Goal: Task Accomplishment & Management: Manage account settings

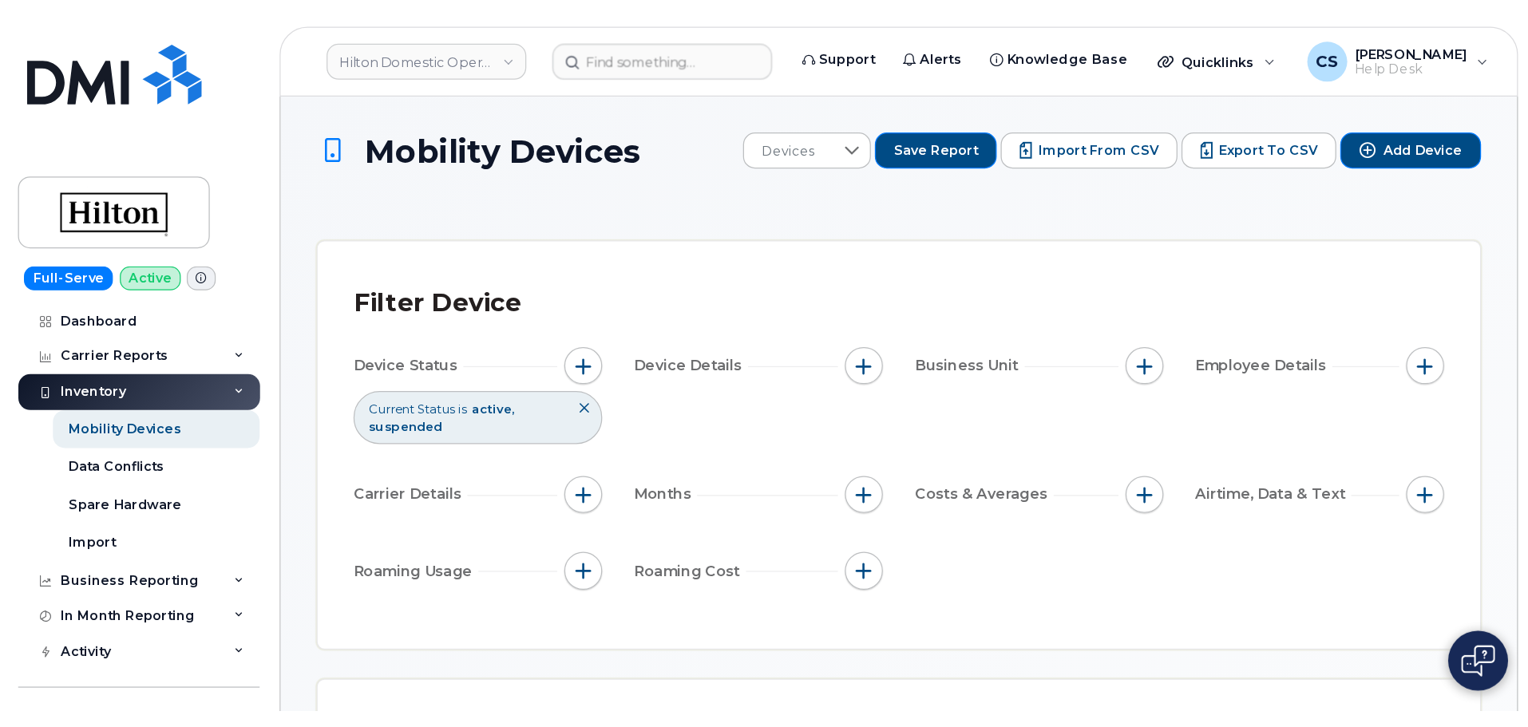
scroll to position [1059, 0]
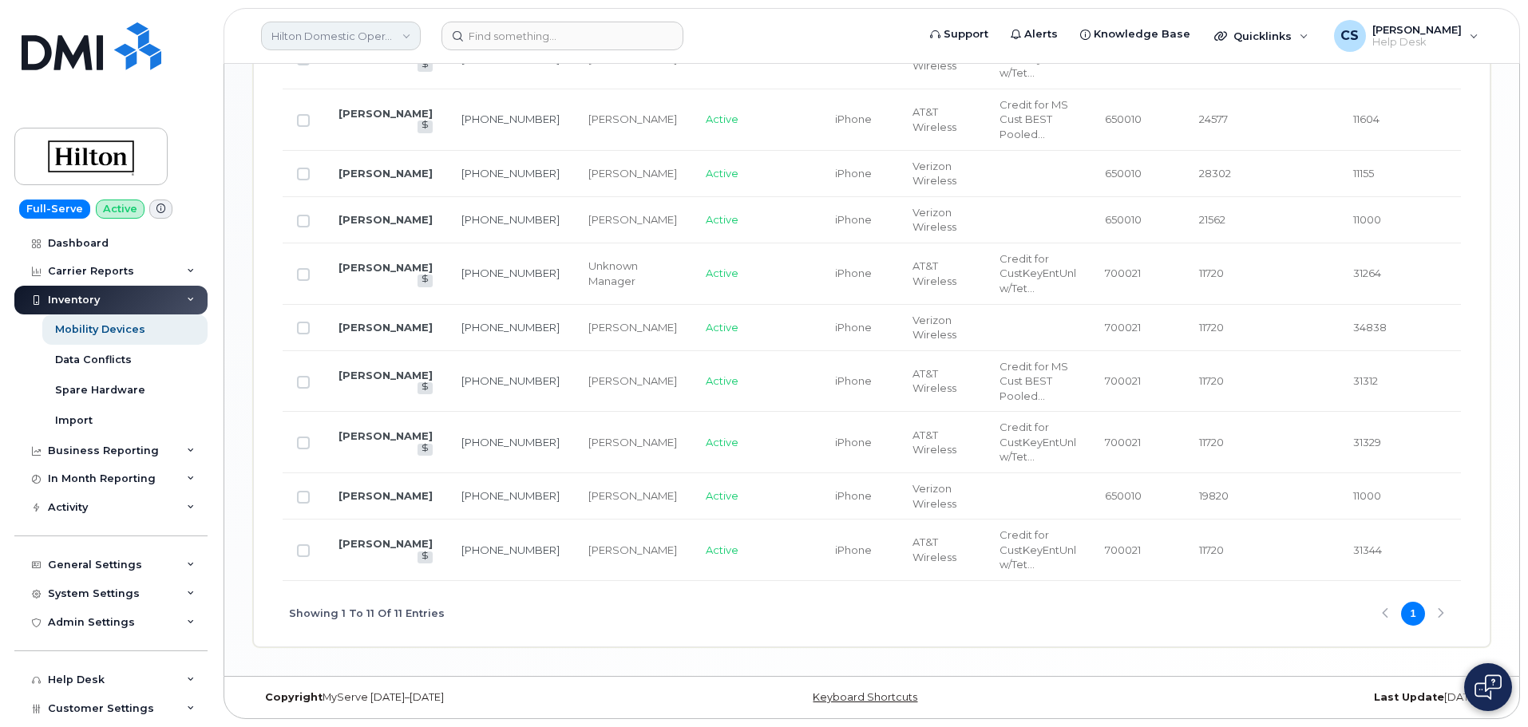
click at [408, 38] on link "Hilton Domestic Operating Company Inc" at bounding box center [341, 36] width 160 height 29
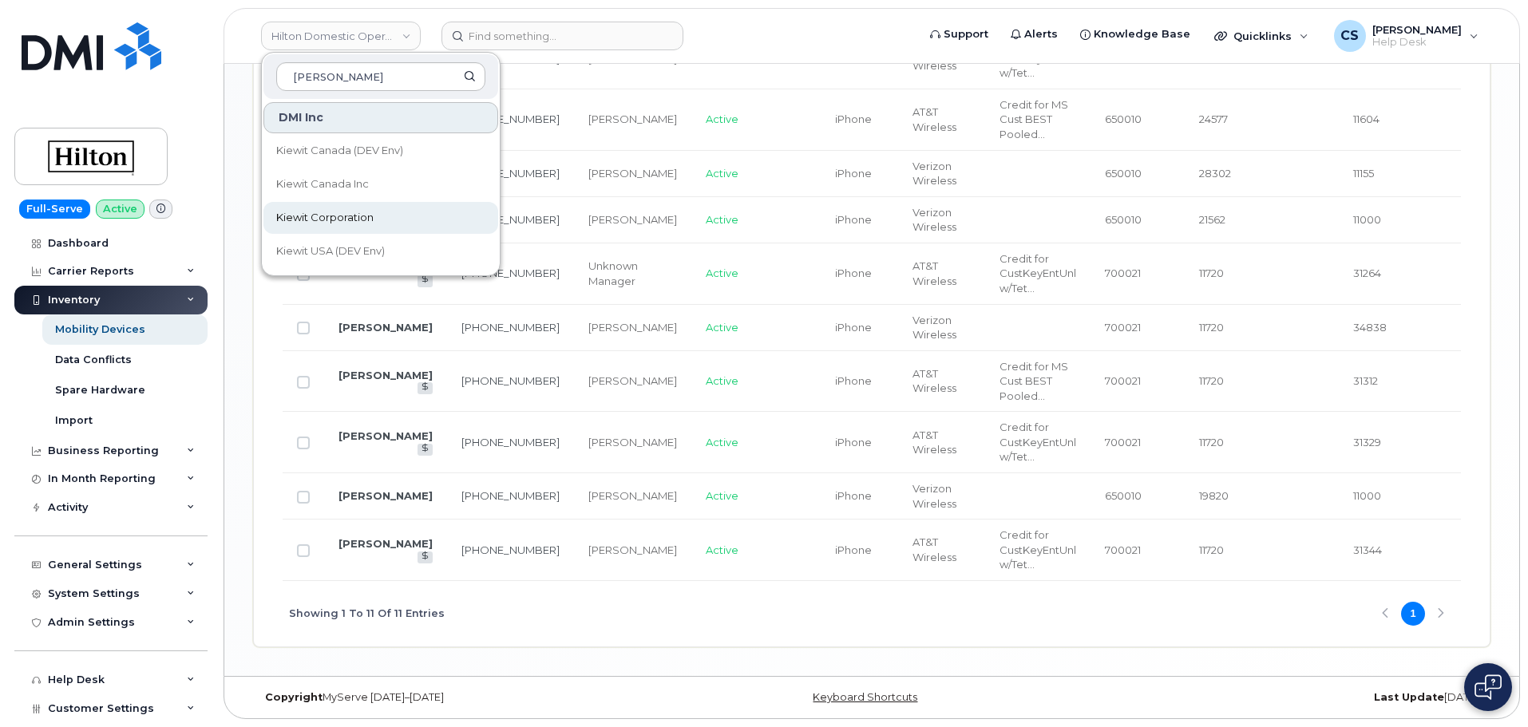
type input "kiewit"
click at [365, 212] on span "Kiewit Corporation" at bounding box center [324, 218] width 97 height 16
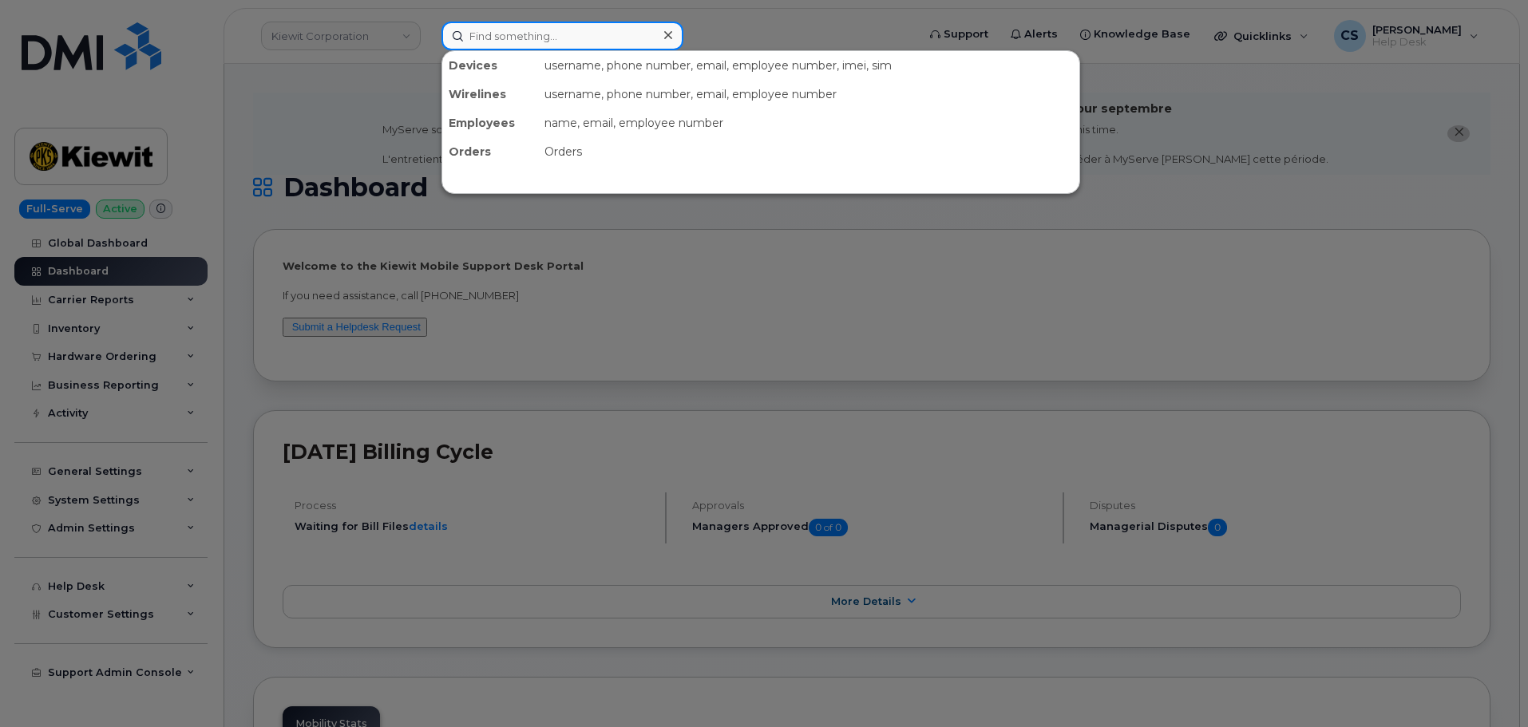
click at [496, 38] on input at bounding box center [563, 36] width 242 height 29
paste input "299998"
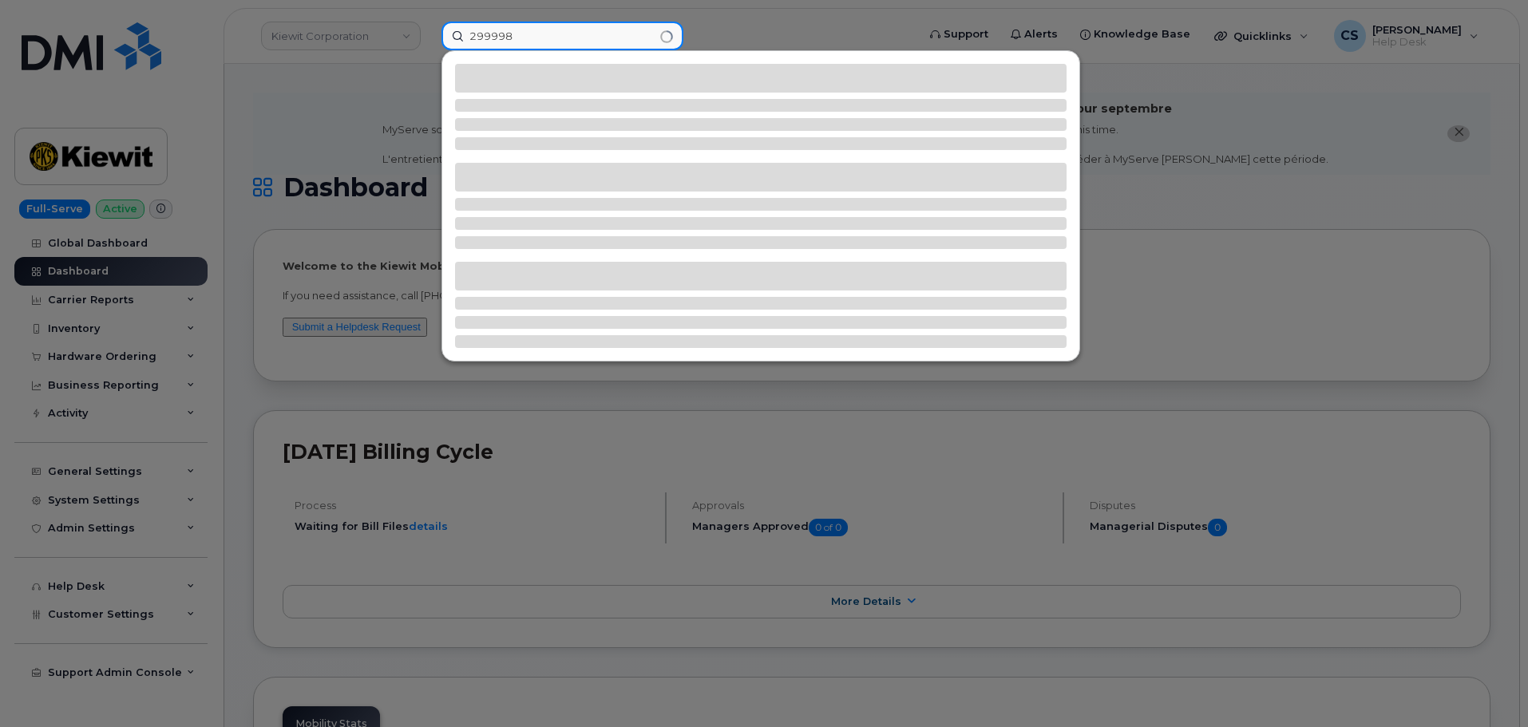
type input "299998"
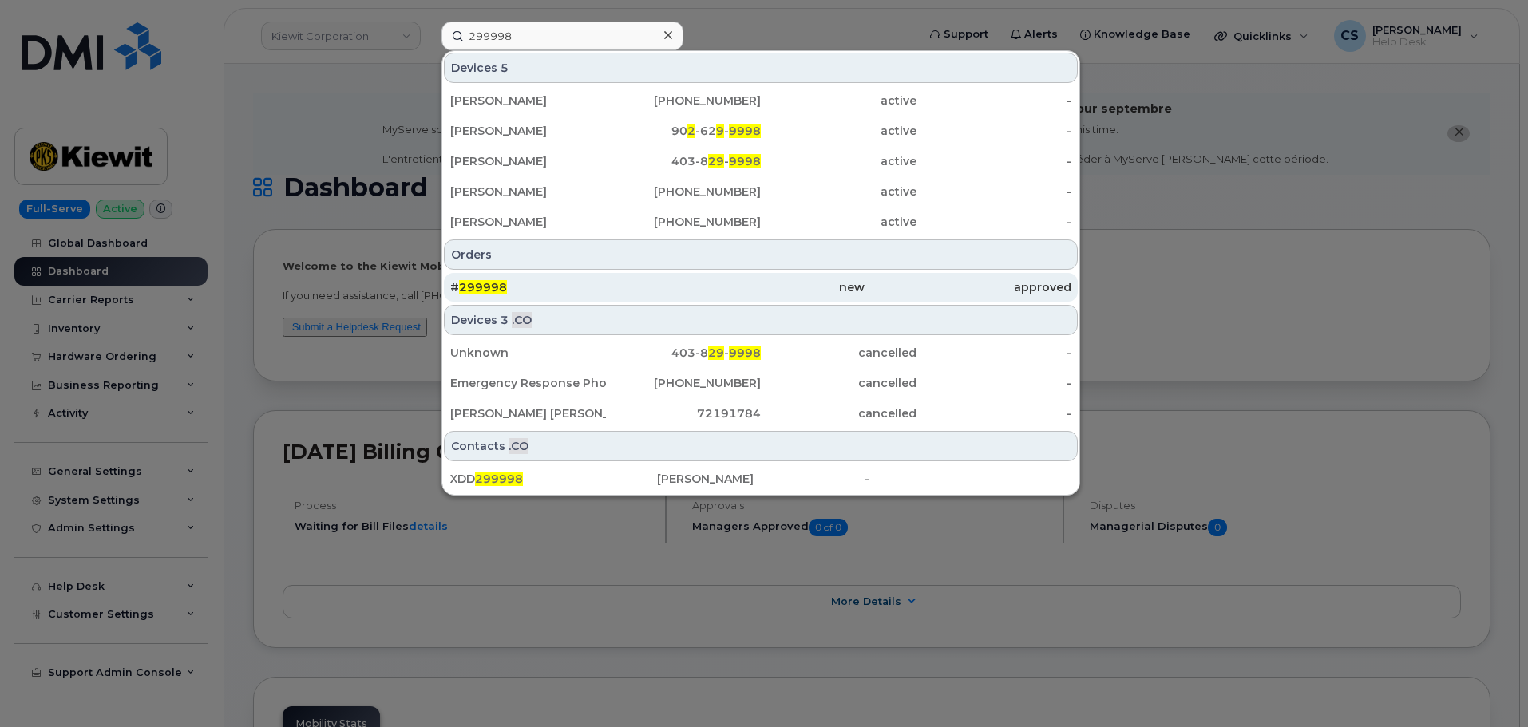
click at [483, 288] on span "299998" at bounding box center [483, 287] width 48 height 14
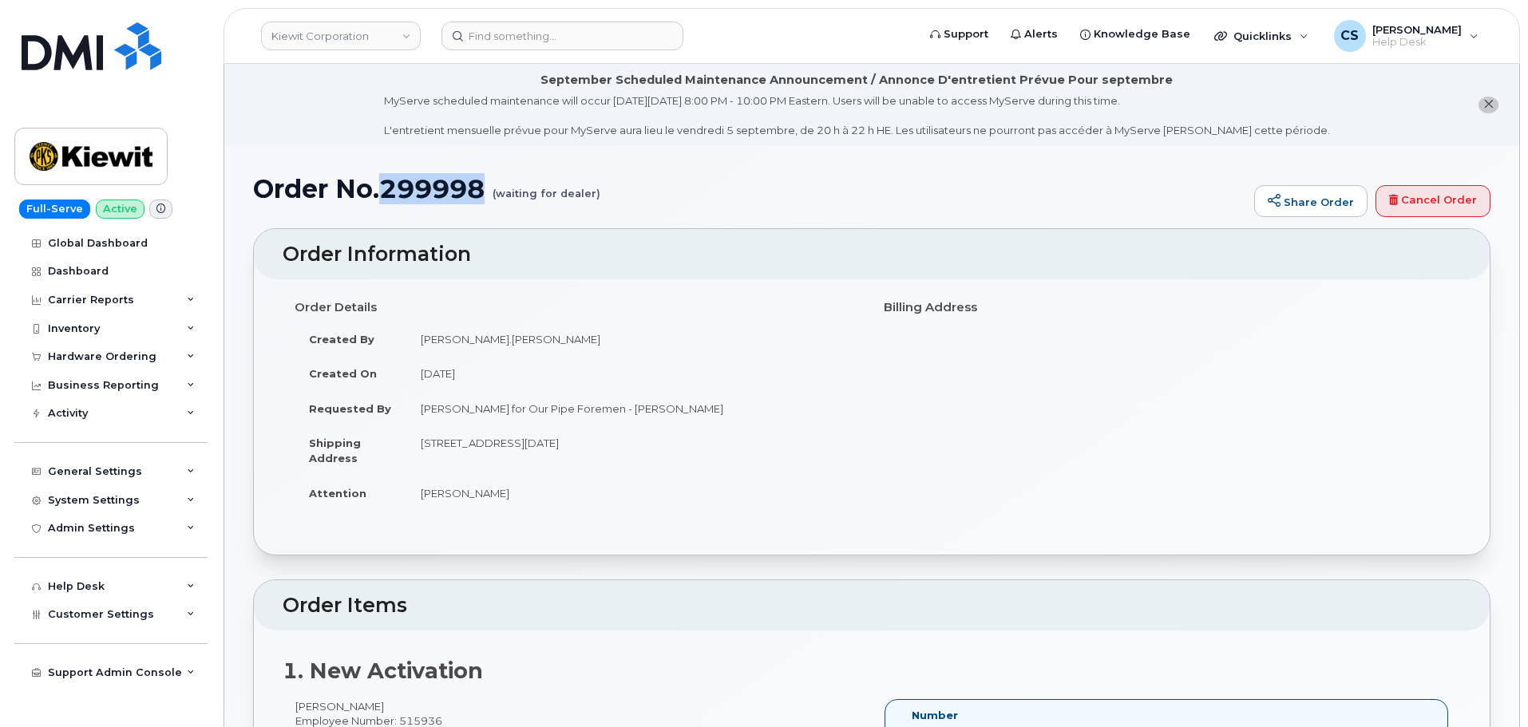
drag, startPoint x: 382, startPoint y: 187, endPoint x: 480, endPoint y: 196, distance: 97.8
click at [480, 196] on h1 "Order No.299998 (waiting for dealer)" at bounding box center [749, 189] width 993 height 28
copy h1 "299998"
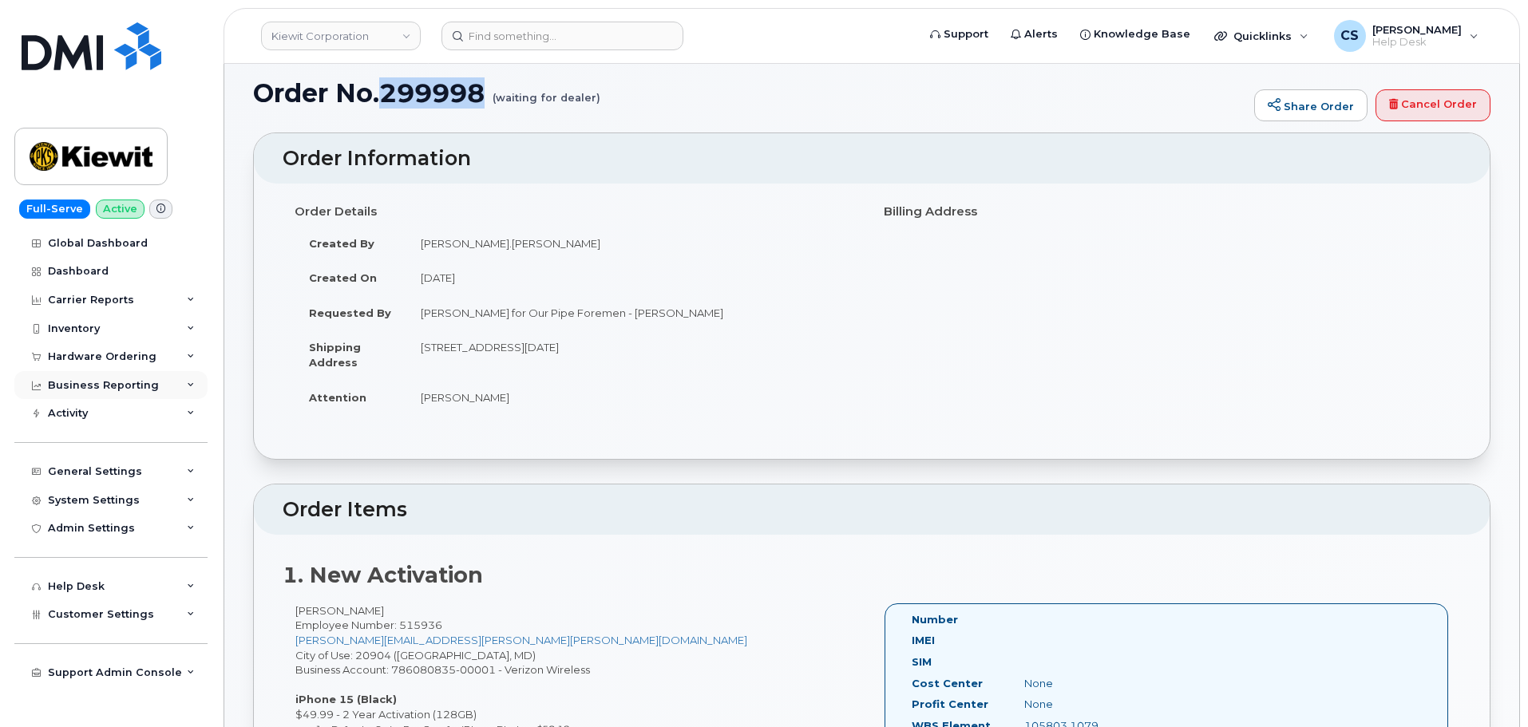
scroll to position [319, 0]
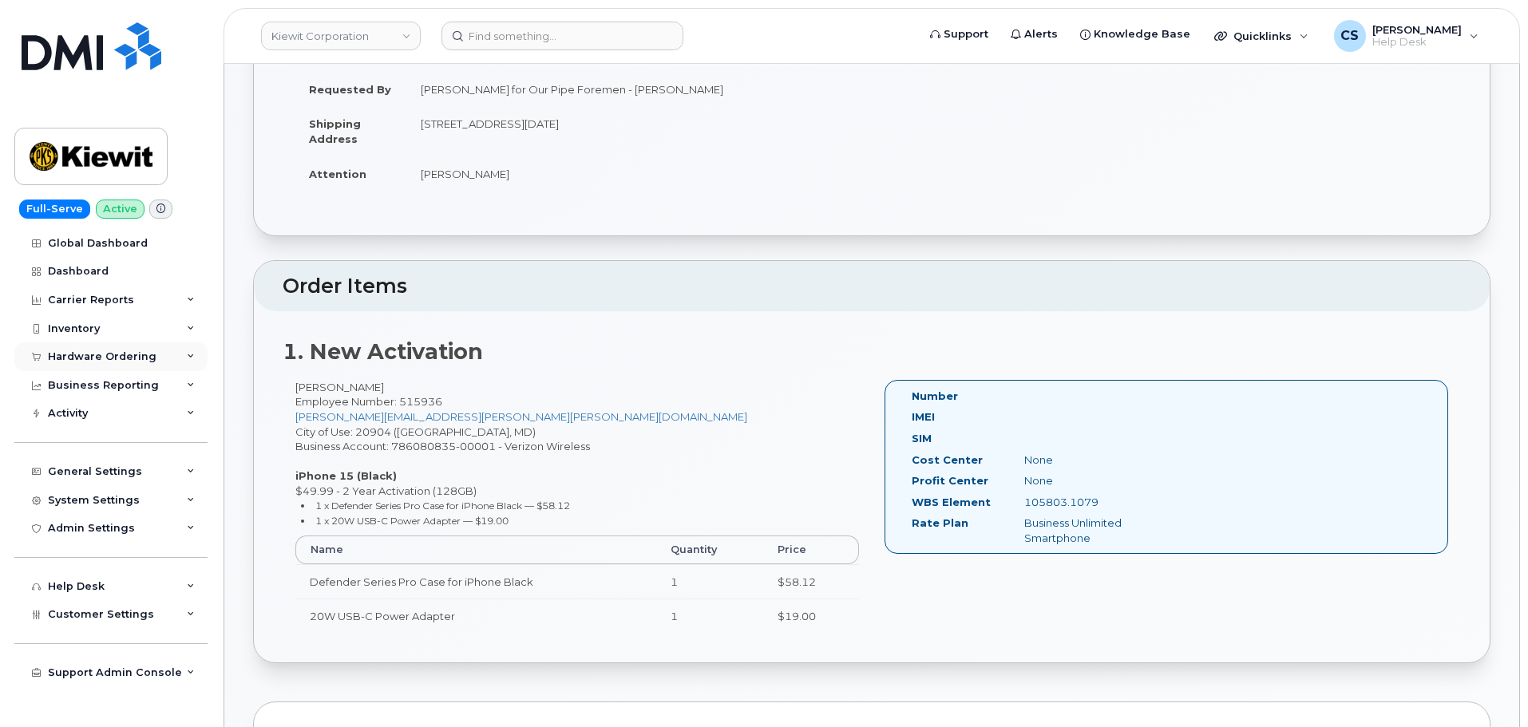
click at [191, 357] on icon at bounding box center [191, 357] width 8 height 8
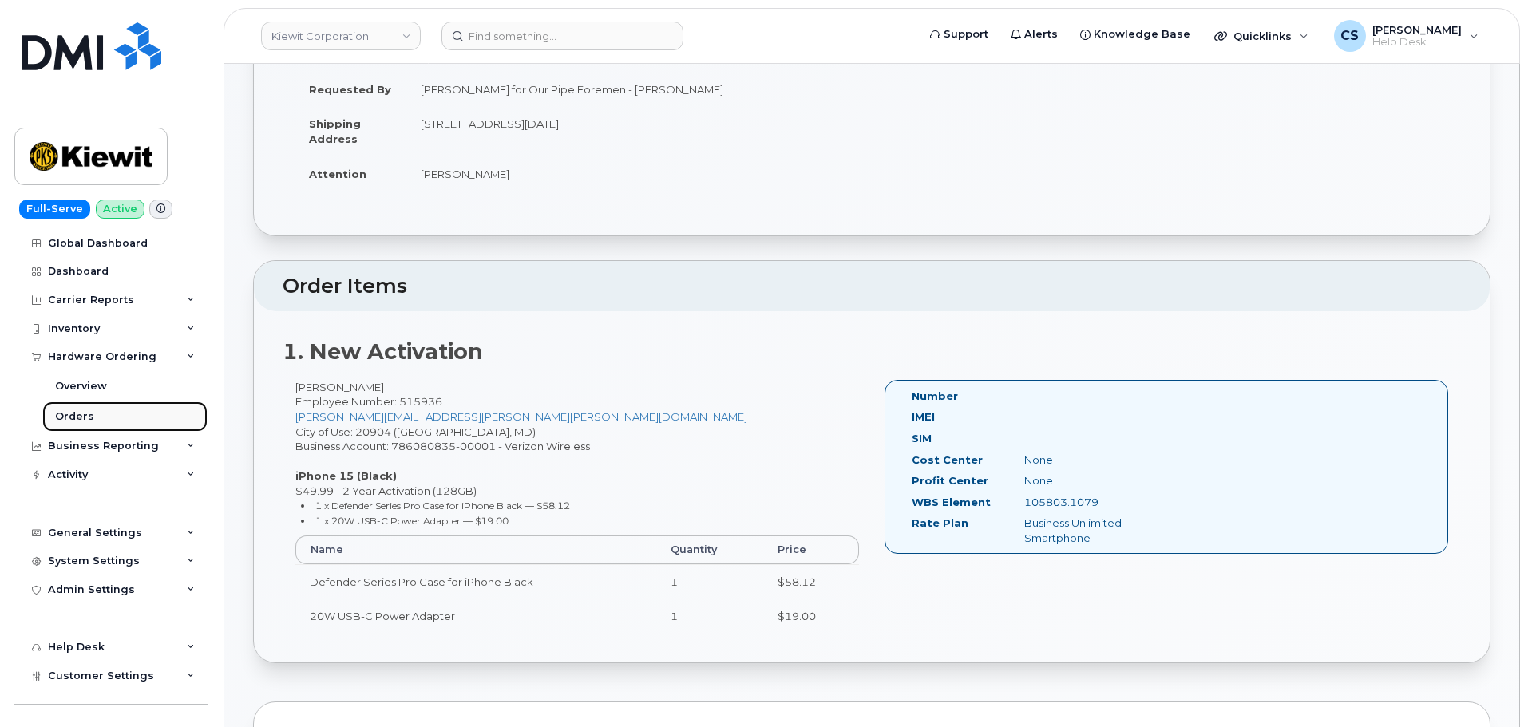
click at [124, 418] on link "Orders" at bounding box center [124, 417] width 165 height 30
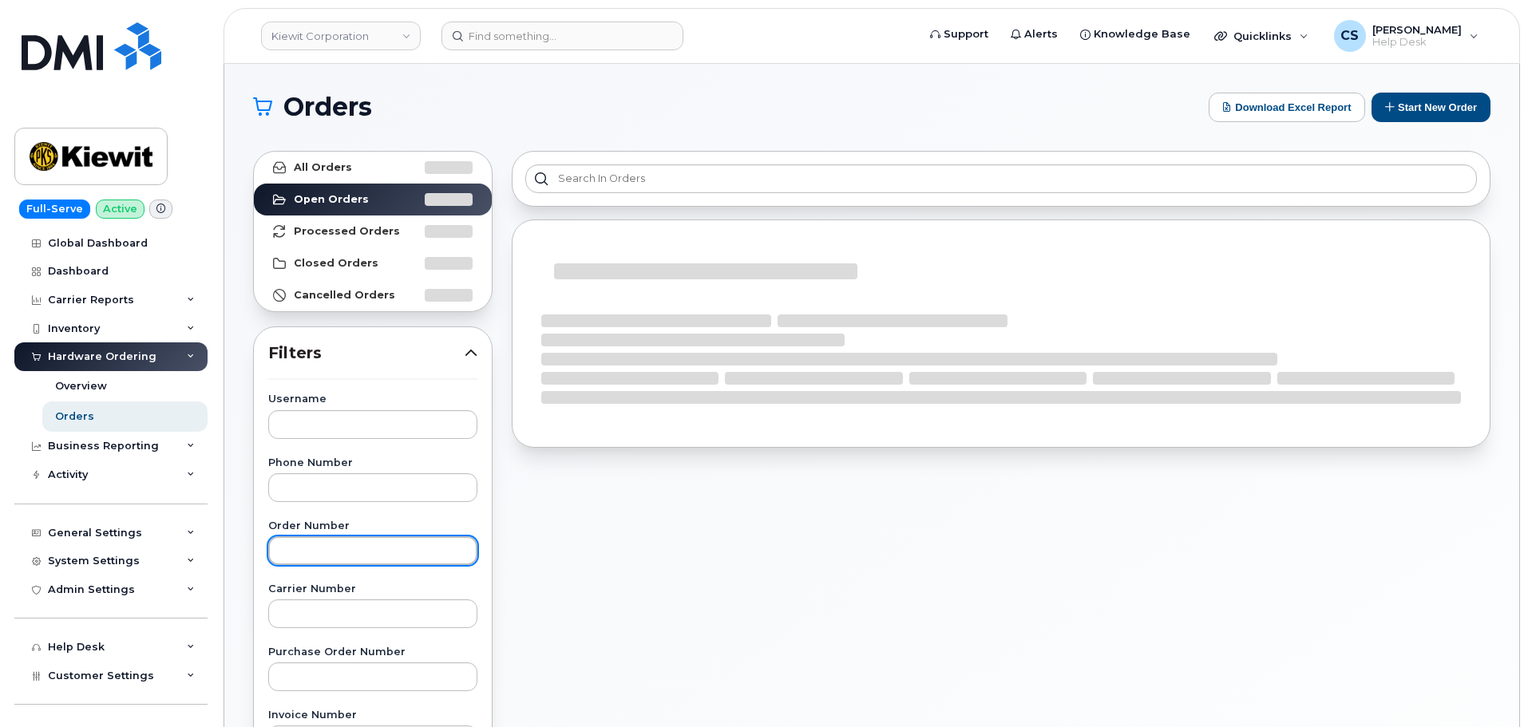
click at [329, 553] on input "text" at bounding box center [372, 551] width 209 height 29
paste input "299998"
type input "299998"
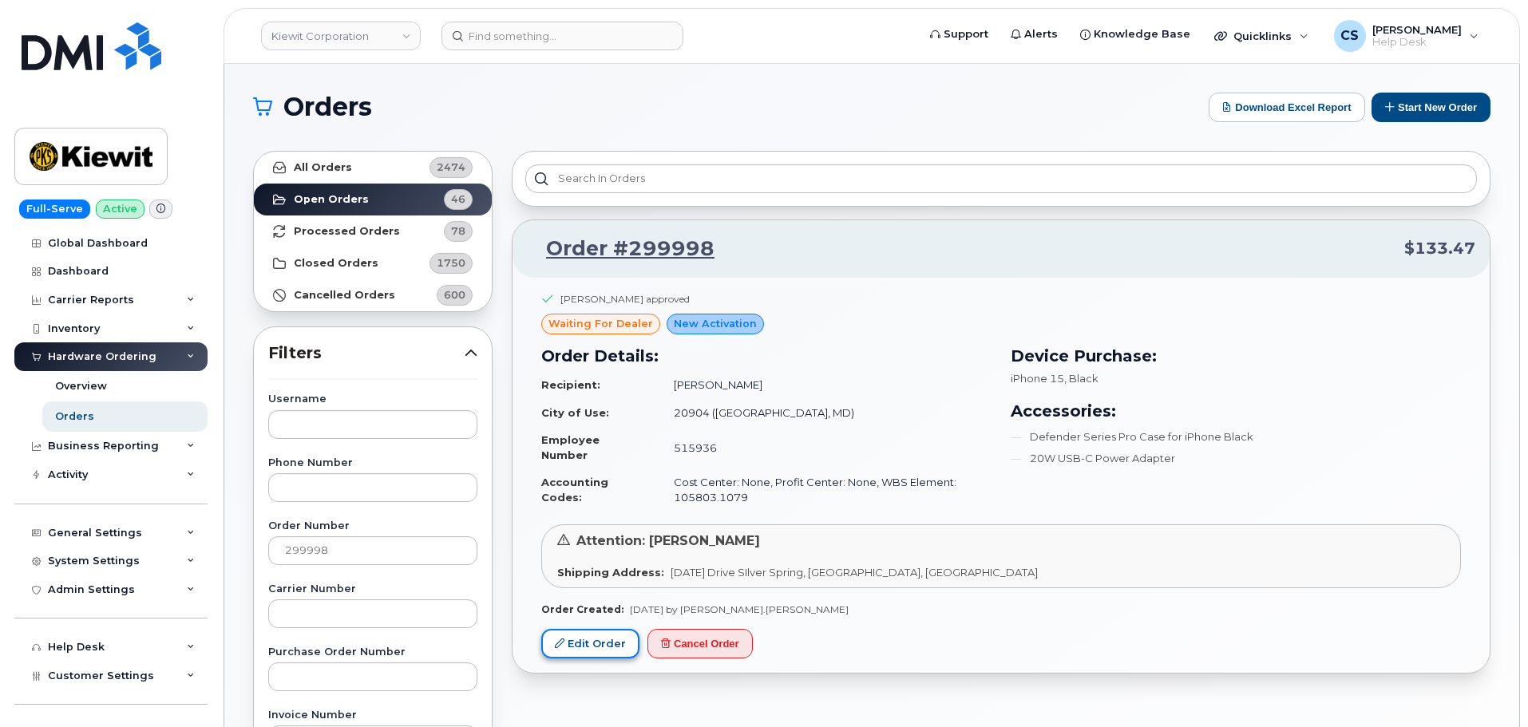
click at [575, 644] on link "Edit Order" at bounding box center [590, 644] width 98 height 30
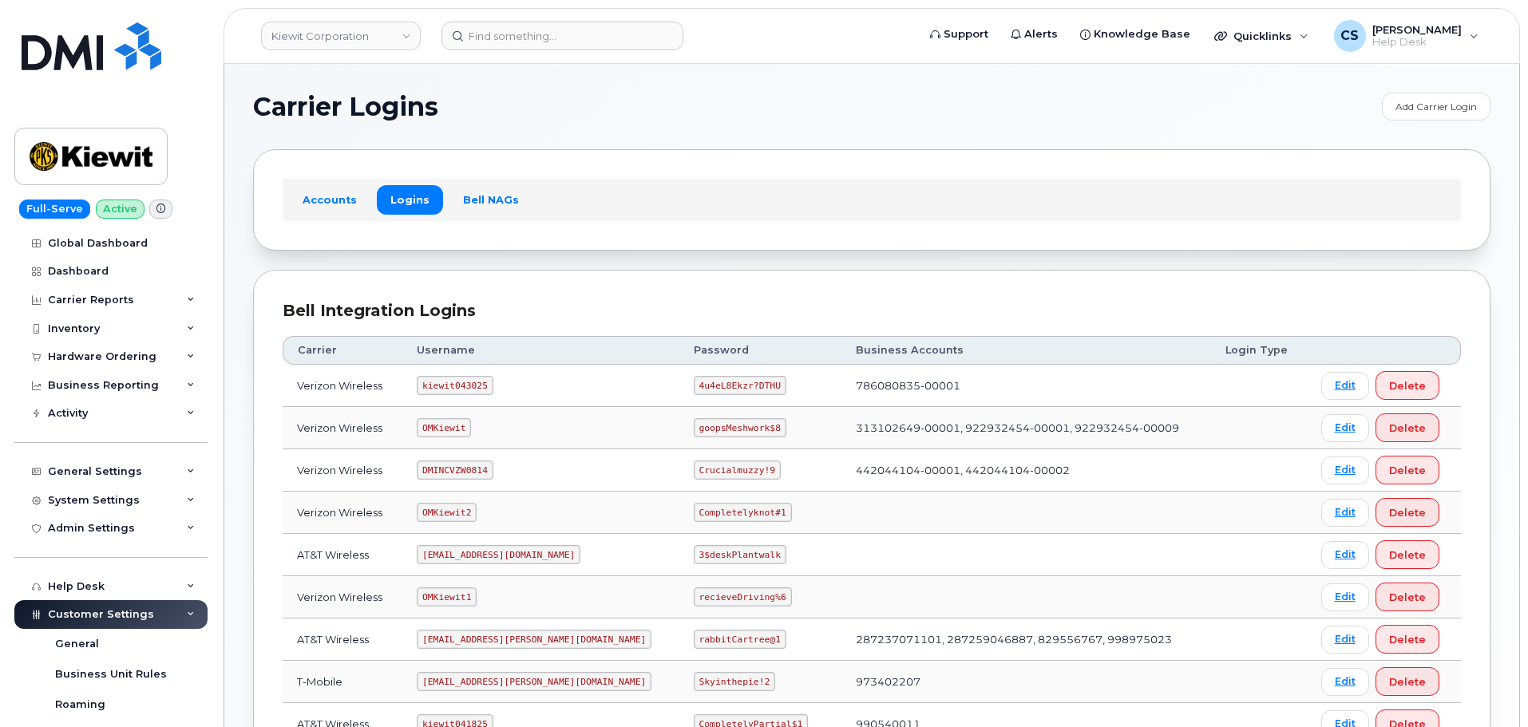
click at [454, 386] on code "kiewit043025" at bounding box center [455, 385] width 76 height 19
copy code "kiewit043025"
click at [694, 382] on code "4u4eL8Ekzr?DTHU" at bounding box center [740, 385] width 93 height 19
click at [694, 383] on code "4u4eL8Ekzr?DTHU" at bounding box center [740, 385] width 93 height 19
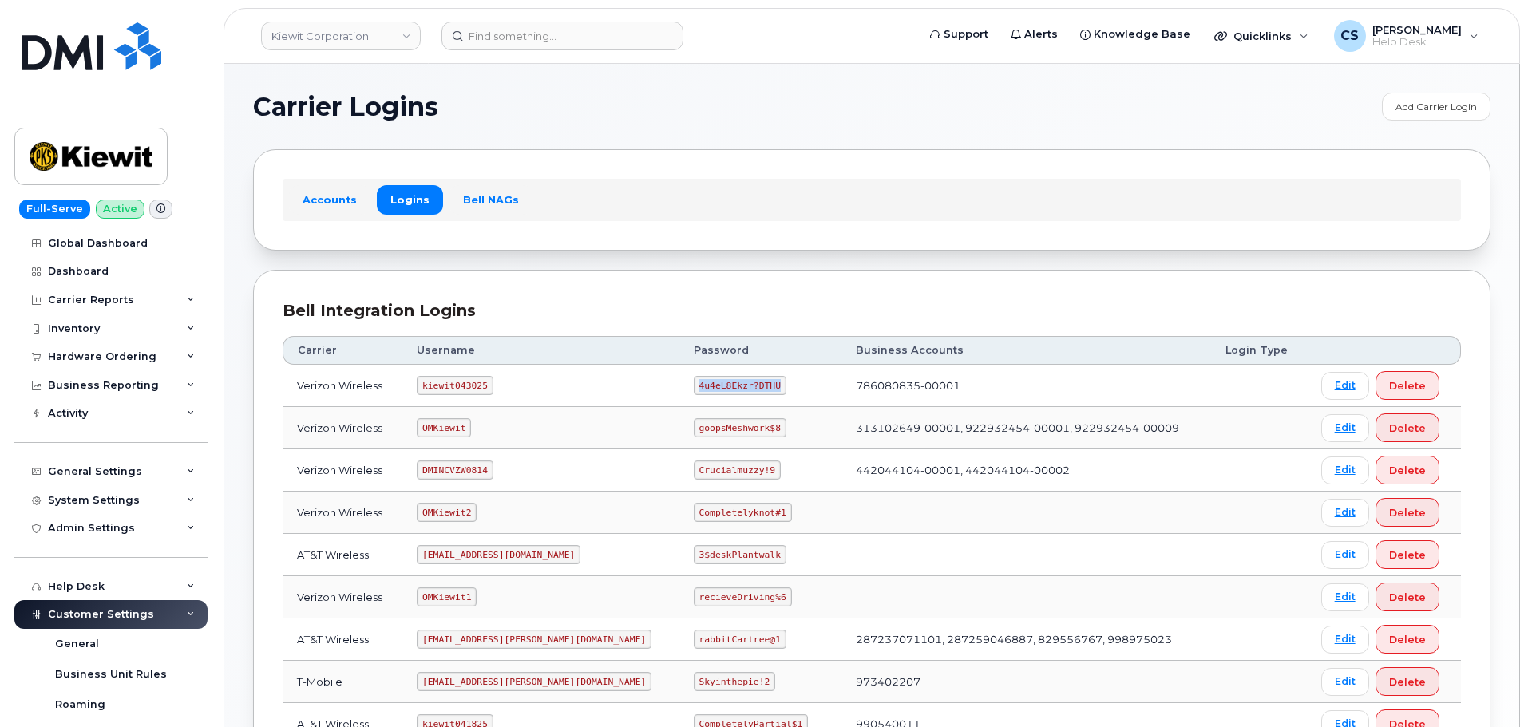
click at [694, 383] on code "4u4eL8Ekzr?DTHU" at bounding box center [740, 385] width 93 height 19
copy code "4u4eL8Ekzr?DTHU"
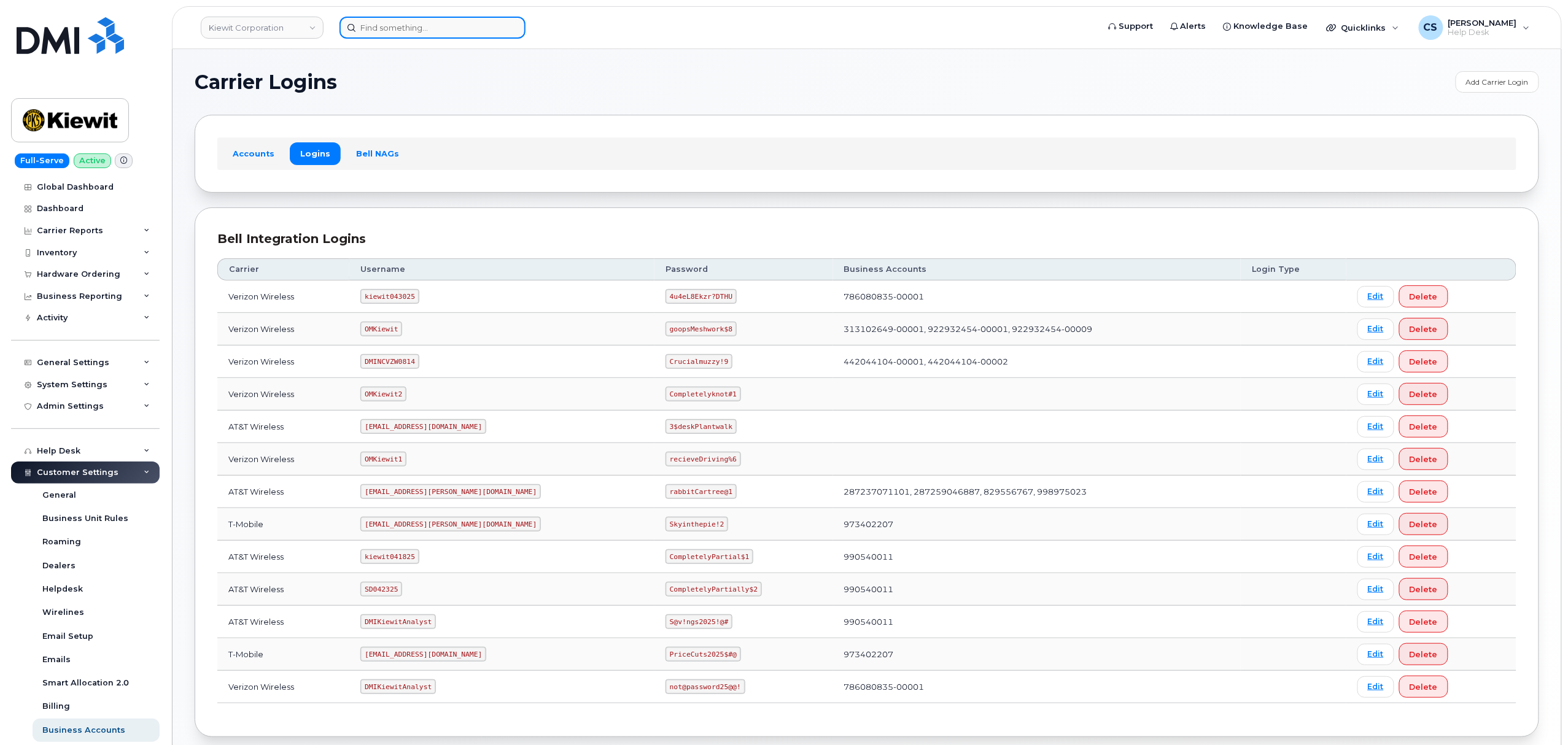
click at [431, 33] on input at bounding box center [433, 28] width 186 height 22
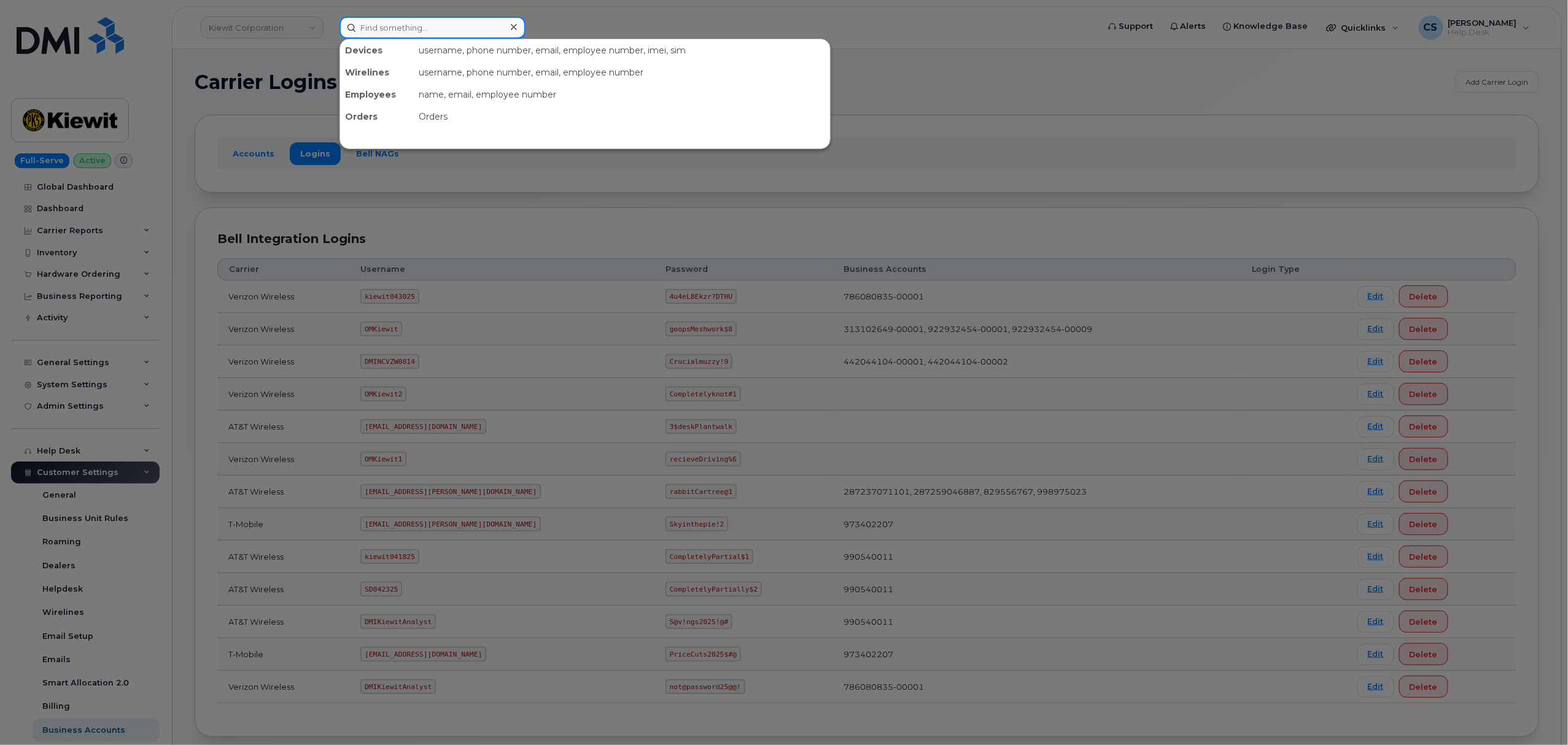
paste input "682) 431-8007"
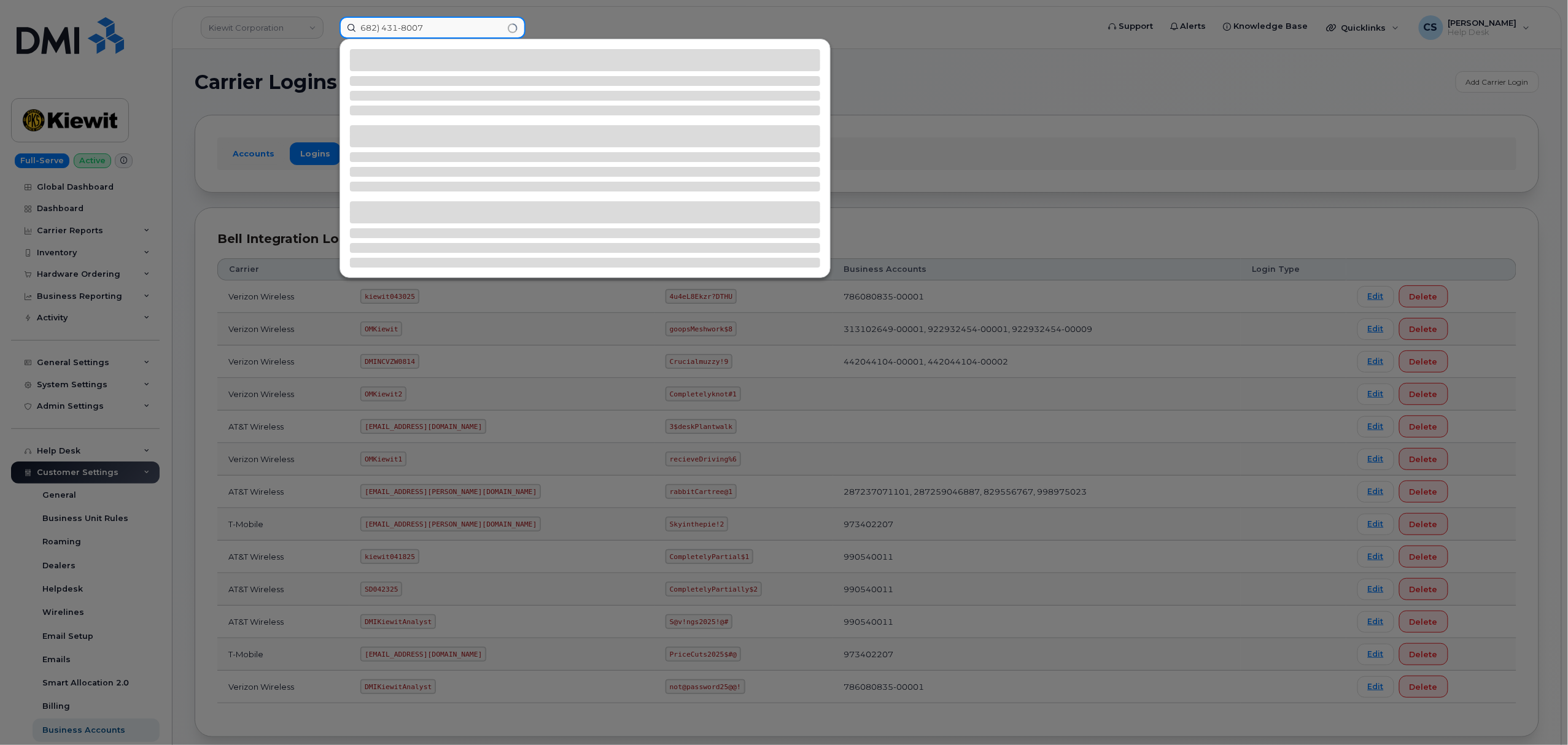
click at [381, 28] on input "682) 431-8007" at bounding box center [433, 28] width 186 height 22
type input "682 431-8007"
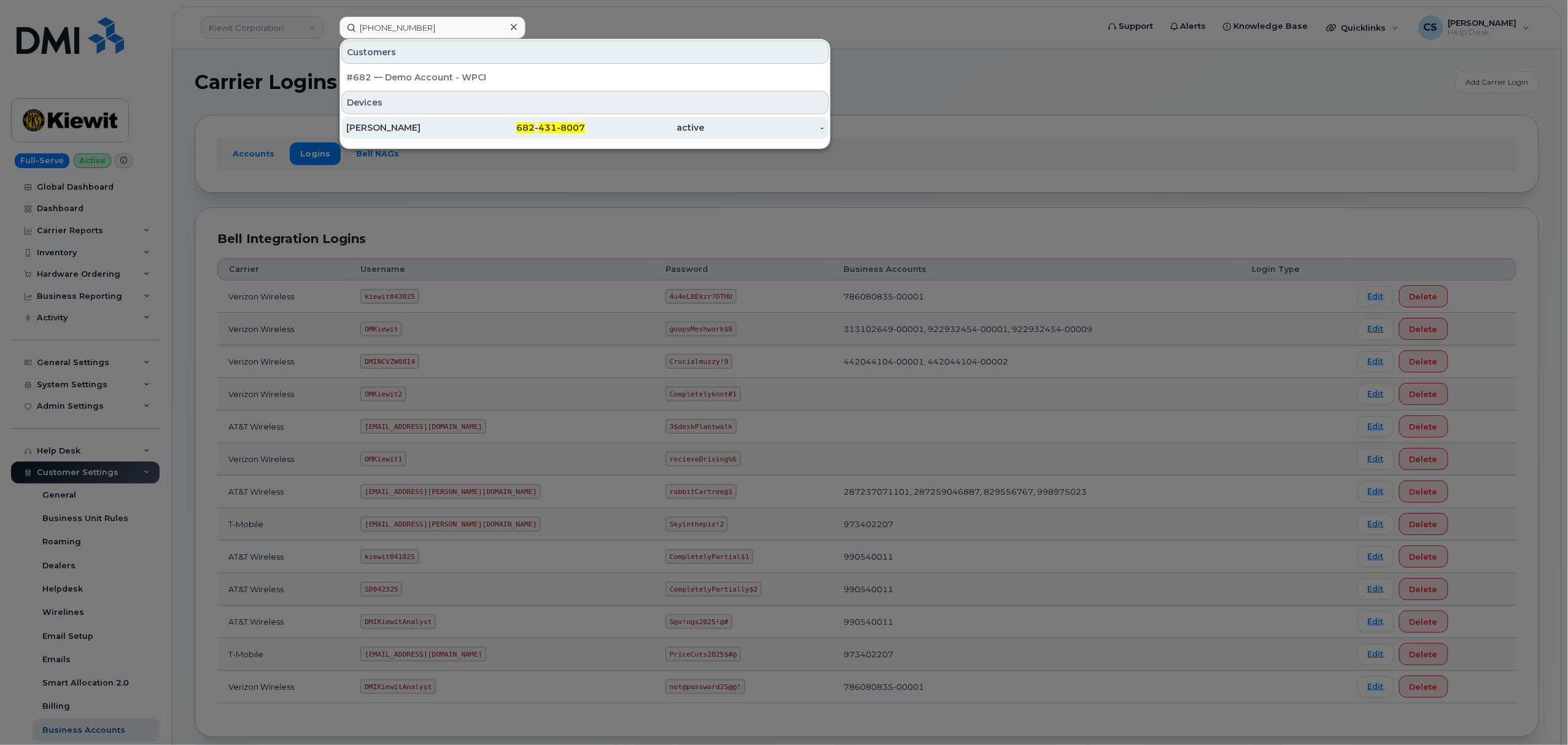
click at [388, 125] on div "JULIE KIRBY" at bounding box center [406, 128] width 120 height 12
click at [396, 125] on div "JULIE KIRBY" at bounding box center [406, 128] width 120 height 12
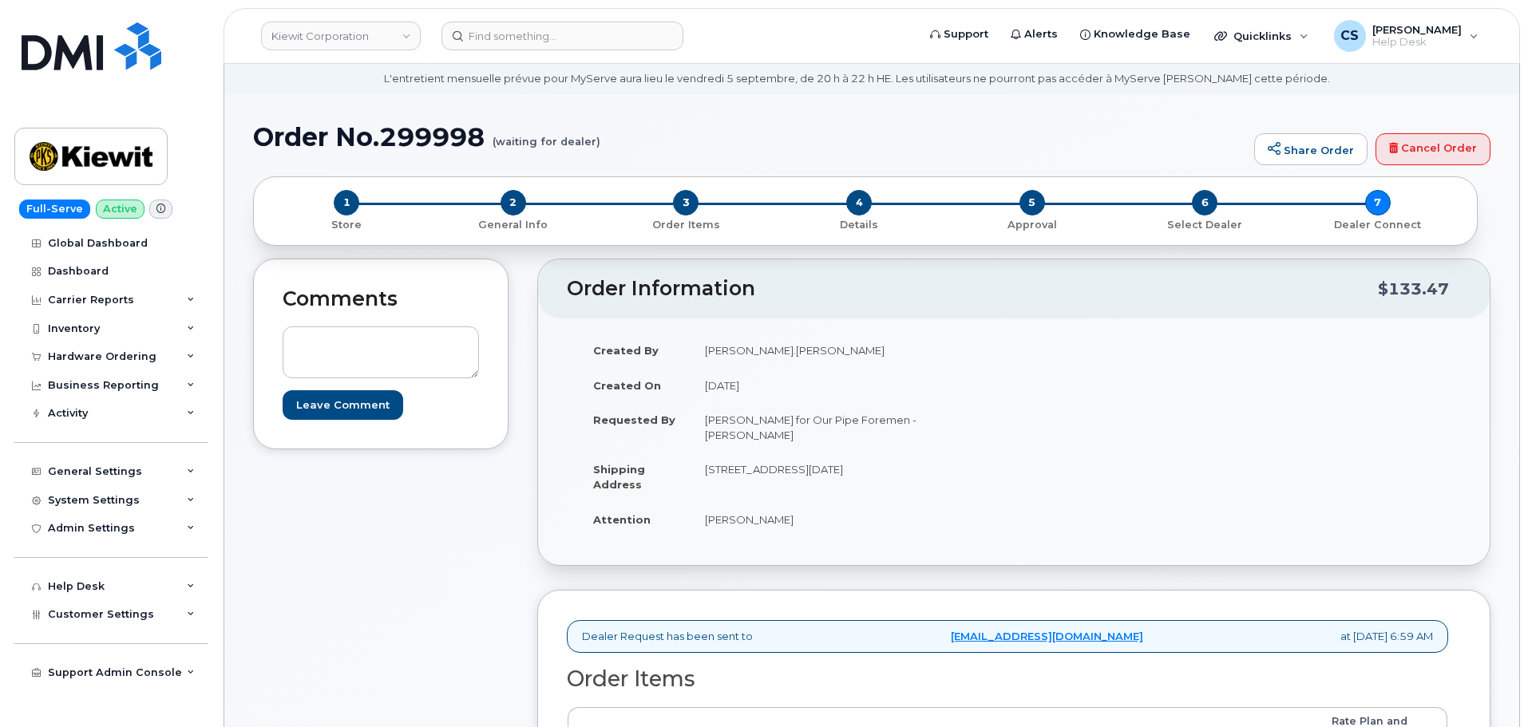
scroll to position [80, 0]
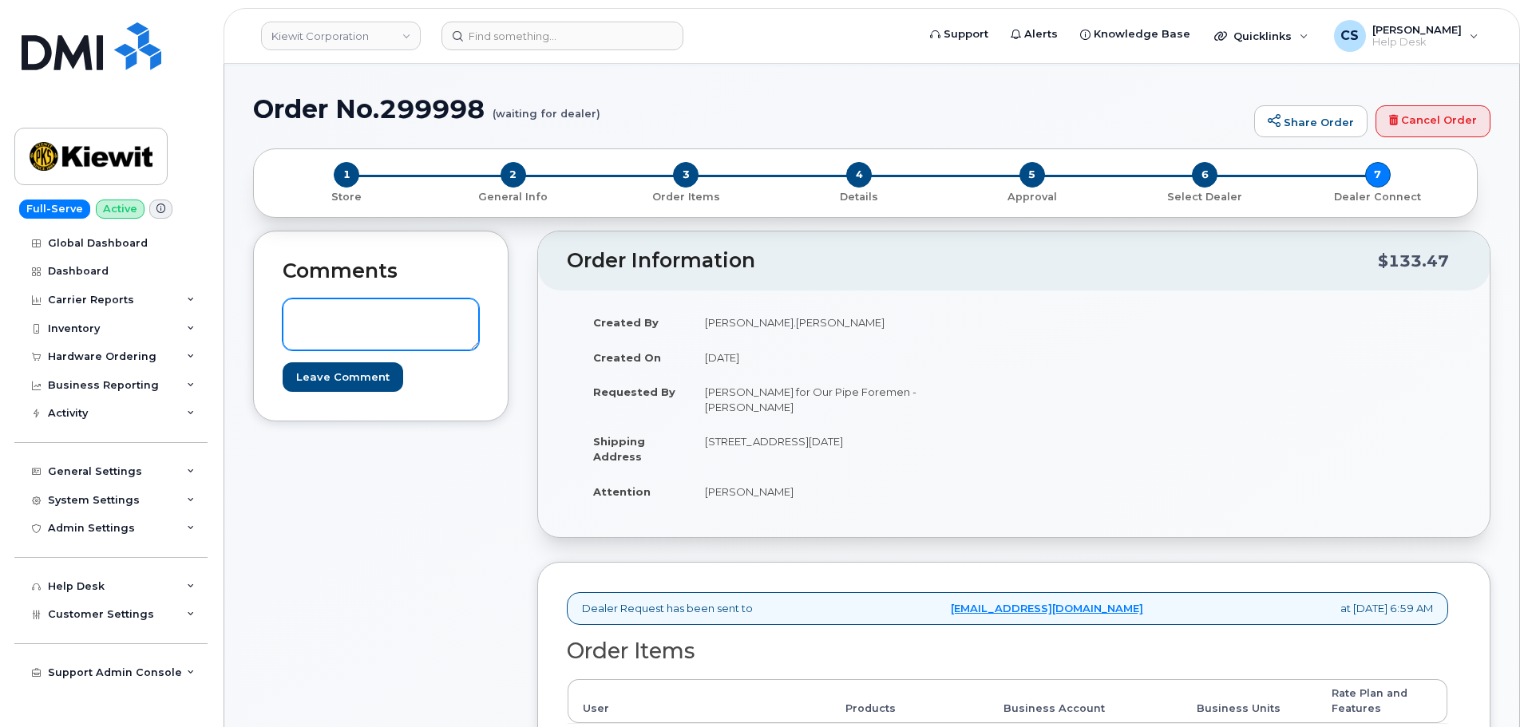
click at [337, 327] on textarea at bounding box center [381, 325] width 196 height 53
paste textarea "Thanks, [PERSON_NAME] CORPORATION! Your order has been submitted and an order c…"
type textarea "Thanks, [PERSON_NAME] CORPORATION! Your order has been submitted and an order c…"
drag, startPoint x: 339, startPoint y: 376, endPoint x: 608, endPoint y: 374, distance: 268.3
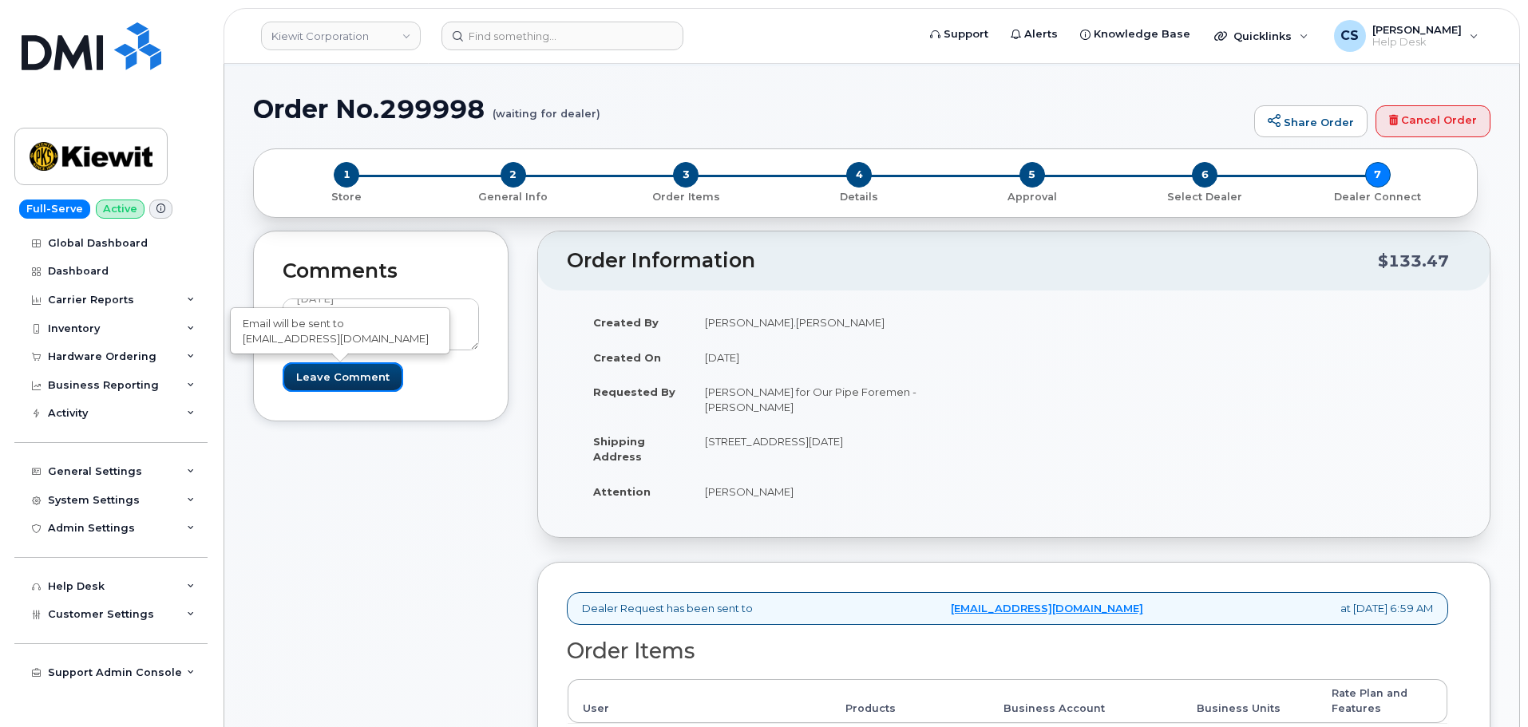
click at [341, 378] on input "Leave Comment" at bounding box center [343, 377] width 121 height 30
type input "Create Event"
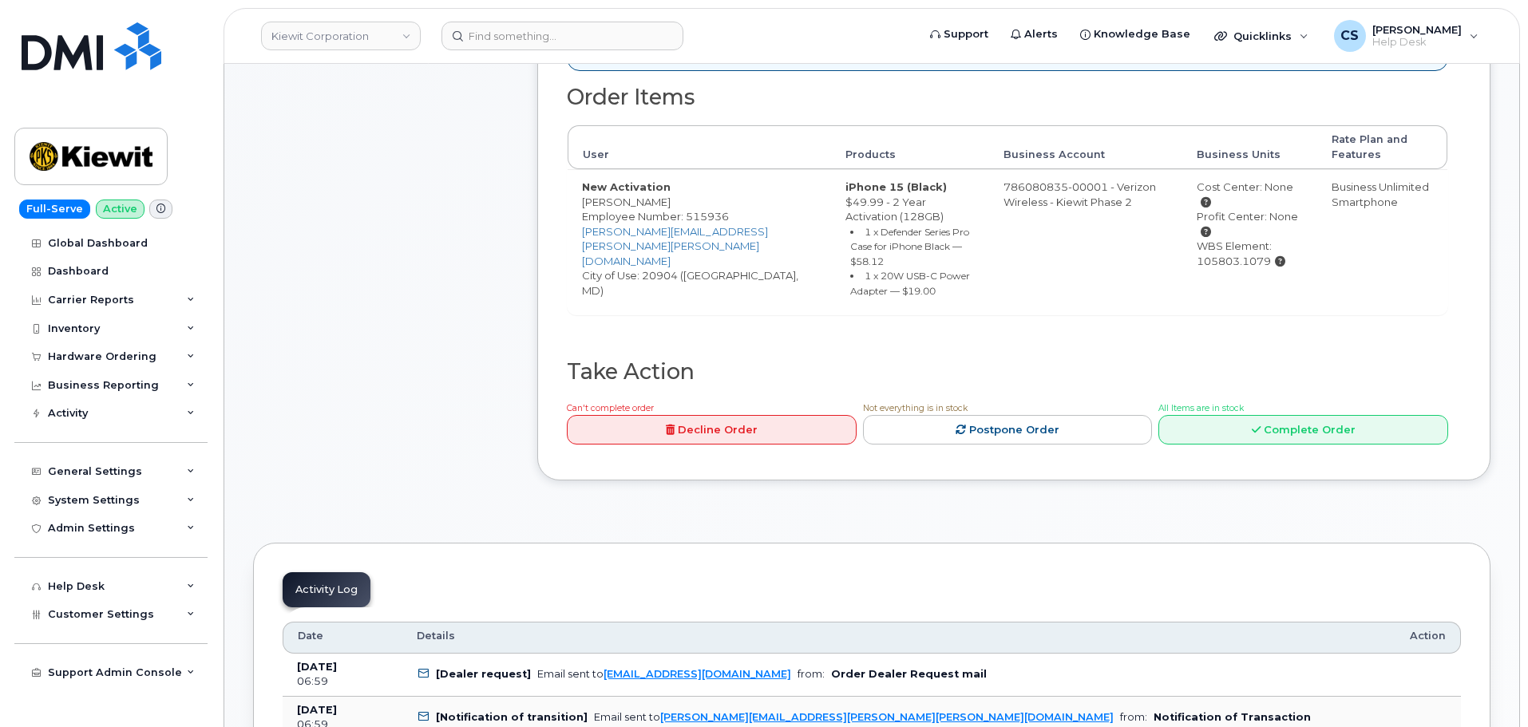
scroll to position [639, 0]
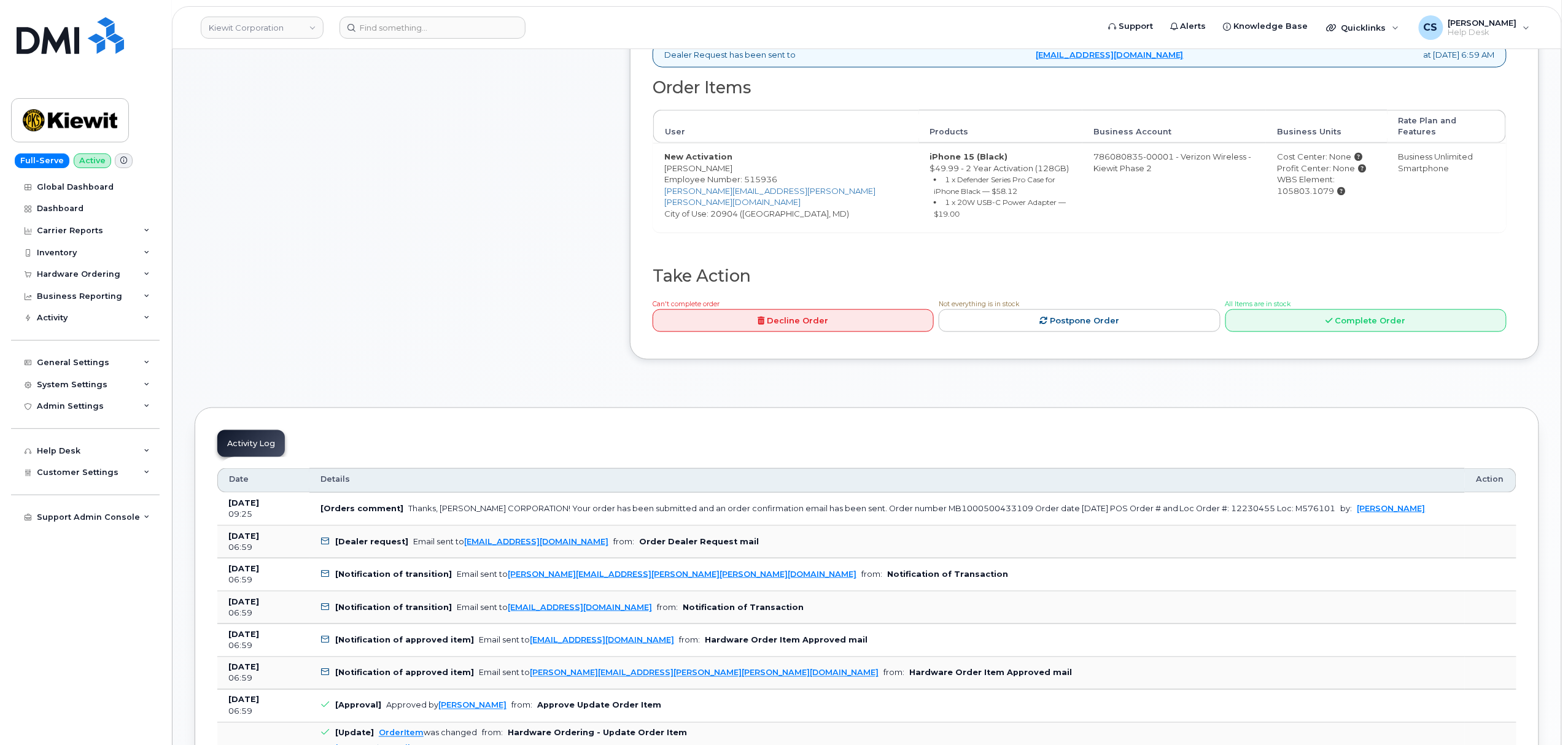
scroll to position [534, 0]
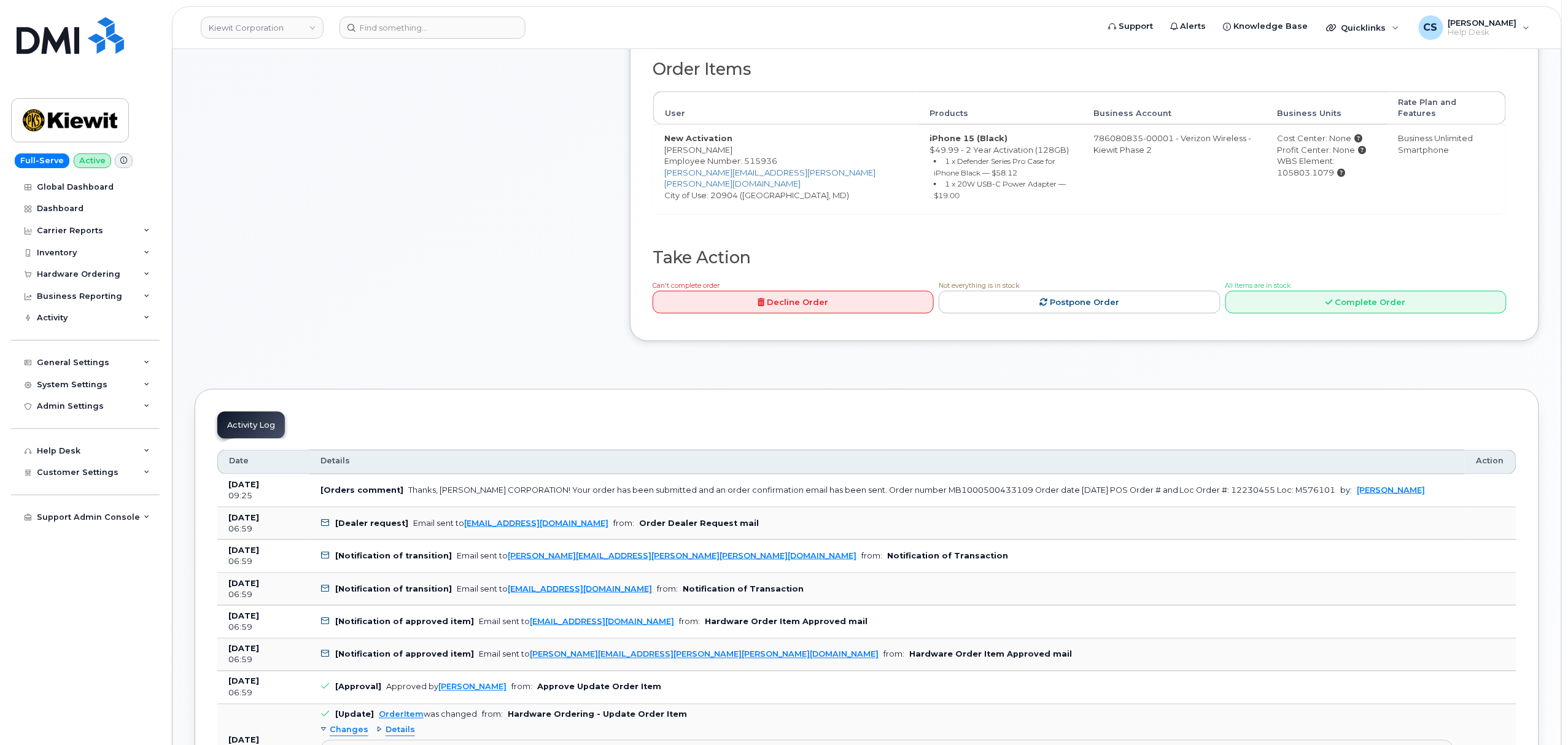
click at [560, 236] on div "Comments chsmith@dminc.com Thanks, KIEWIT CORPORATION! Your order has been subm…" at bounding box center [401, 58] width 413 height 602
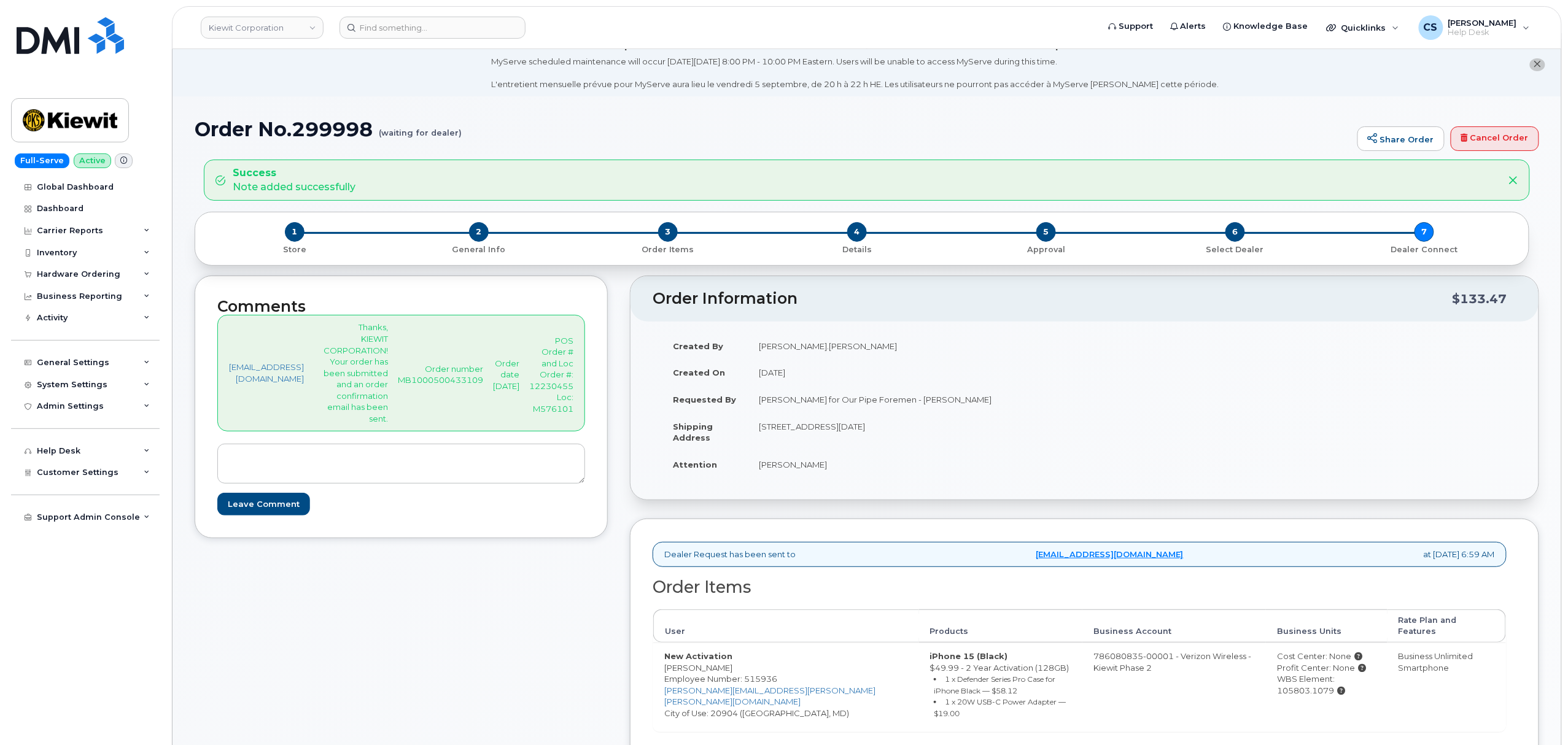
scroll to position [0, 0]
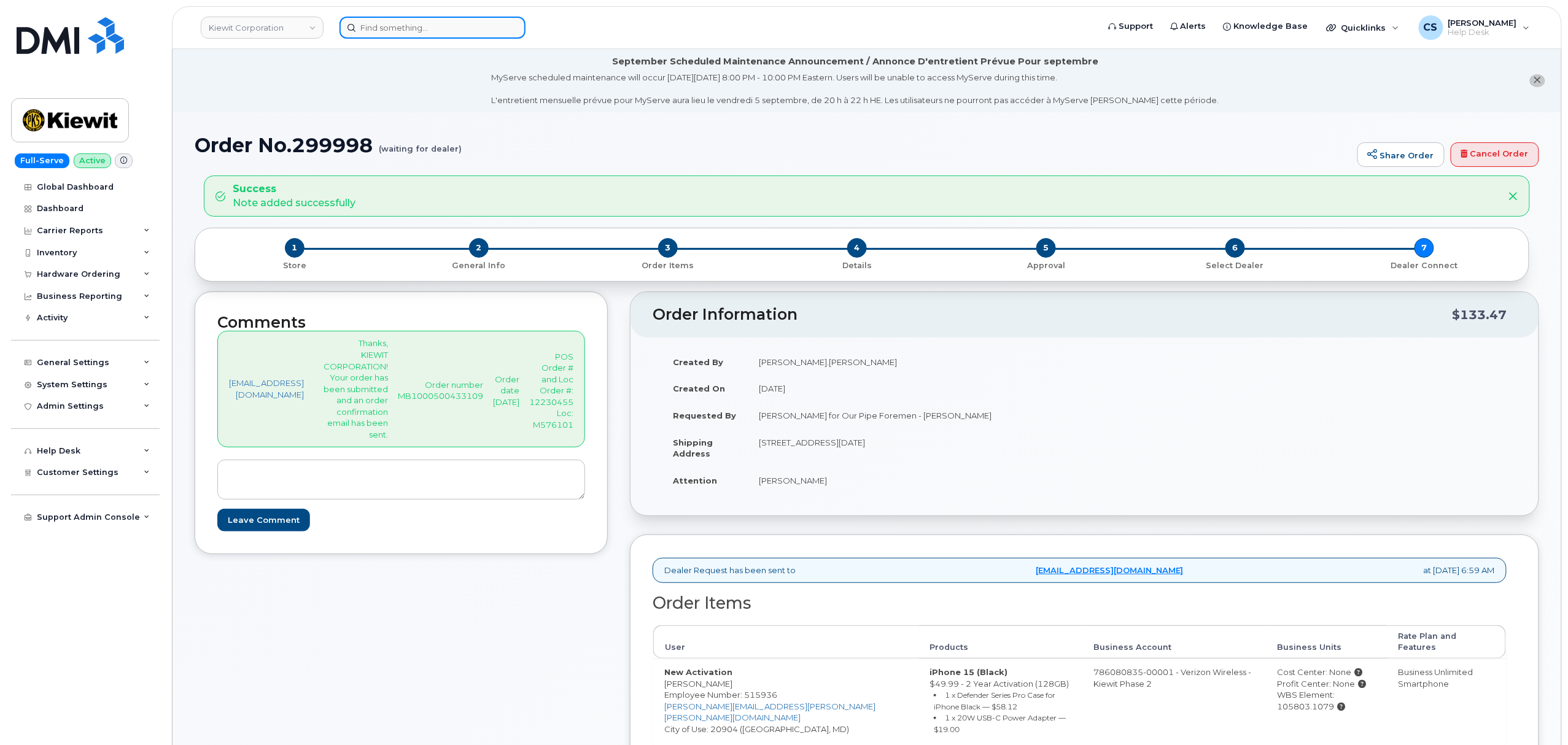
click at [396, 32] on input at bounding box center [433, 28] width 186 height 22
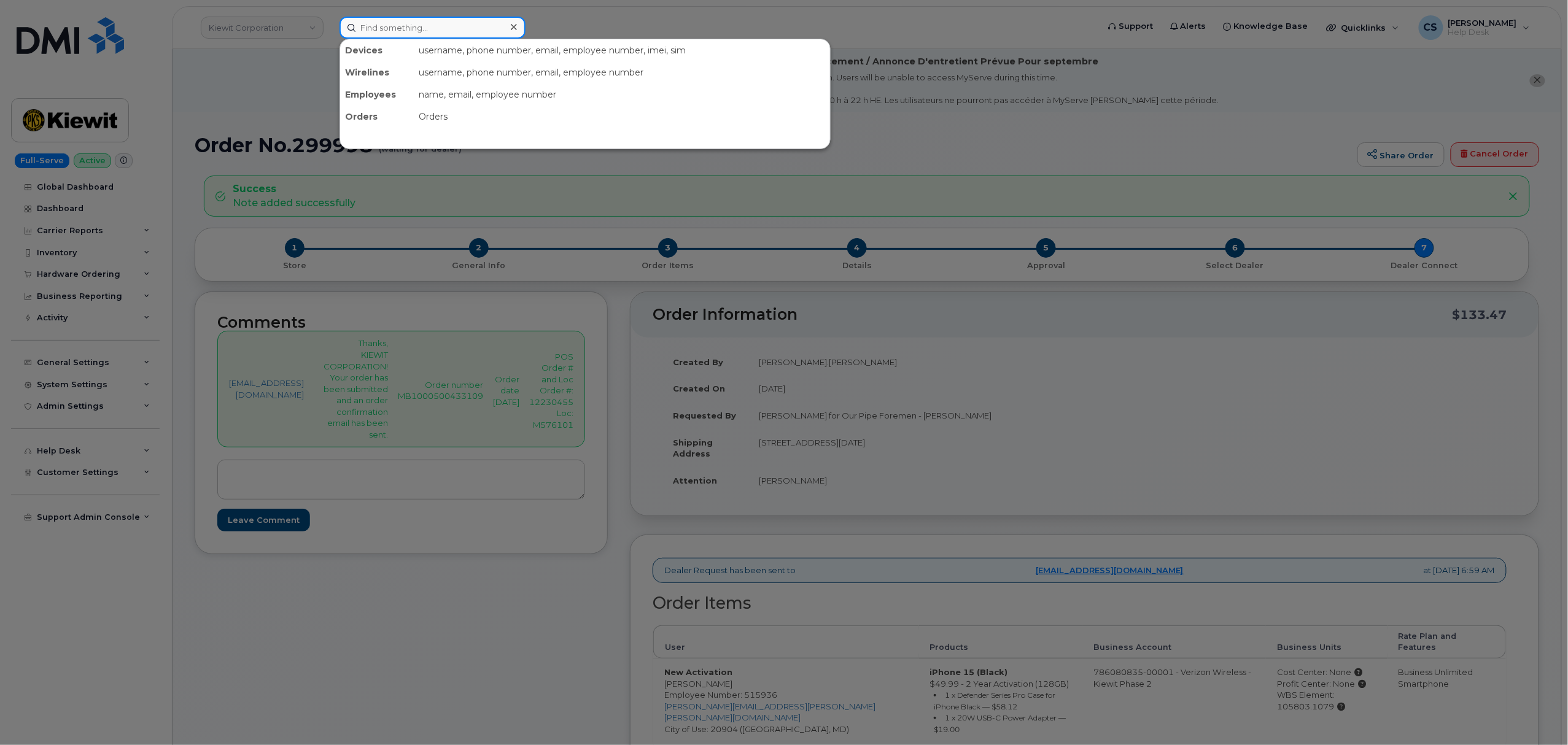
paste input "6328912689671033895"
click at [480, 26] on input "6328912689671033895" at bounding box center [433, 28] width 186 height 22
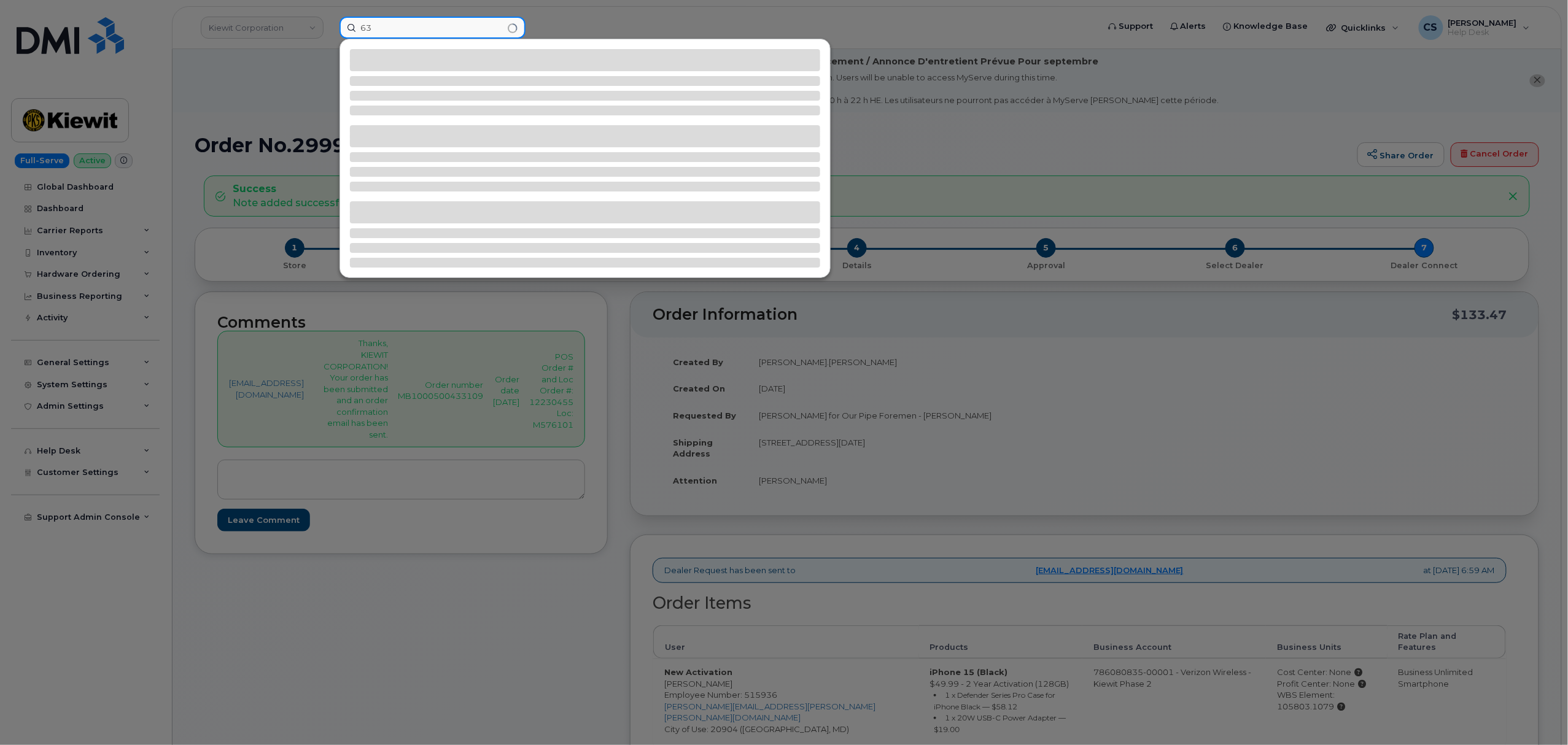
type input "6"
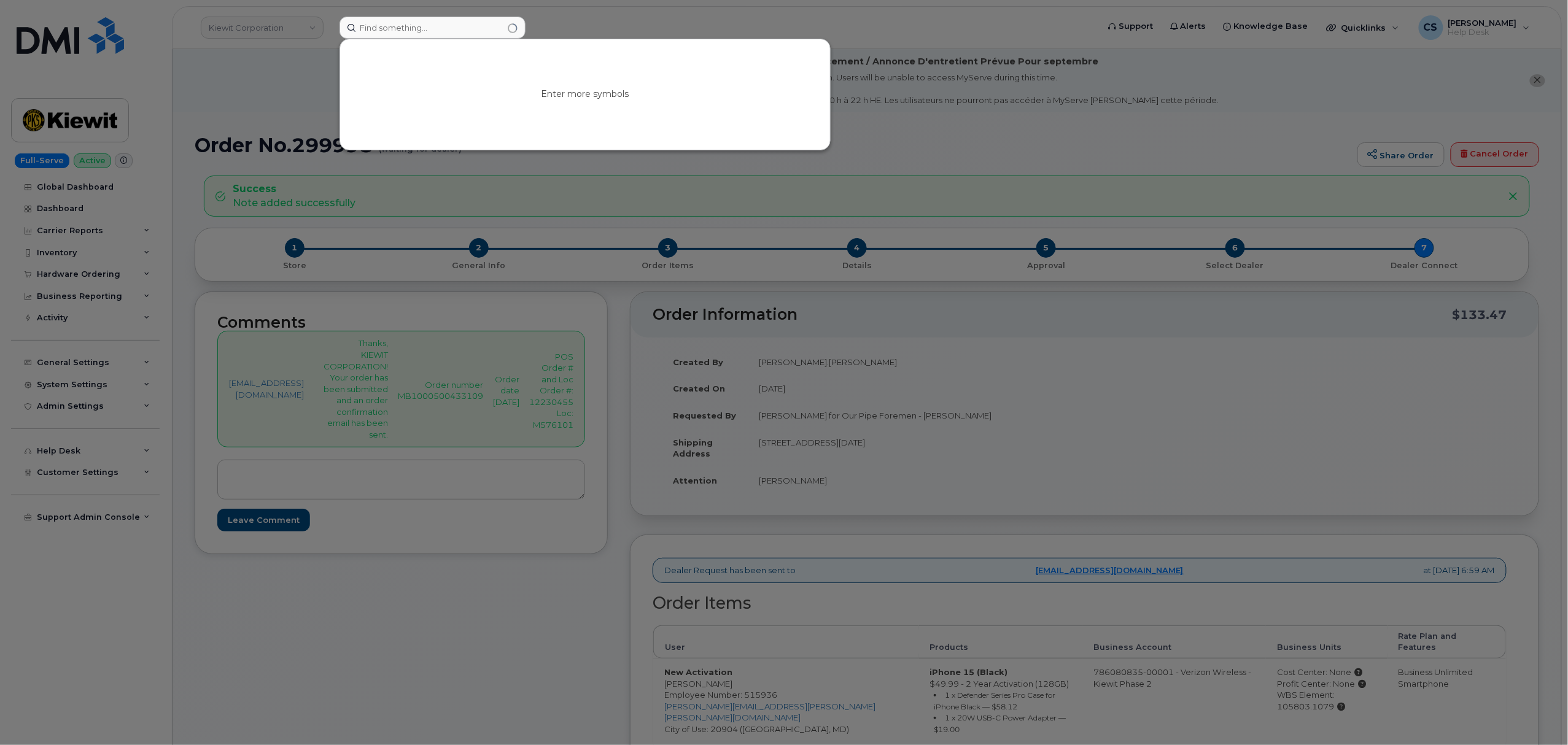
click at [1013, 145] on div at bounding box center [784, 372] width 1568 height 745
click at [413, 27] on input at bounding box center [433, 28] width 186 height 22
paste input "9134505411"
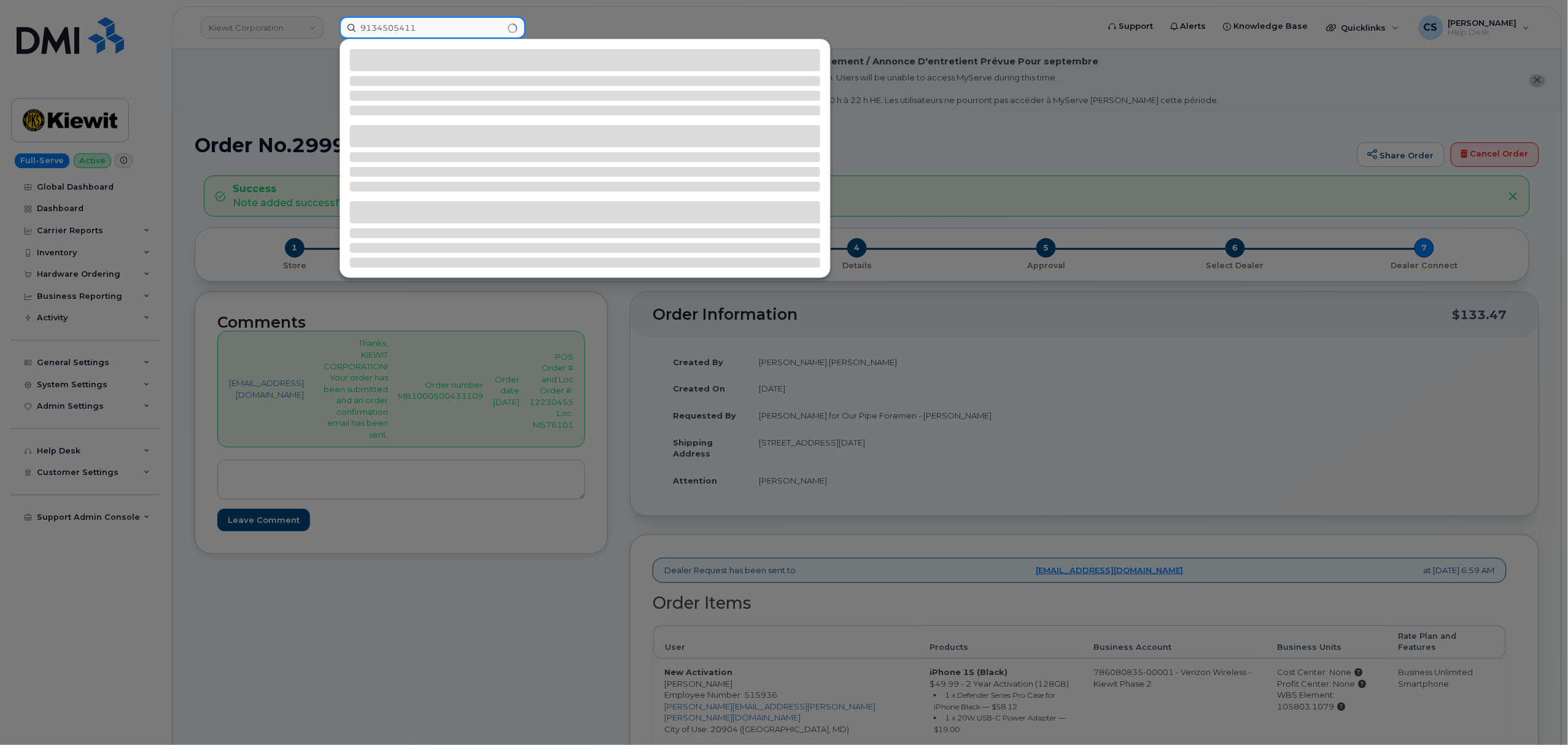
type input "9134505411"
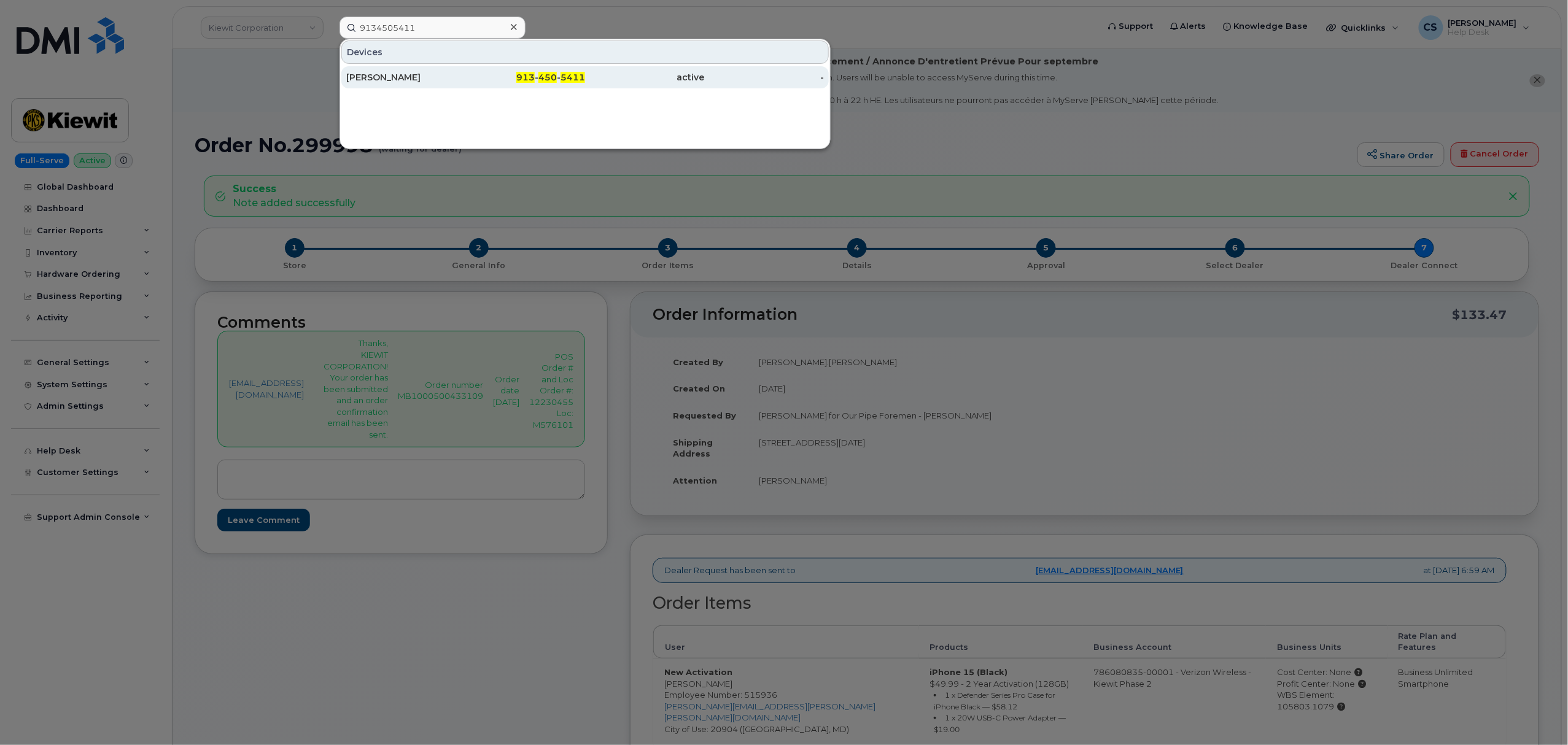
click at [379, 75] on div "Craig Fletchall" at bounding box center [406, 78] width 120 height 12
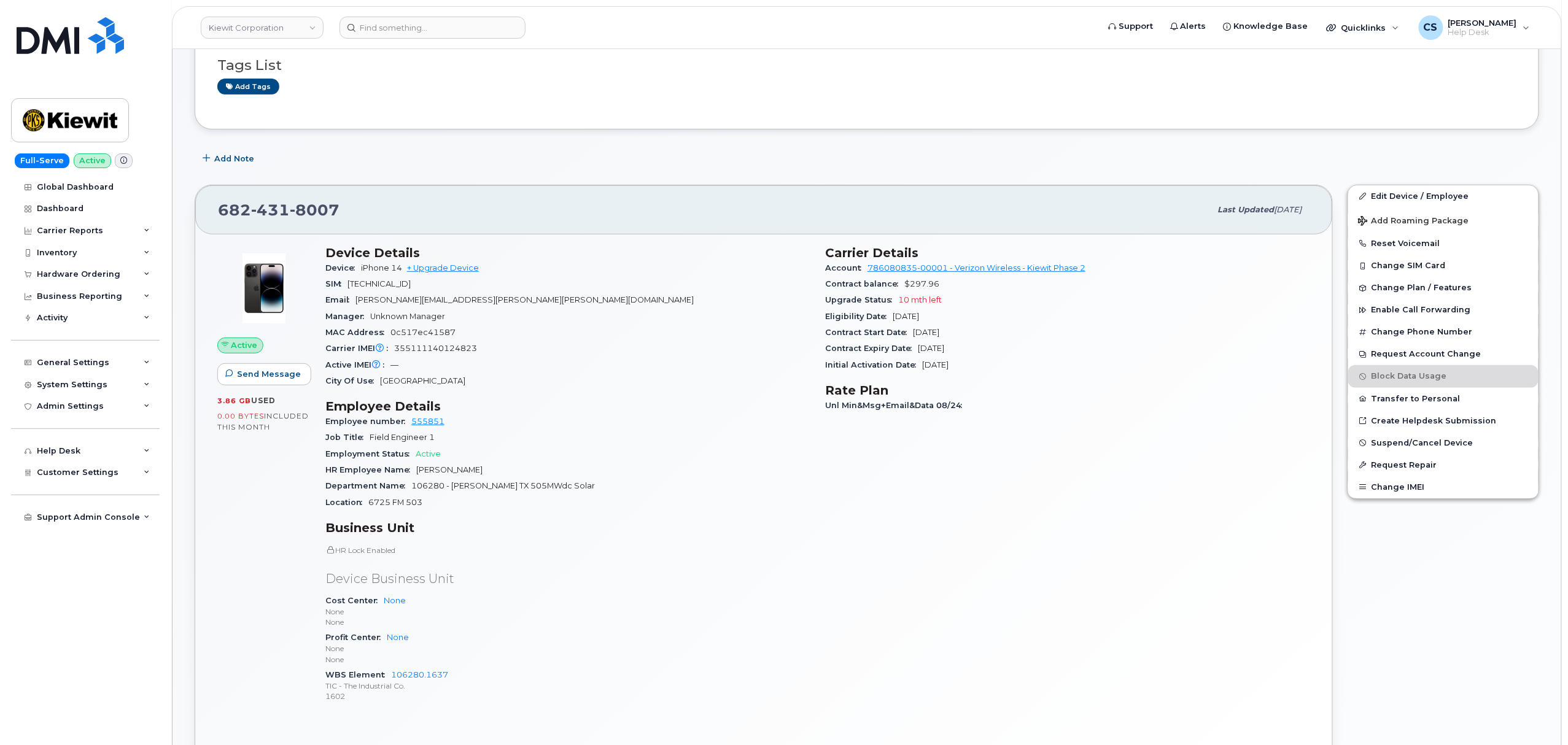
scroll to position [163, 0]
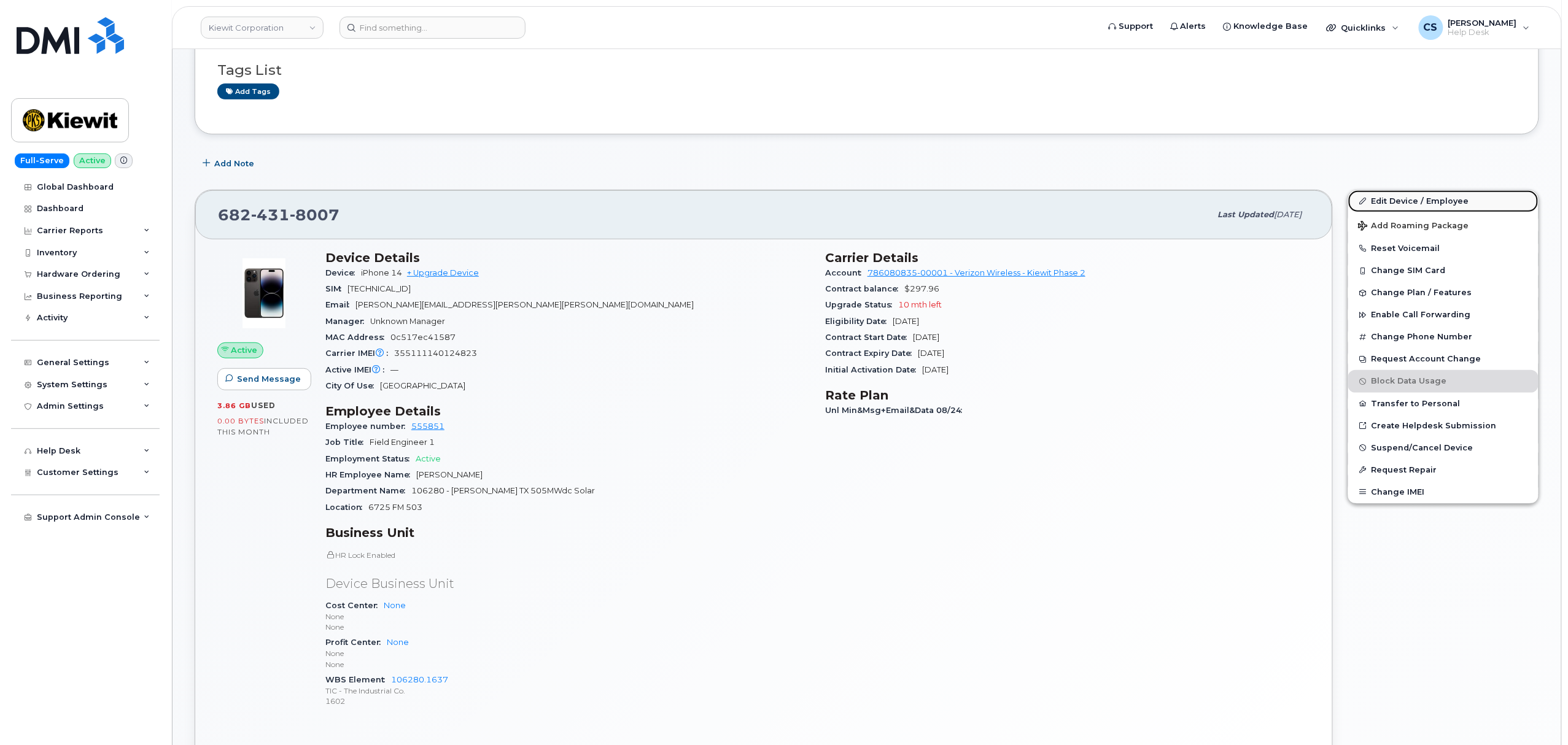
click at [1410, 199] on link "Edit Device / Employee" at bounding box center [1443, 201] width 191 height 22
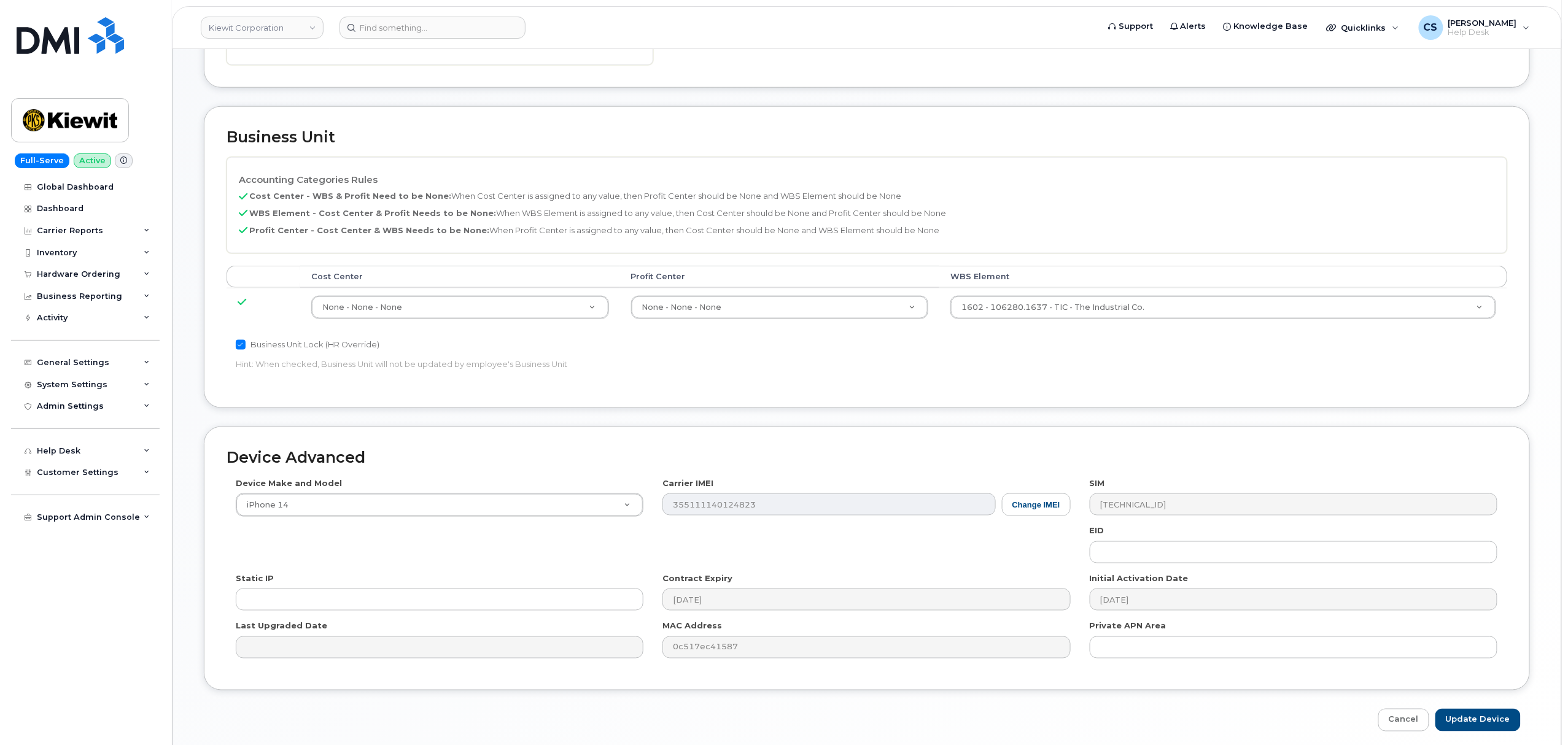
scroll to position [583, 0]
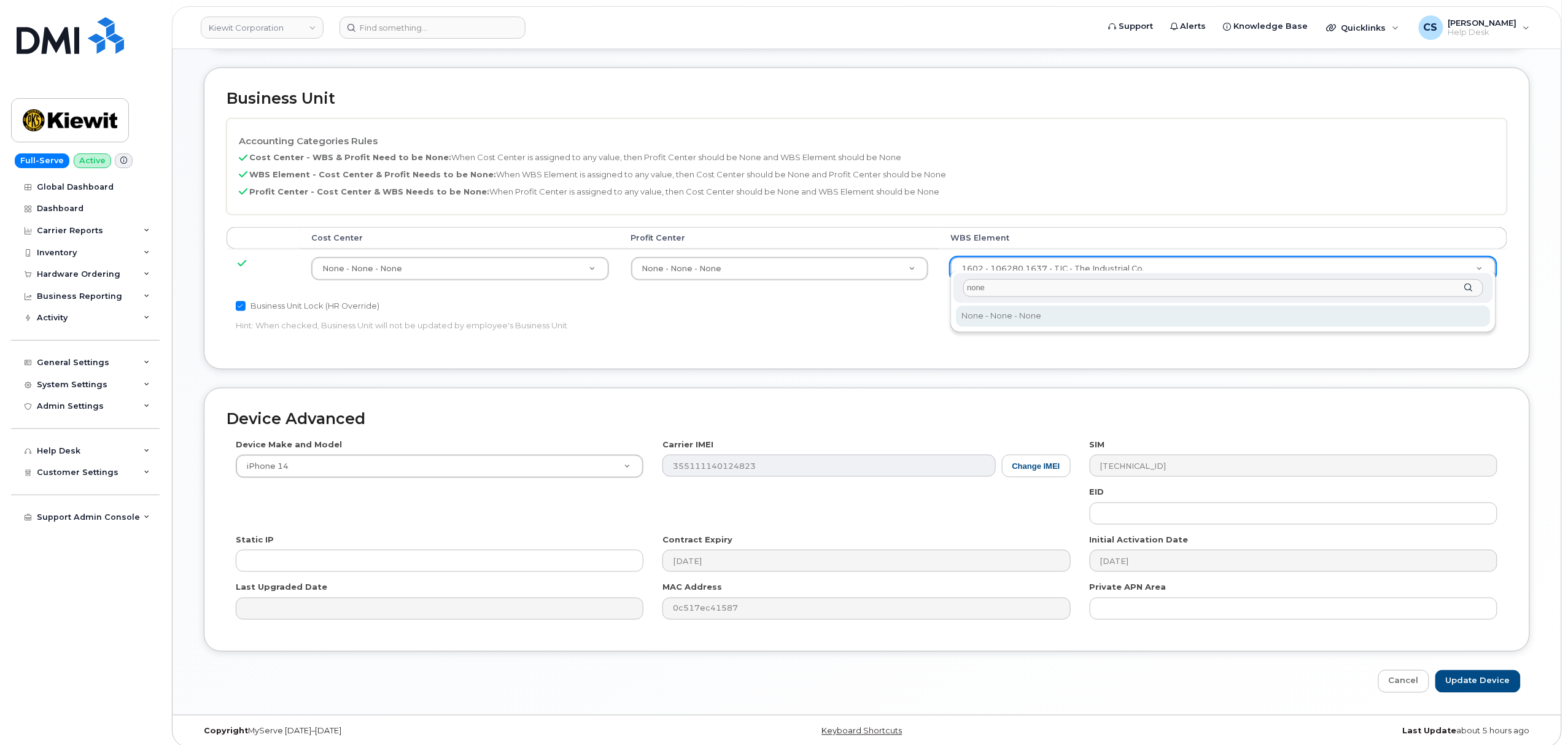
type input "none"
type input "29699477"
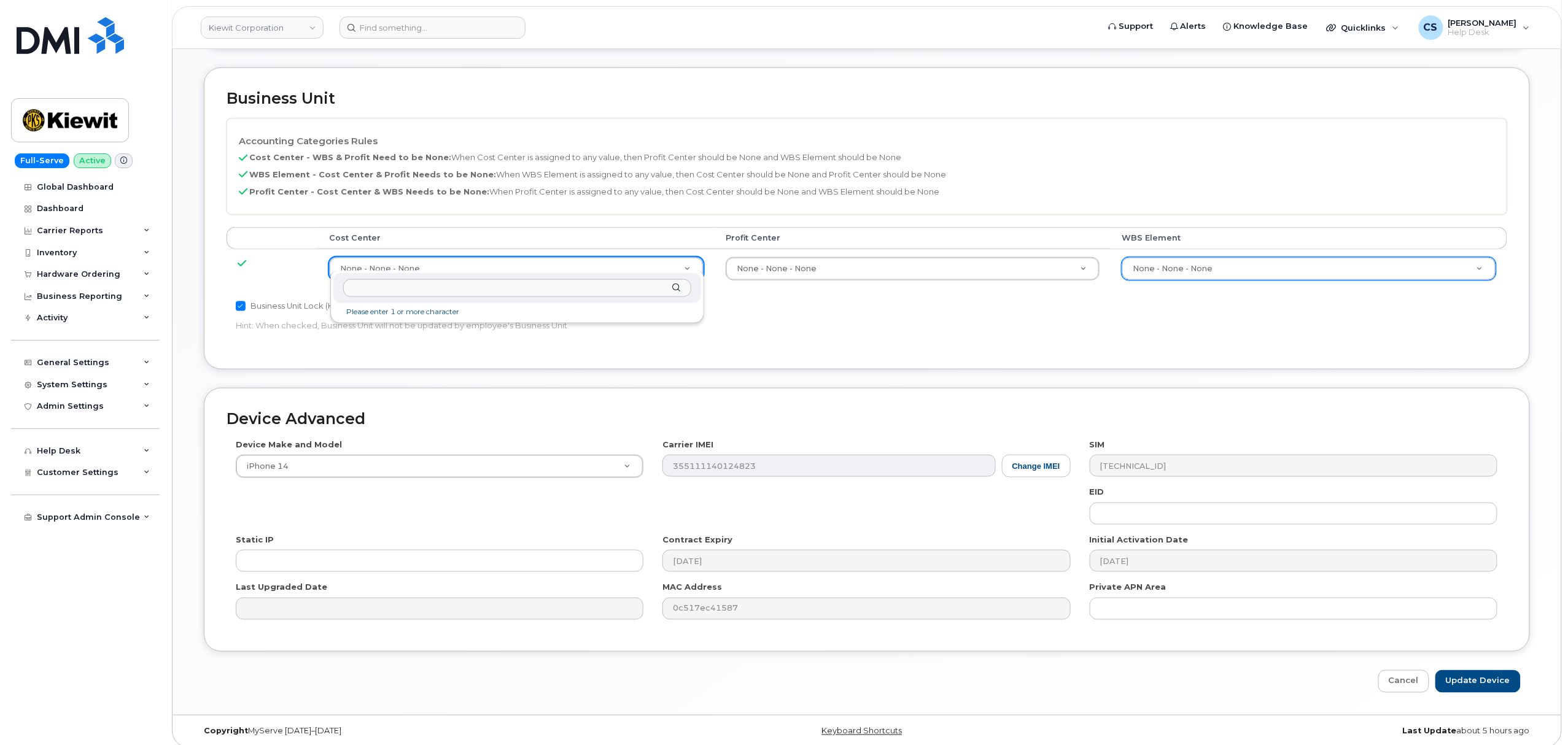
click at [414, 286] on input "text" at bounding box center [517, 288] width 348 height 18
paste input "106280"
type input "106280"
type input "34010773"
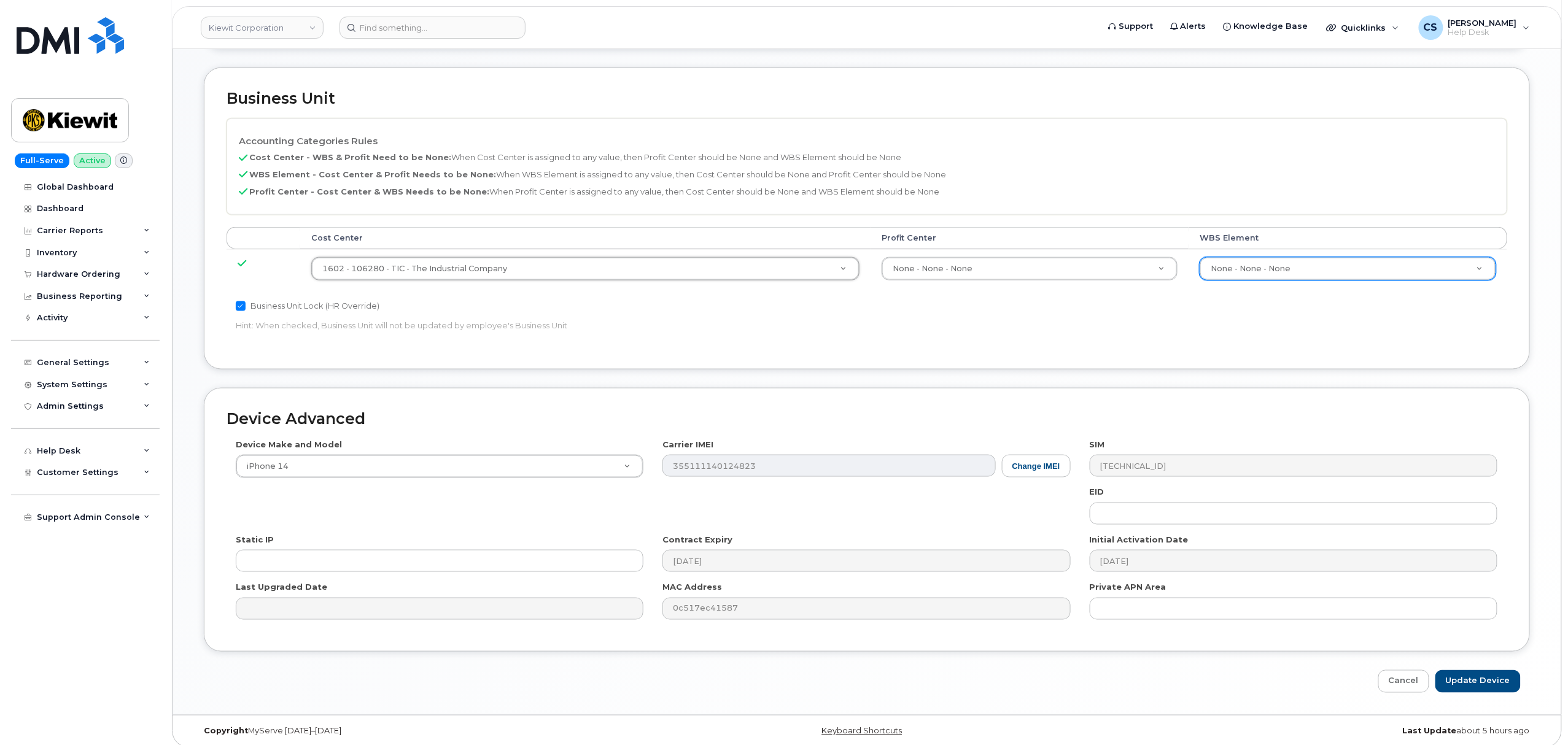
click at [964, 332] on div "Accounting Categories Rules Cost Center - WBS & Profit Need to be None: When Co…" at bounding box center [867, 232] width 1281 height 228
click at [1493, 673] on input "Update Device" at bounding box center [1478, 682] width 85 height 23
type input "Saving..."
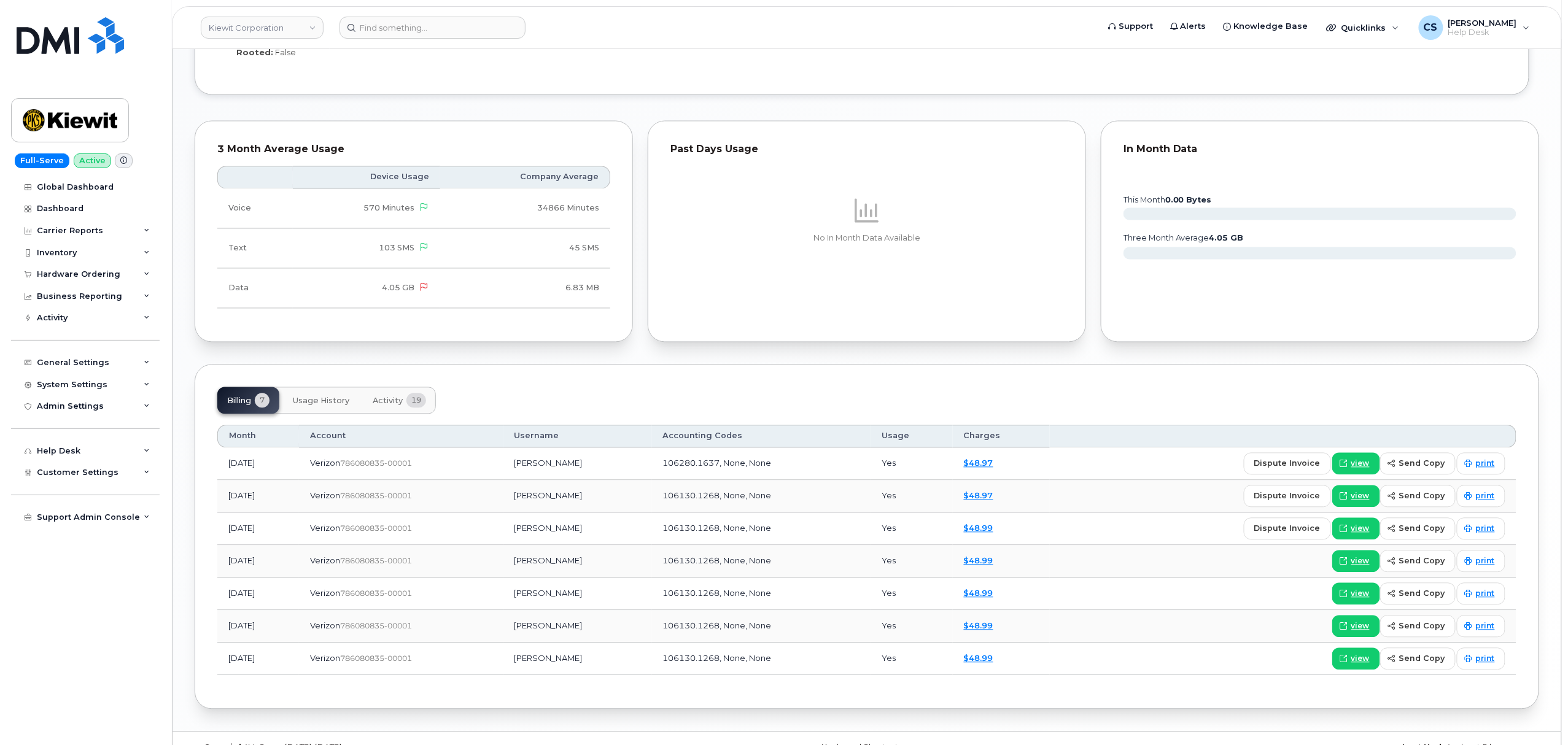
scroll to position [1108, 0]
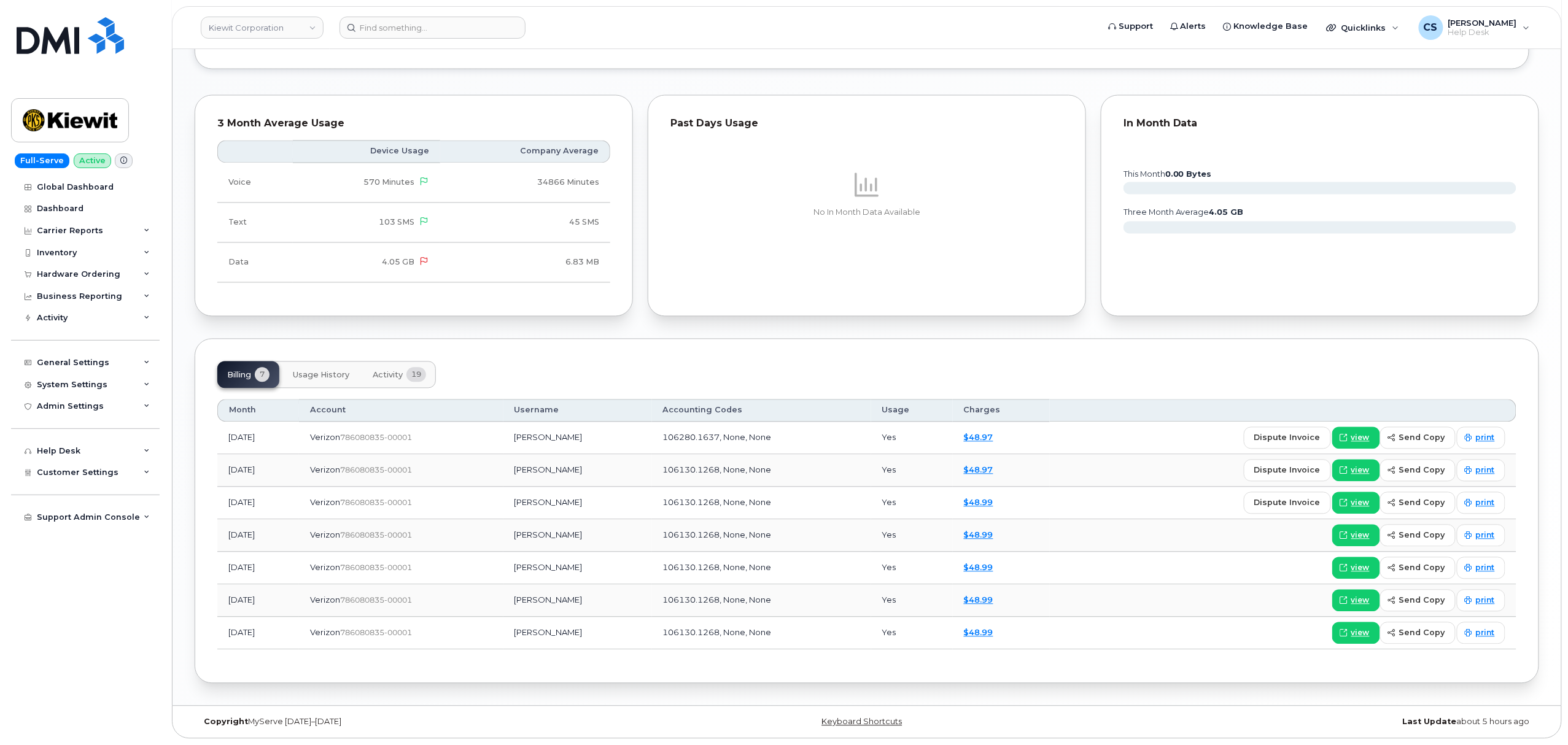
click at [391, 371] on button "Activity 19" at bounding box center [399, 374] width 73 height 27
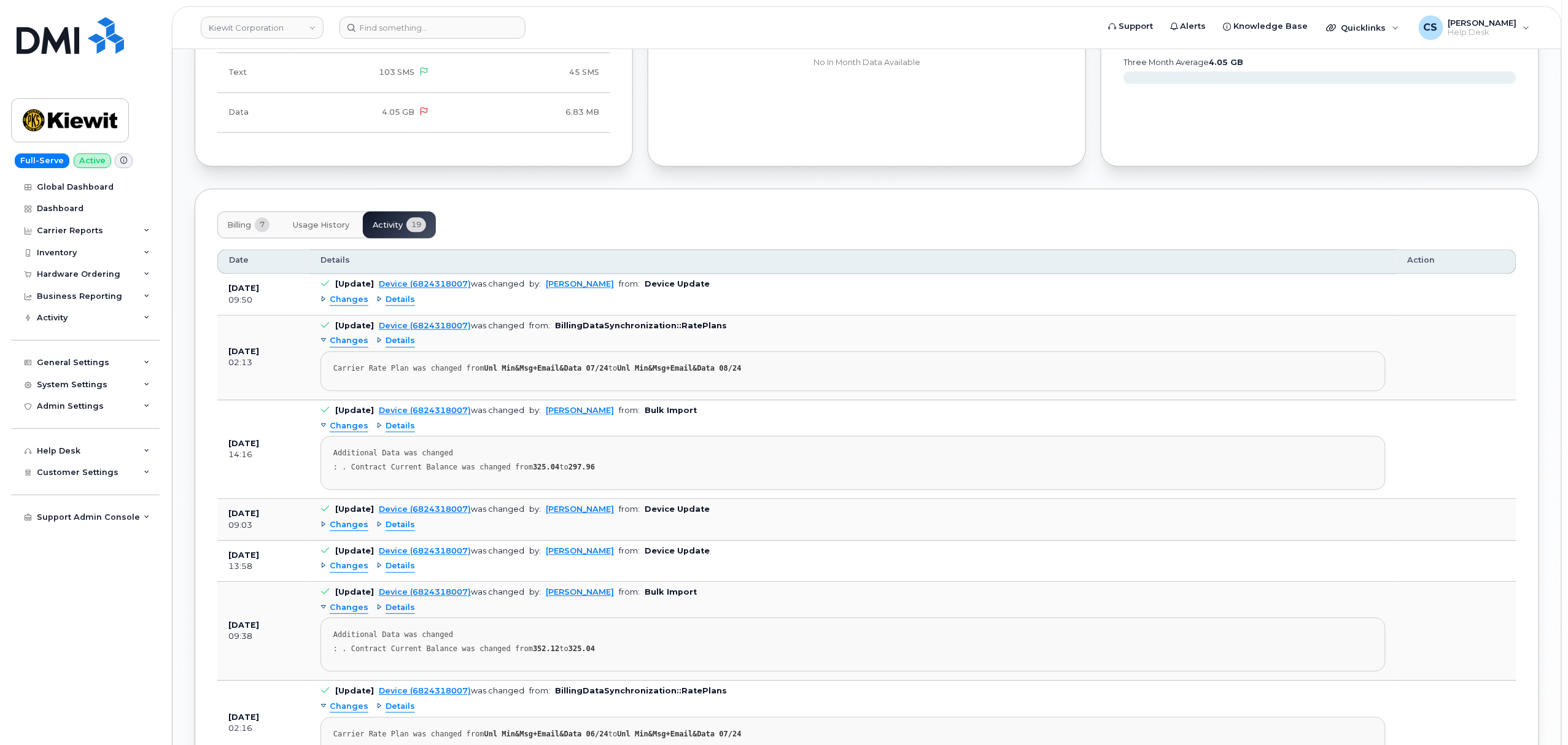
scroll to position [1354, 0]
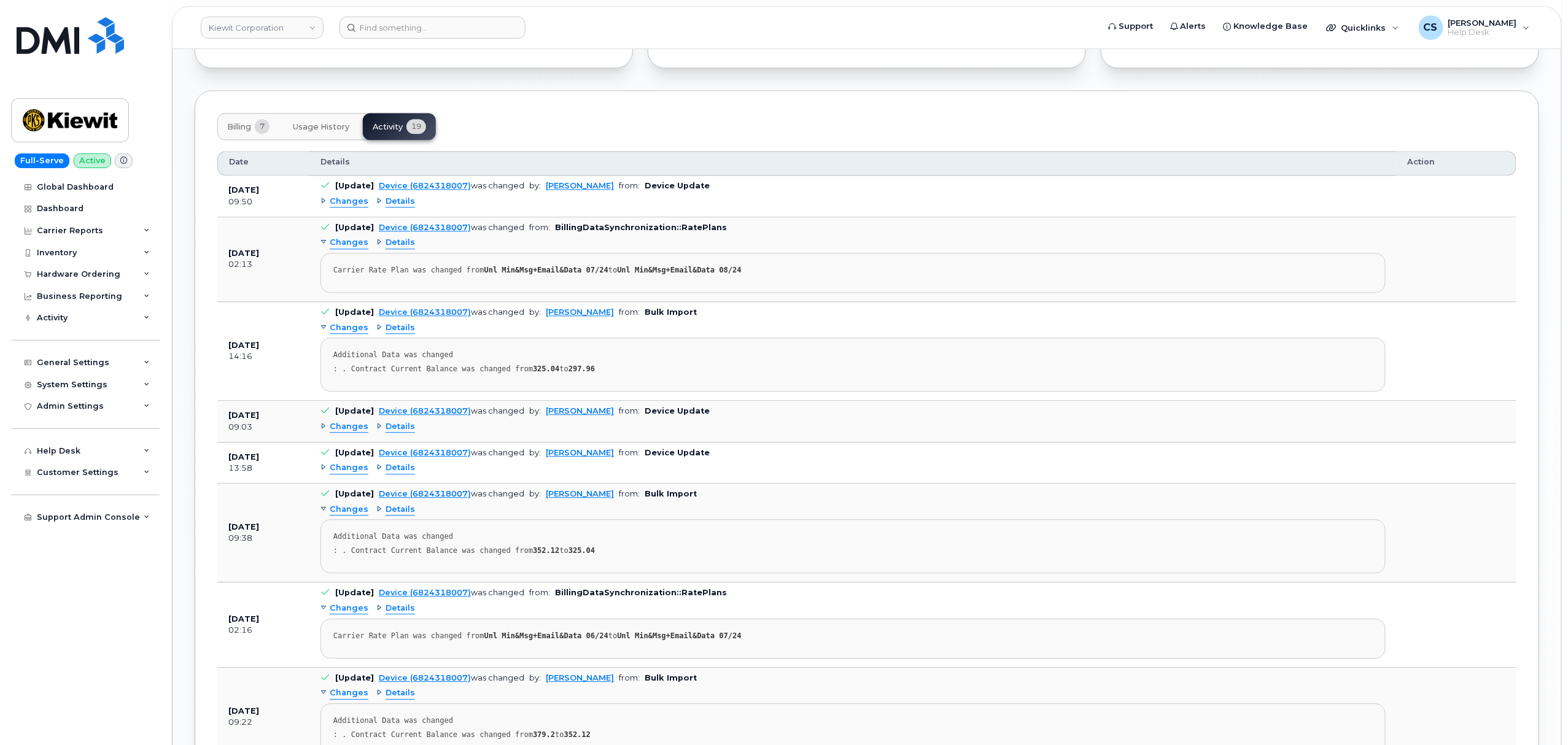
click at [348, 207] on span "Changes" at bounding box center [349, 201] width 38 height 12
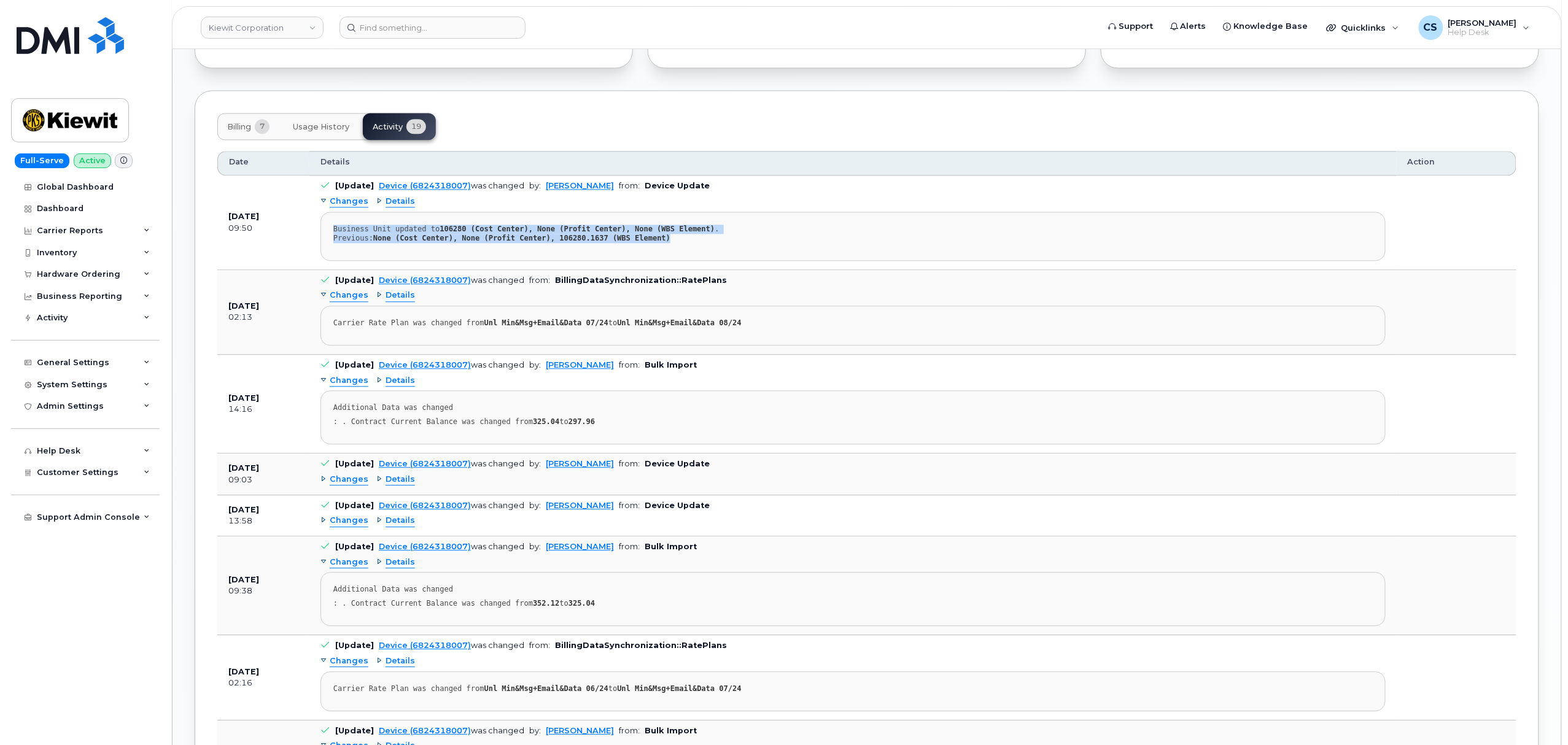
drag, startPoint x: 328, startPoint y: 227, endPoint x: 742, endPoint y: 251, distance: 414.7
click at [742, 251] on pre "Business Unit updated to 106280 (Cost Center), None (Profit Center), None (WBS …" at bounding box center [853, 236] width 1065 height 49
copy div "Business Unit updated to 106280 (Cost Center), None (Profit Center), None (WBS …"
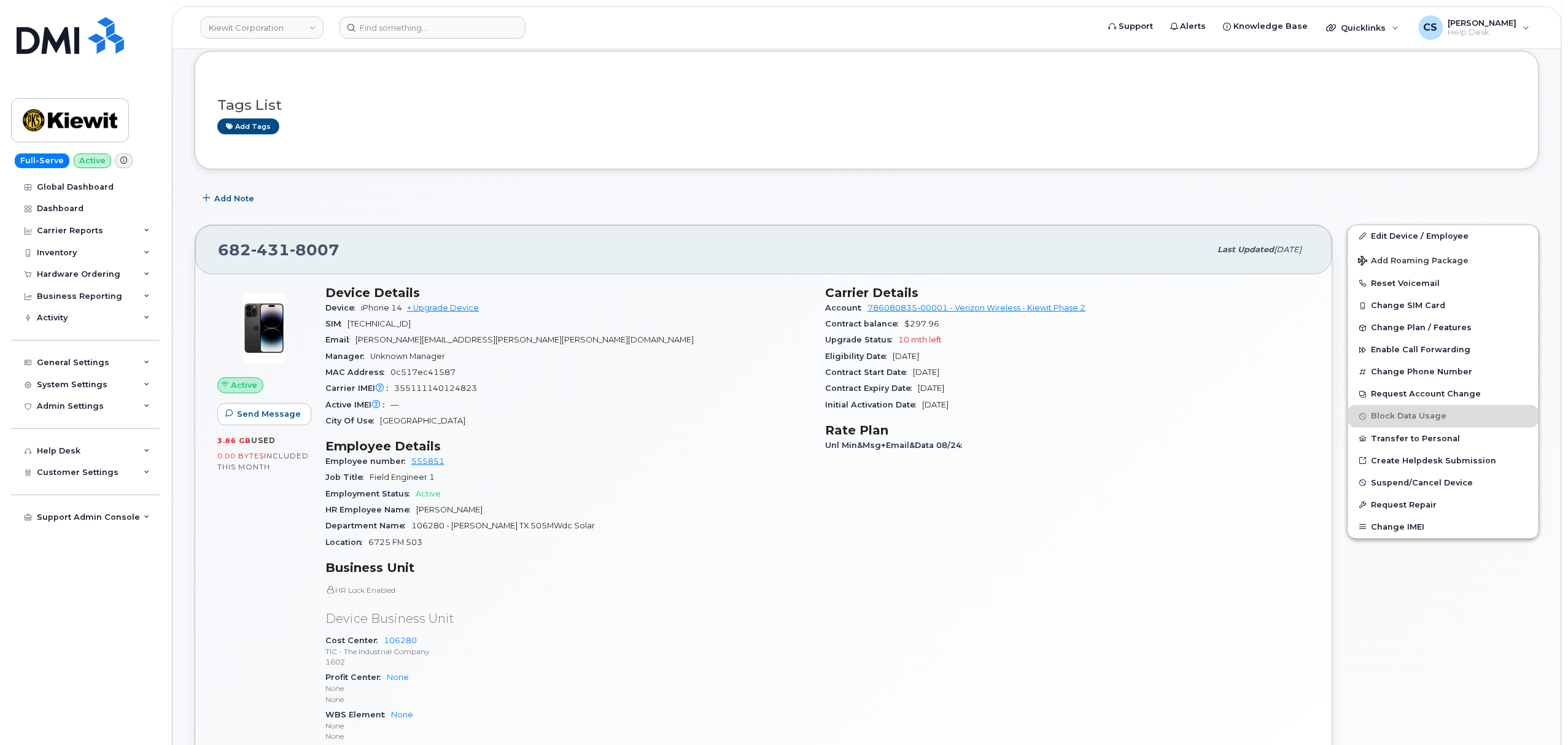
scroll to position [0, 0]
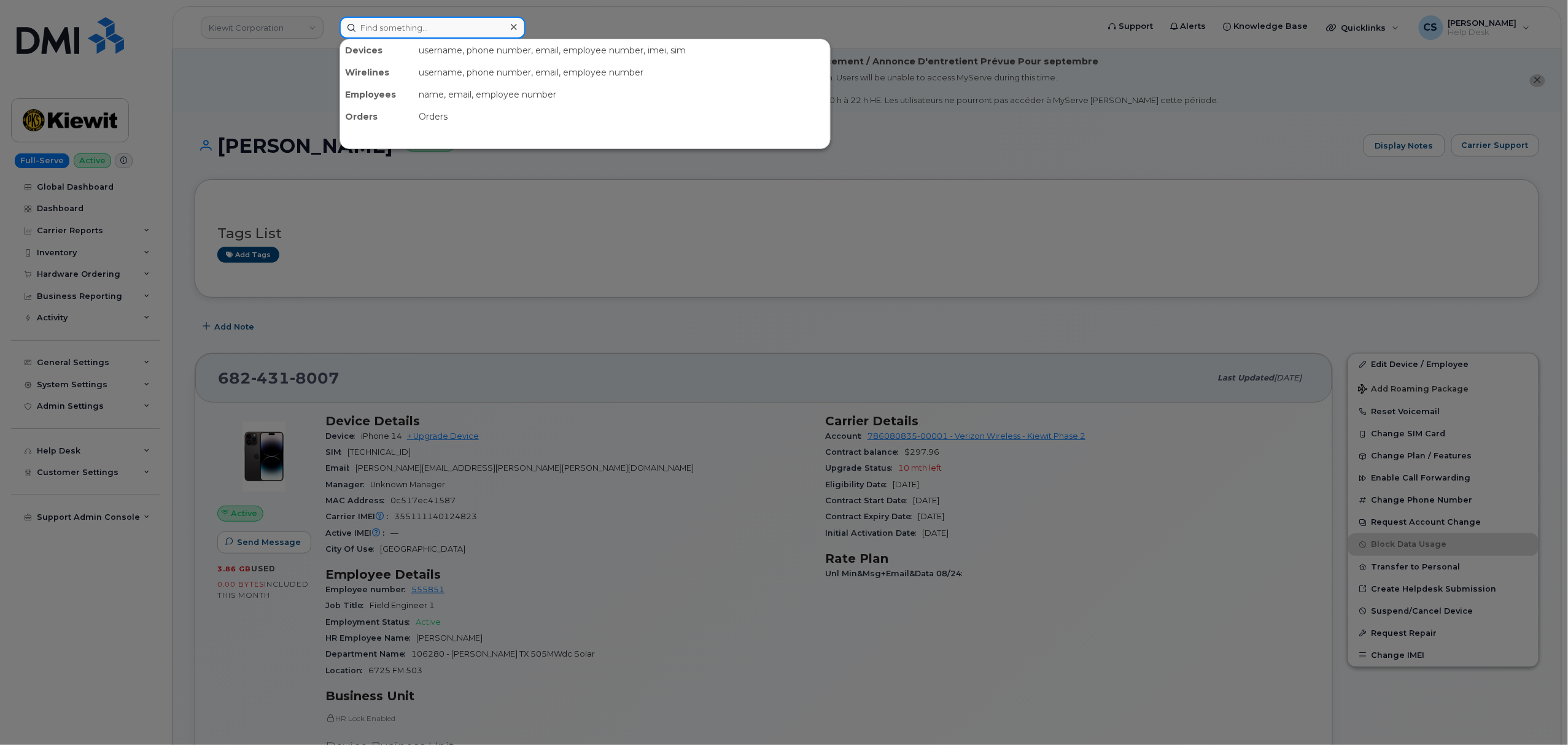
click at [411, 27] on input at bounding box center [433, 28] width 186 height 22
paste input "9134505411"
type input "9134505411"
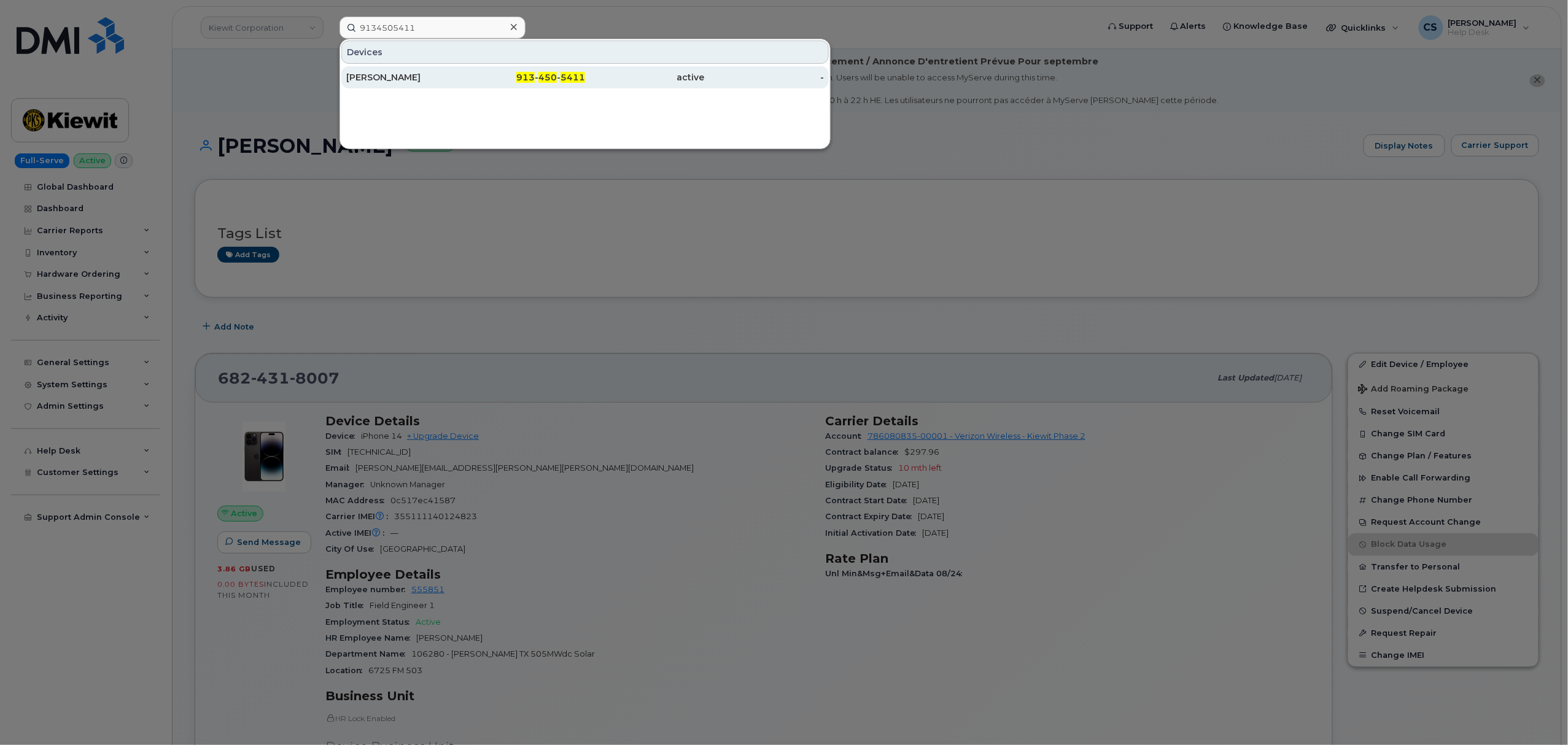
click at [391, 78] on div "[PERSON_NAME]" at bounding box center [406, 78] width 120 height 12
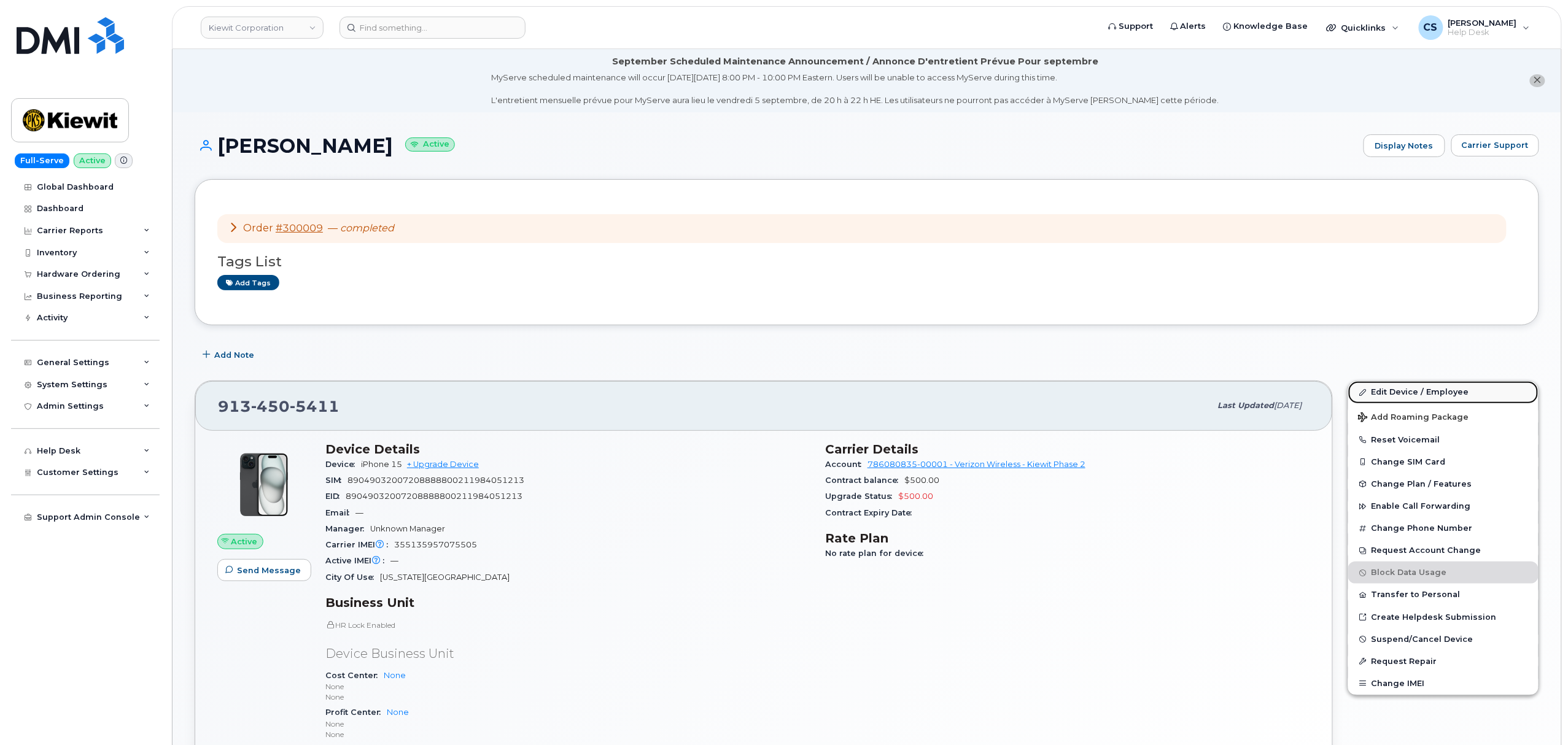
click at [1407, 393] on link "Edit Device / Employee" at bounding box center [1443, 392] width 191 height 22
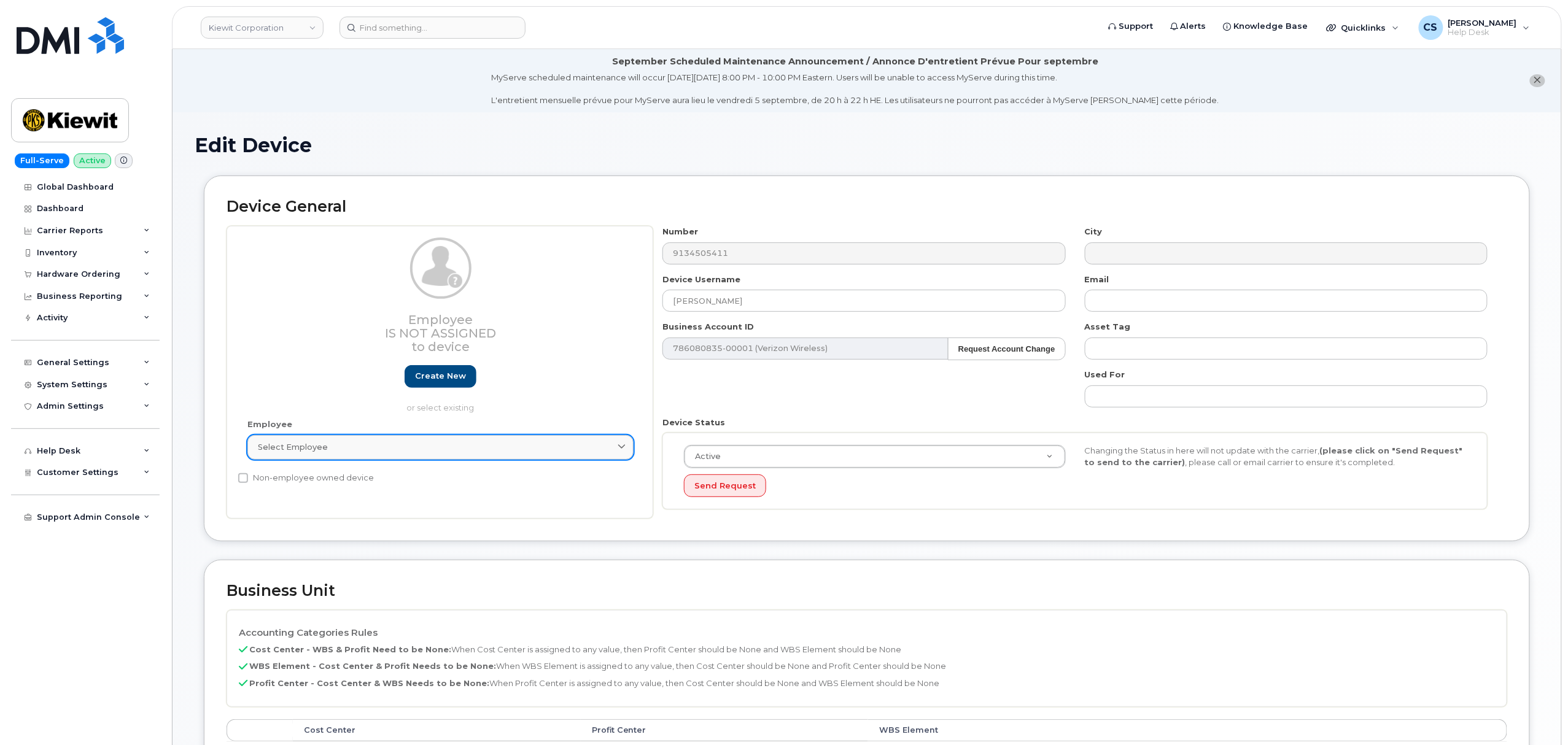
click at [514, 442] on div "Select employee" at bounding box center [440, 447] width 365 height 12
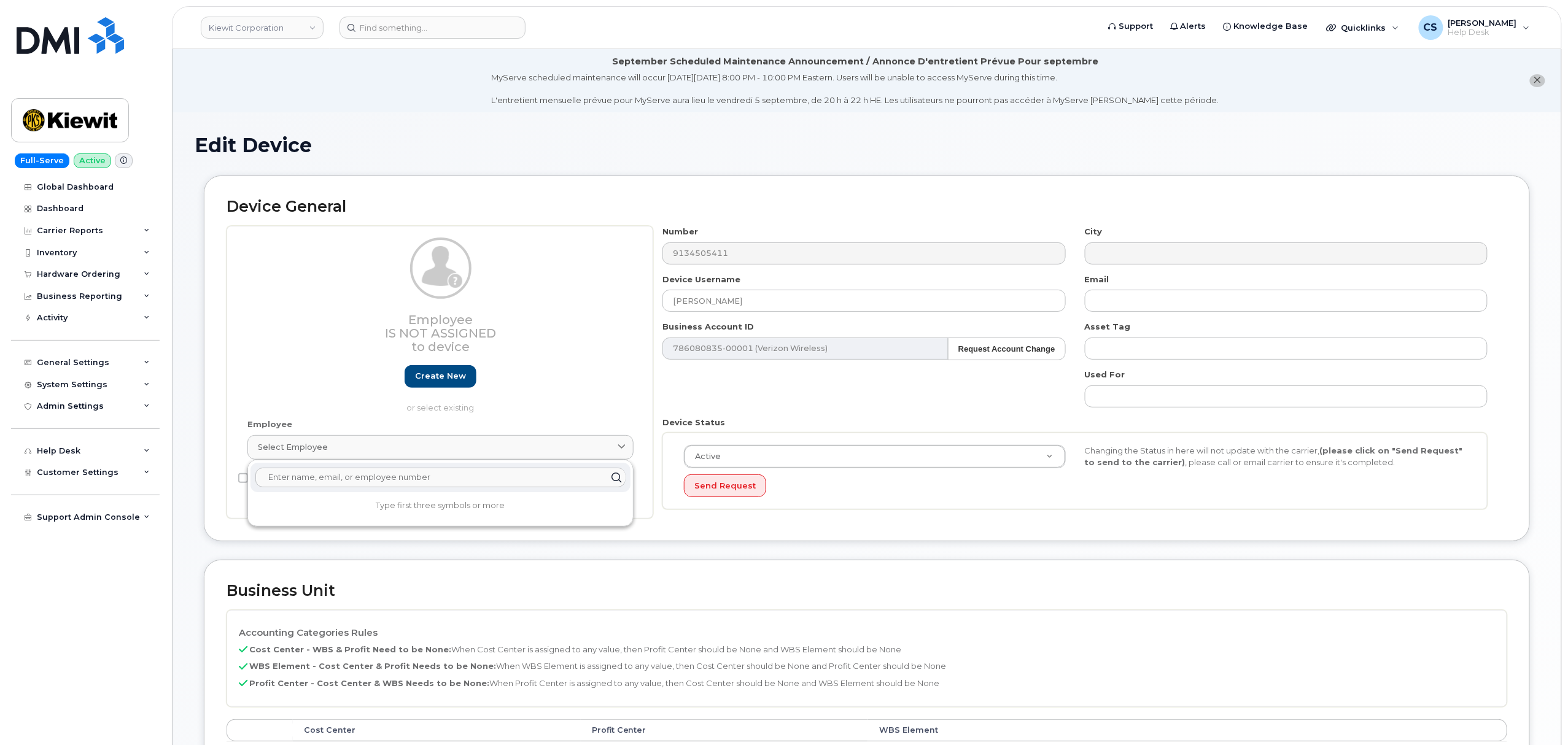
click at [311, 477] on input "text" at bounding box center [440, 477] width 370 height 20
paste input "[PERSON_NAME]"
click at [568, 397] on div "Employee Is not assigned to device Create new or select existing" at bounding box center [441, 325] width 386 height 175
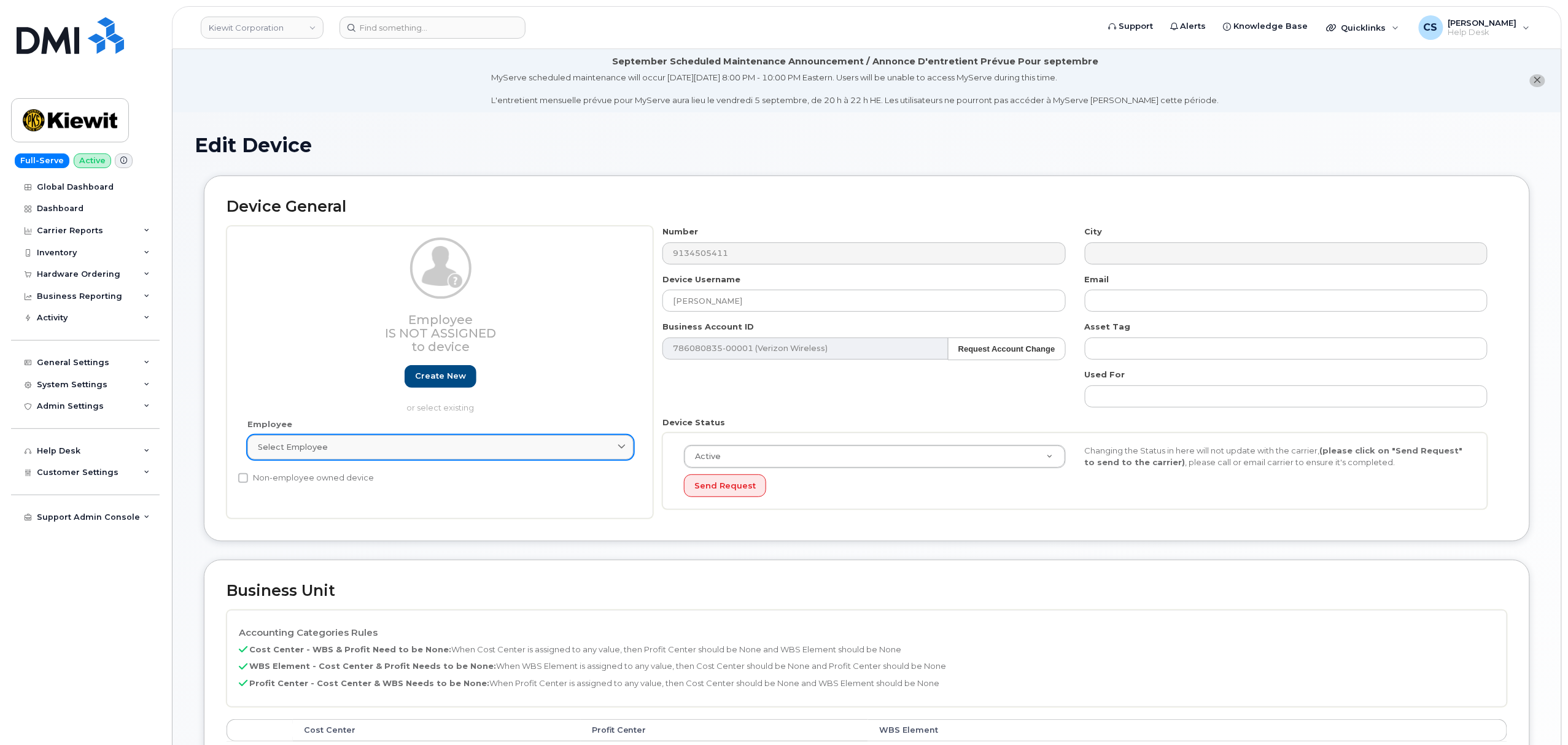
click at [624, 447] on icon at bounding box center [622, 447] width 8 height 8
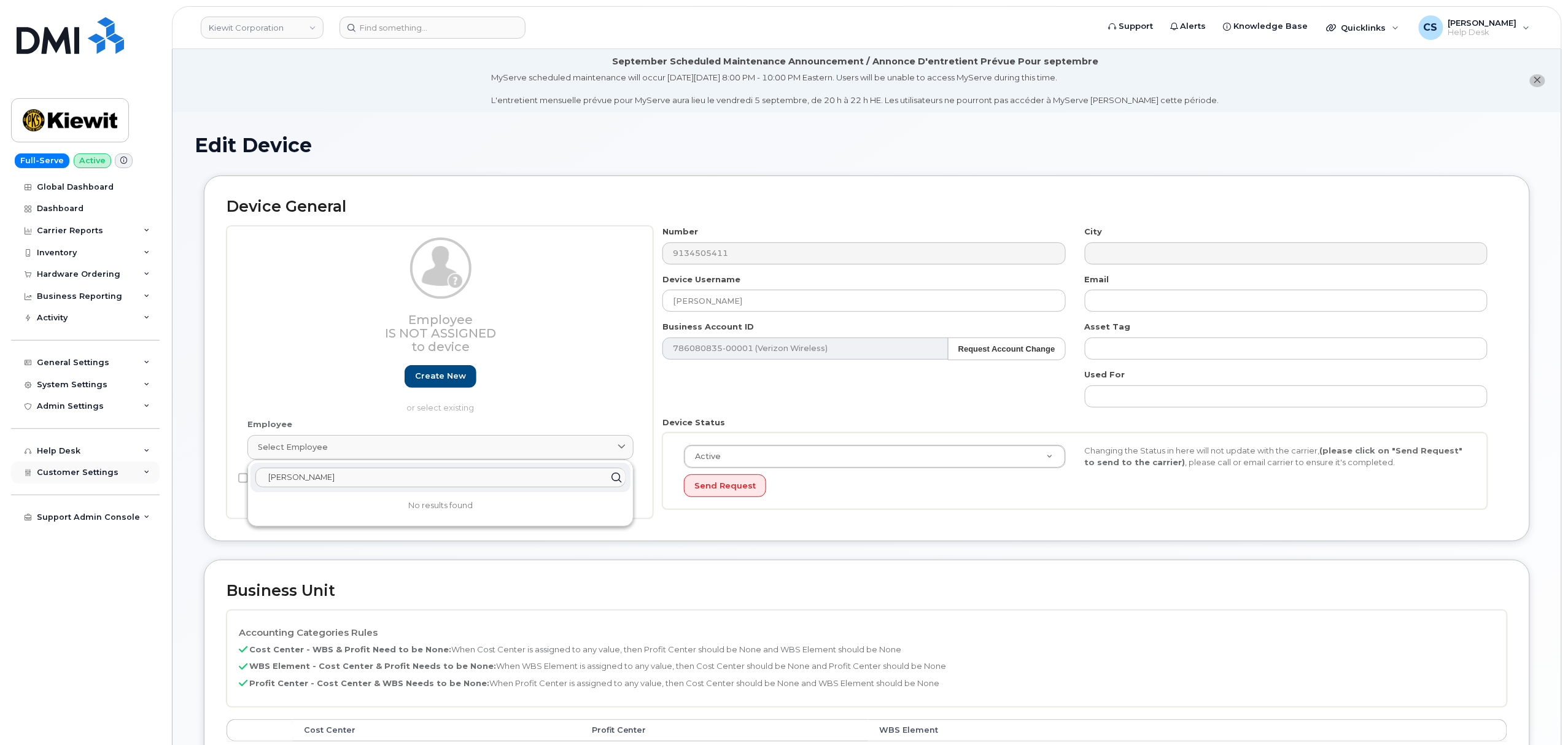
drag, startPoint x: 338, startPoint y: 470, endPoint x: 99, endPoint y: 472, distance: 239.0
click at [172, 472] on div "Kiewit Corporation Support Alerts Knowledge Base Quicklinks Suspend / Cancel De…" at bounding box center [867, 628] width 1390 height 1158
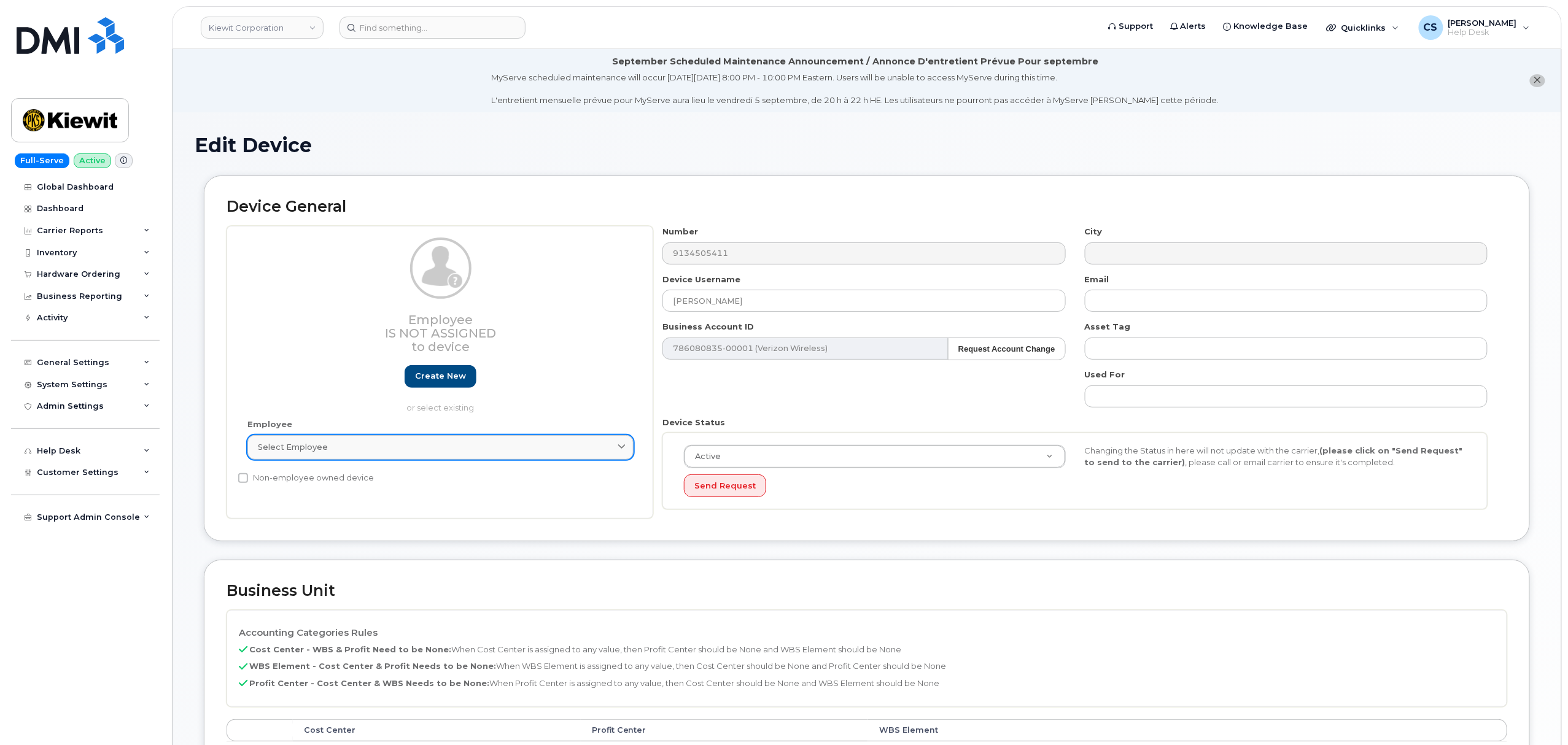
click at [335, 447] on div "Select employee" at bounding box center [440, 447] width 365 height 12
paste input "584820"
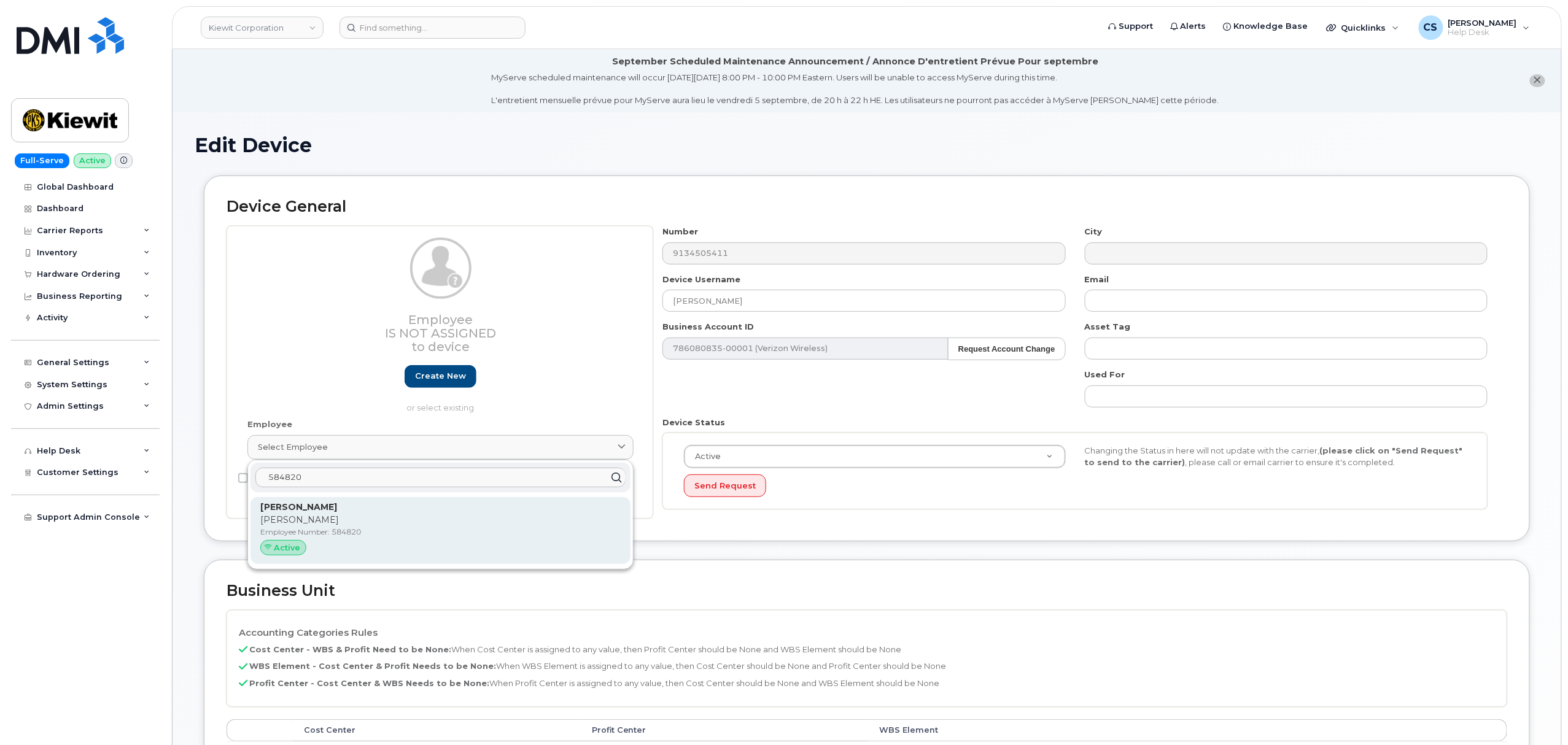
type input "584820"
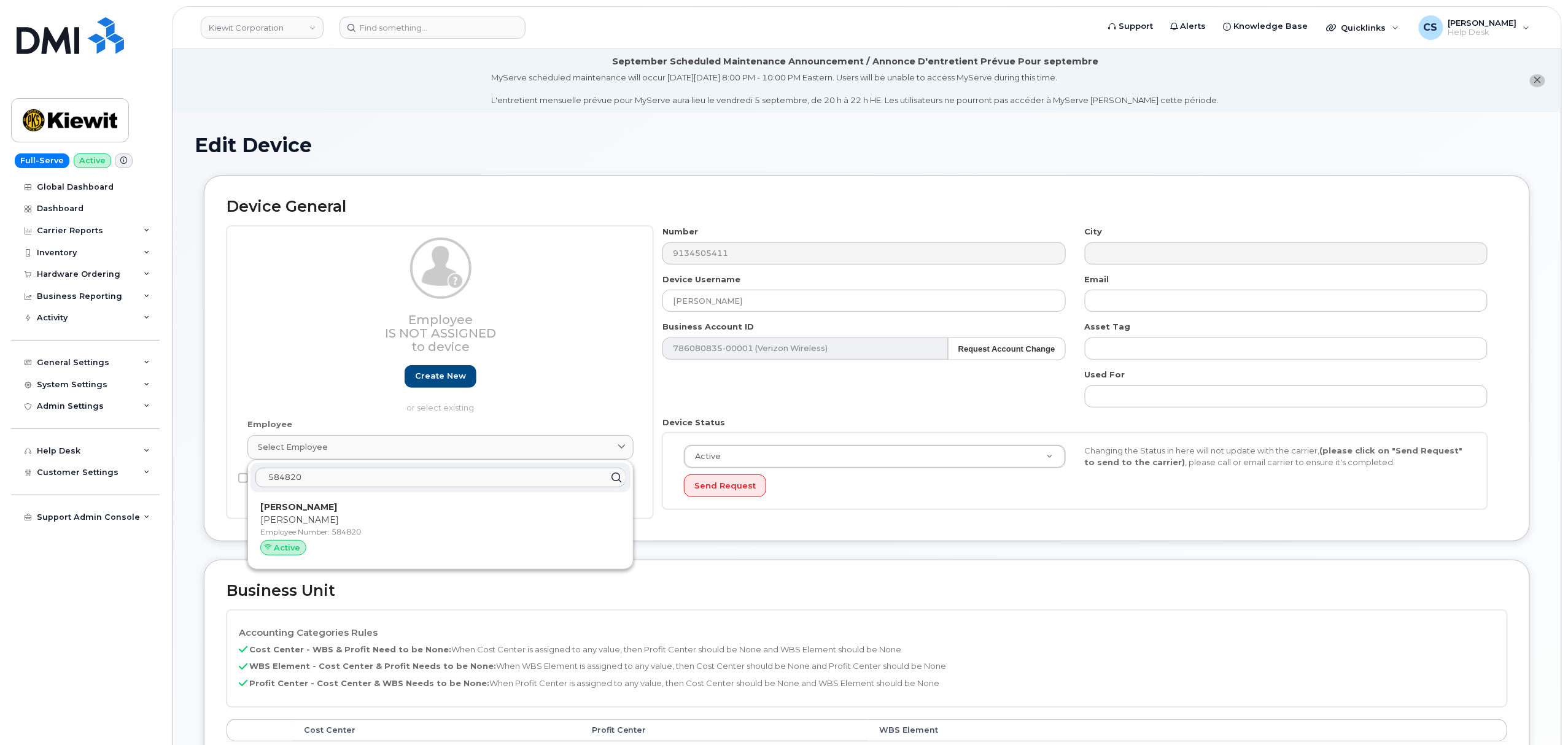
drag, startPoint x: 315, startPoint y: 514, endPoint x: 846, endPoint y: 93, distance: 677.6
click at [318, 514] on p "[PERSON_NAME]" at bounding box center [441, 507] width 361 height 13
type input "584820"
type input "[PERSON_NAME]"
type input "[PERSON_NAME][EMAIL_ADDRESS][PERSON_NAME][PERSON_NAME][DOMAIN_NAME]"
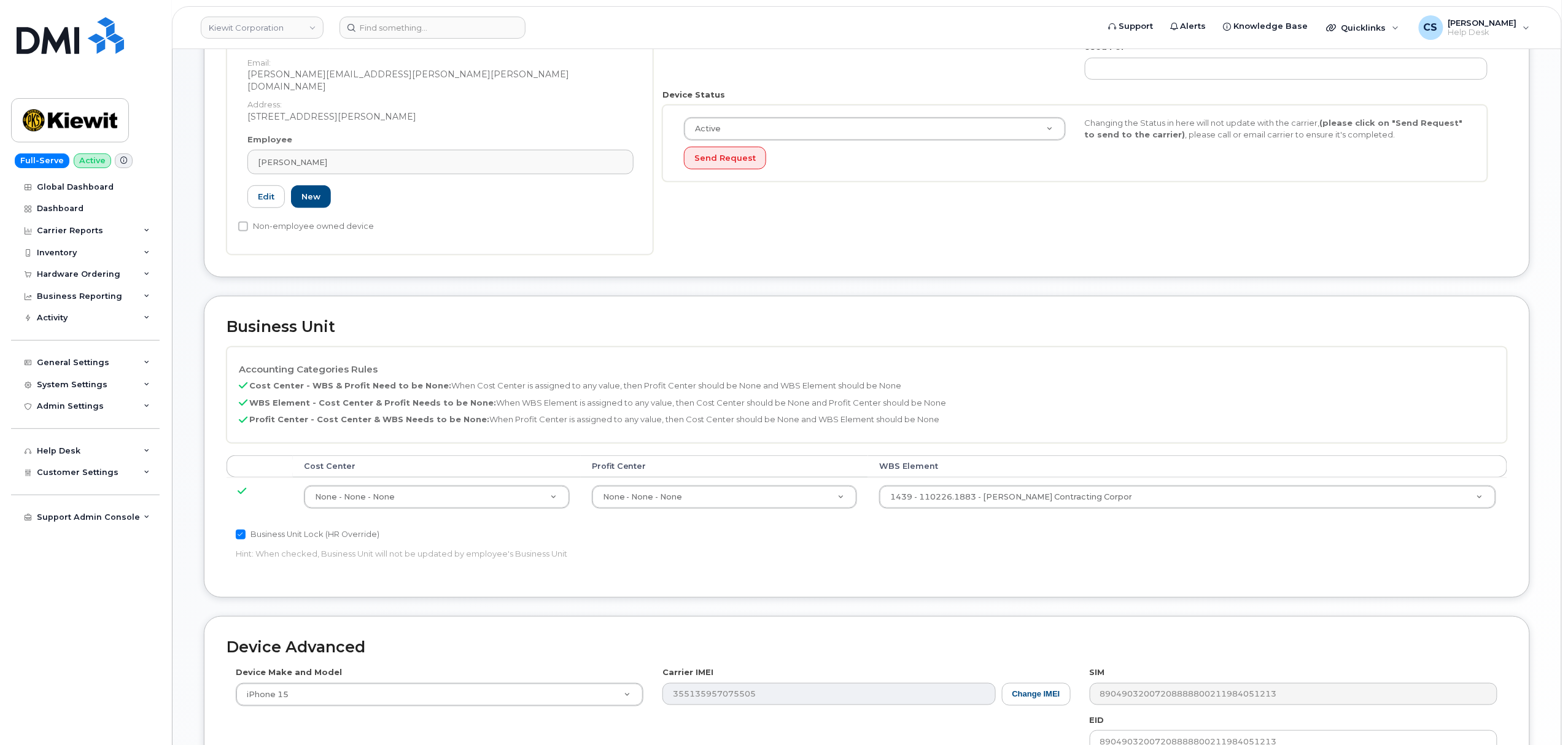
scroll to position [556, 0]
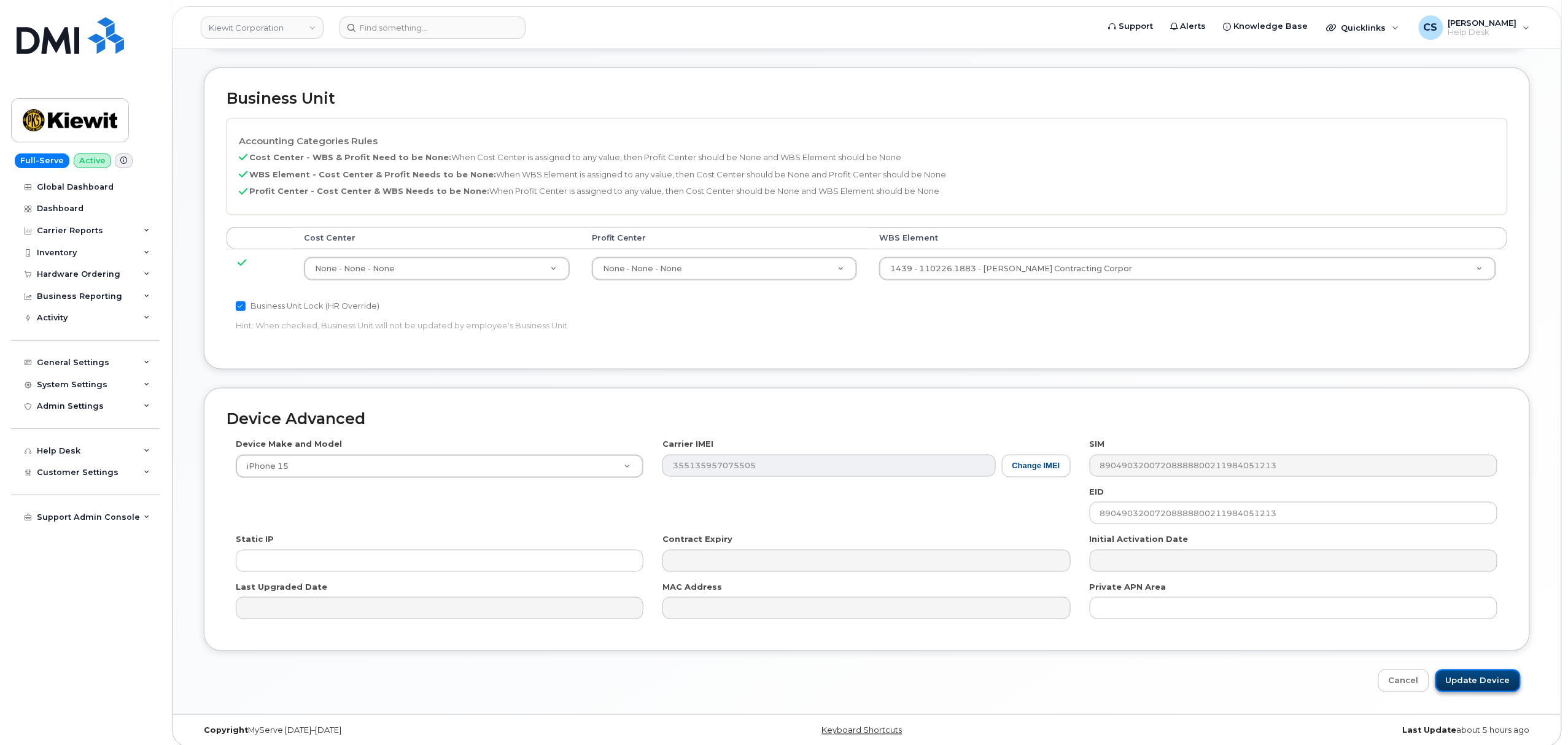
click at [1467, 670] on input "Update Device" at bounding box center [1478, 681] width 85 height 23
type input "Saving..."
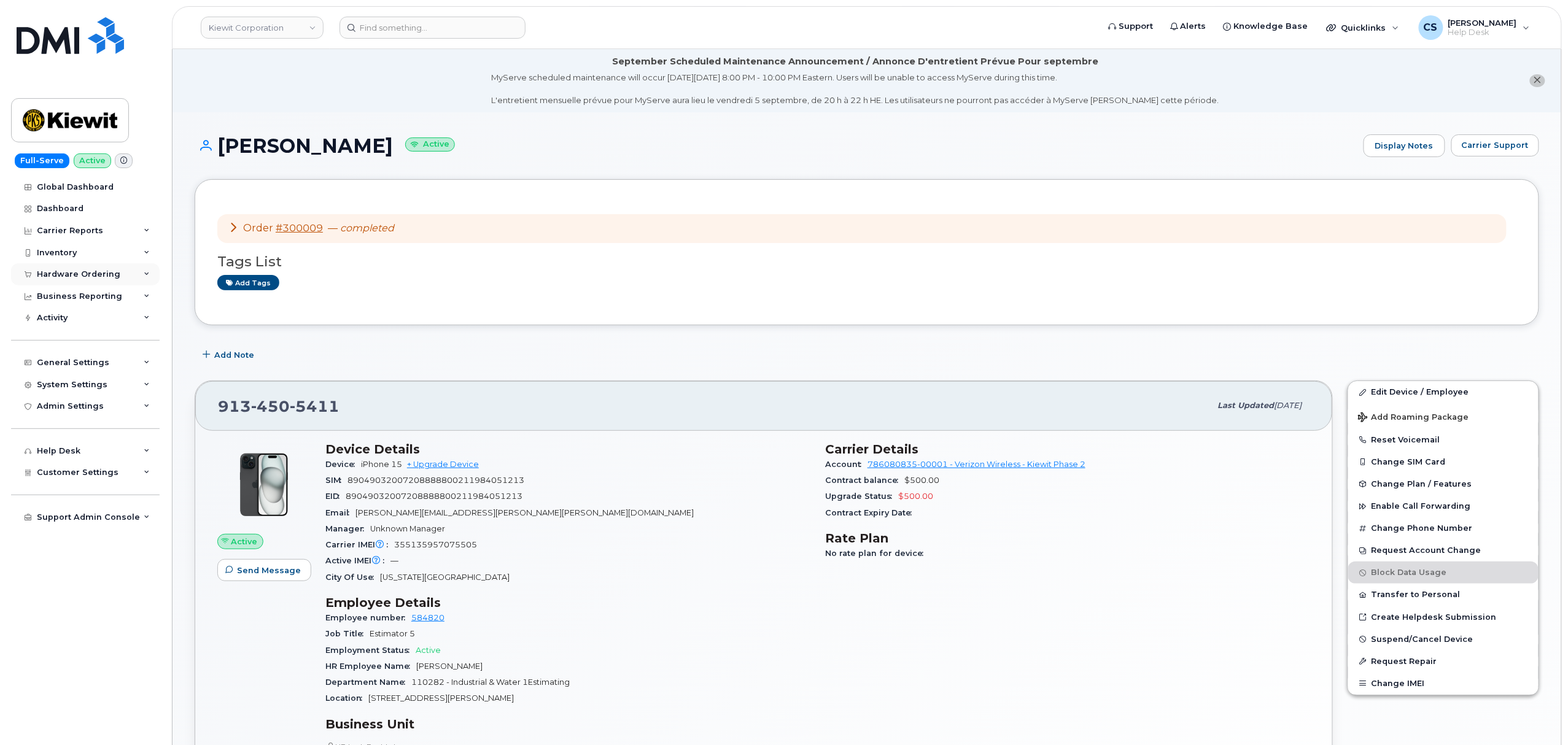
click at [148, 278] on icon at bounding box center [147, 274] width 6 height 6
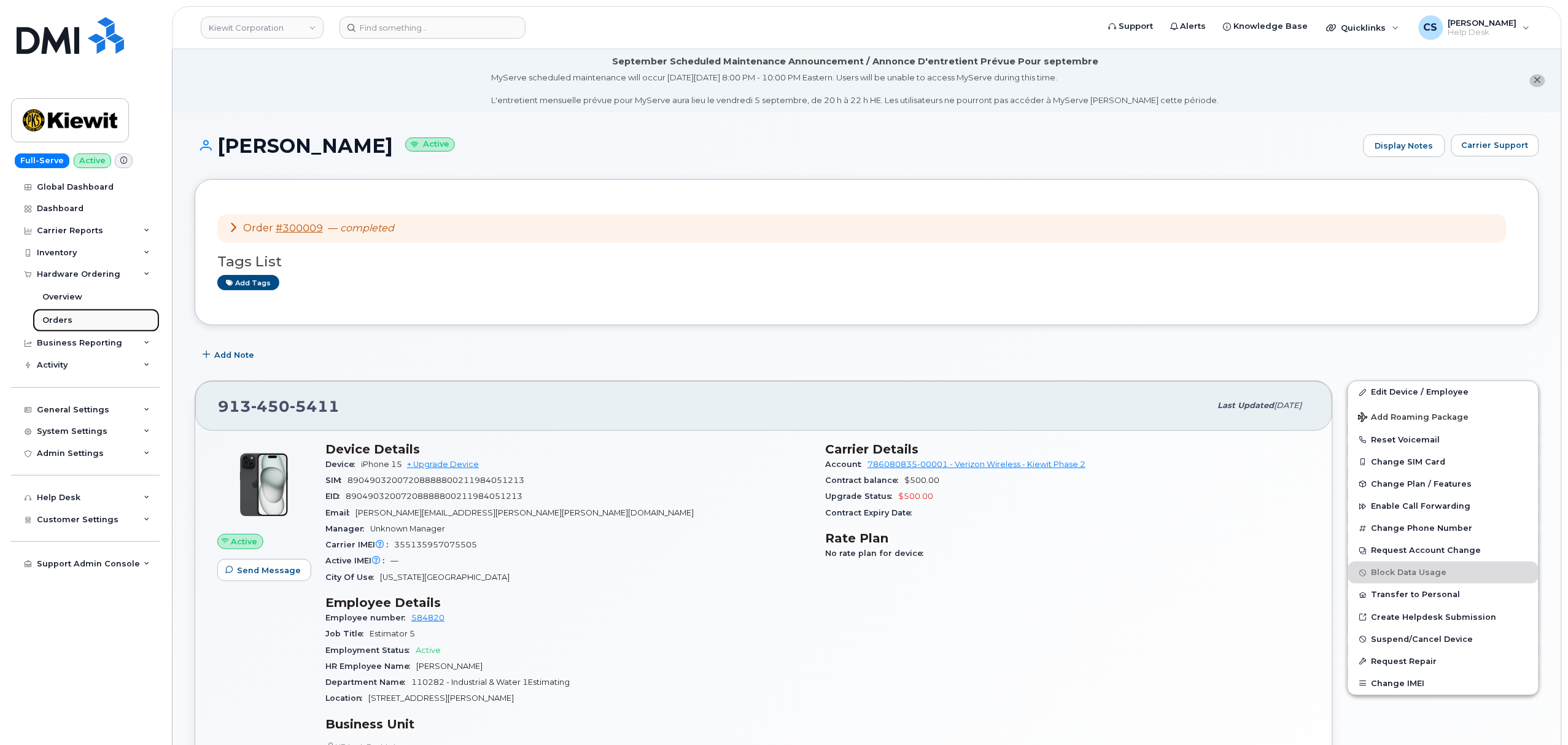
click at [115, 317] on link "Orders" at bounding box center [95, 321] width 127 height 23
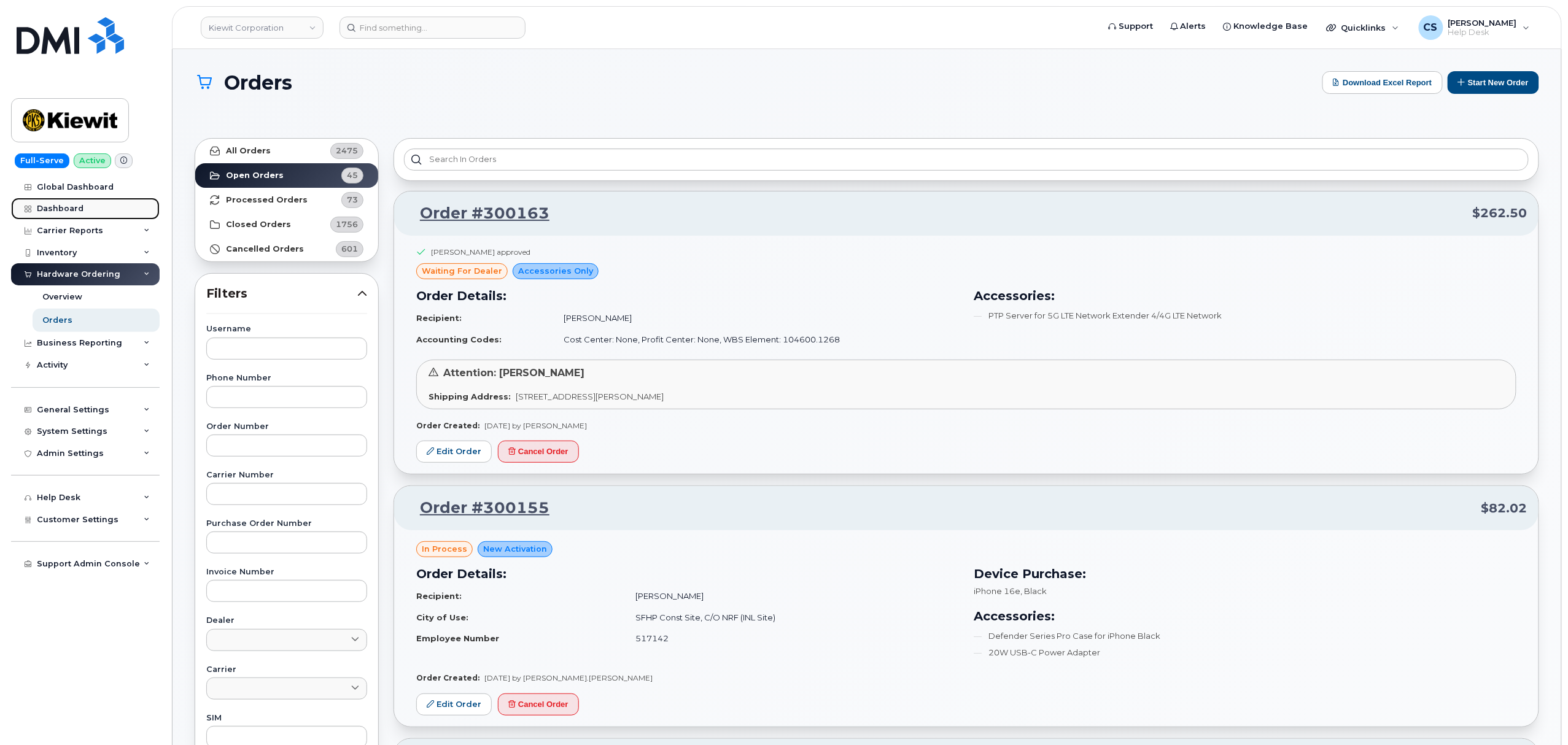
click at [67, 208] on div "Dashboard" at bounding box center [60, 208] width 47 height 10
click at [483, 148] on div at bounding box center [967, 160] width 1146 height 43
click at [408, 30] on input at bounding box center [433, 28] width 186 height 22
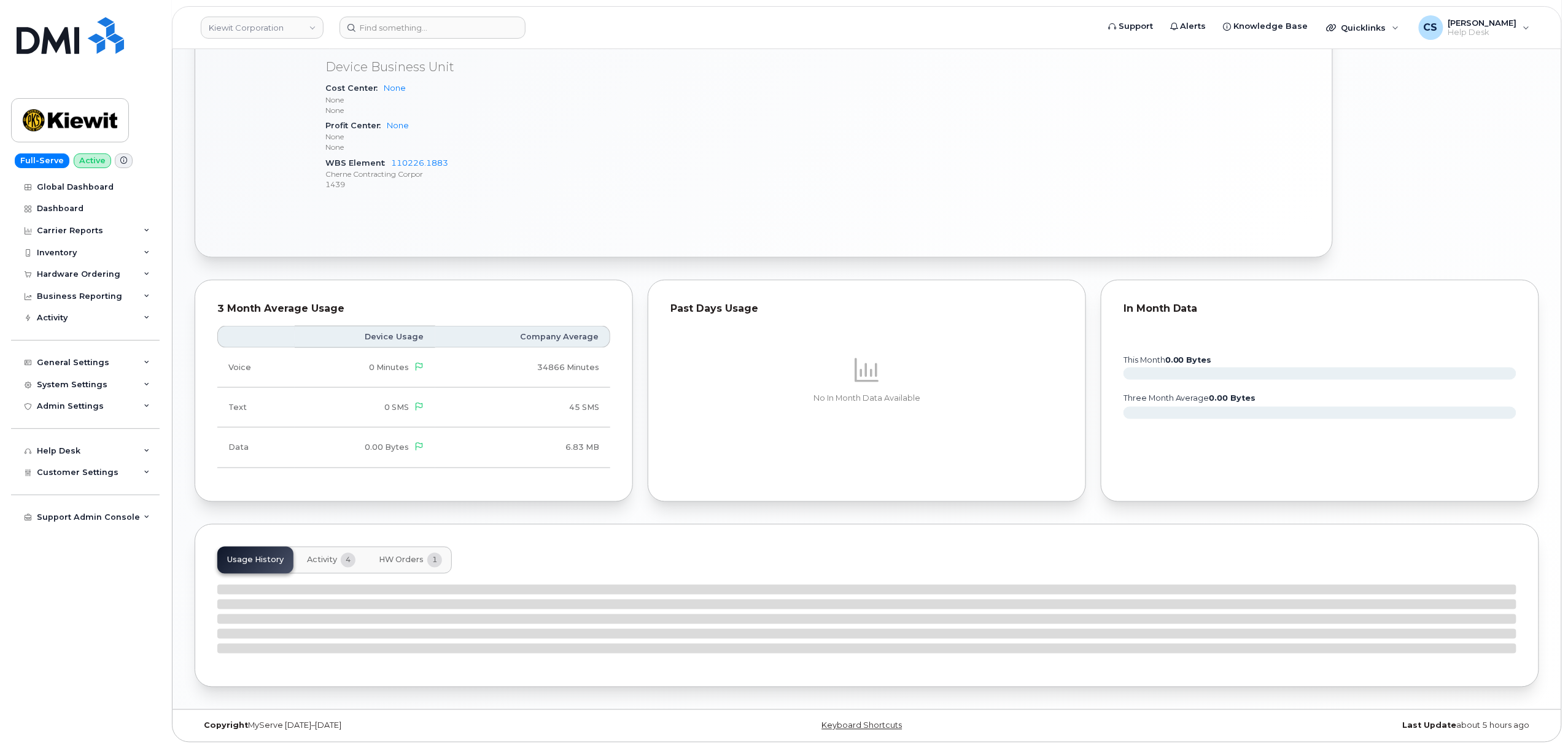
scroll to position [716, 0]
click at [320, 553] on span "Activity" at bounding box center [321, 557] width 30 height 10
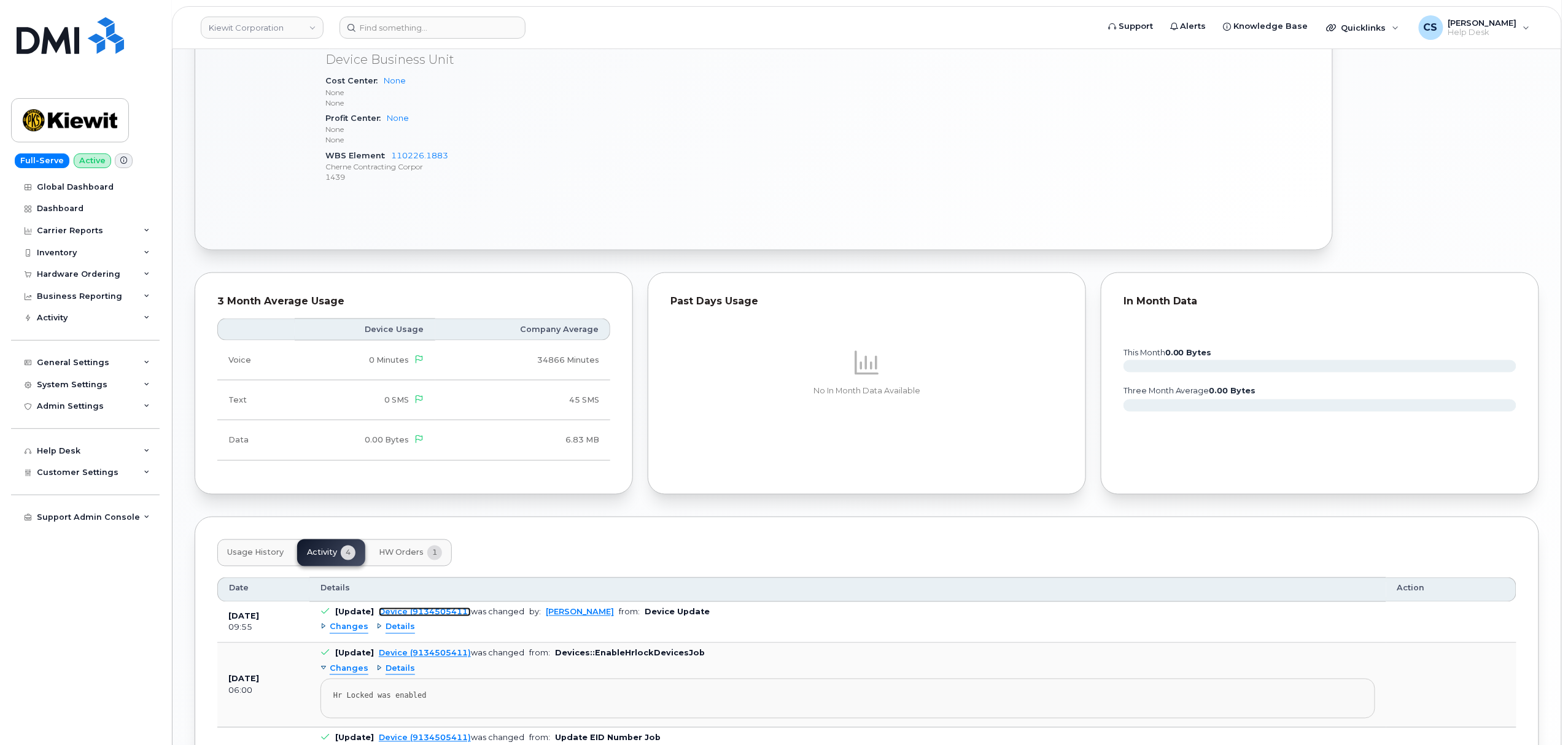
click at [403, 617] on link "Device (9134505411)" at bounding box center [425, 612] width 92 height 9
click at [357, 632] on span "Changes" at bounding box center [349, 627] width 38 height 12
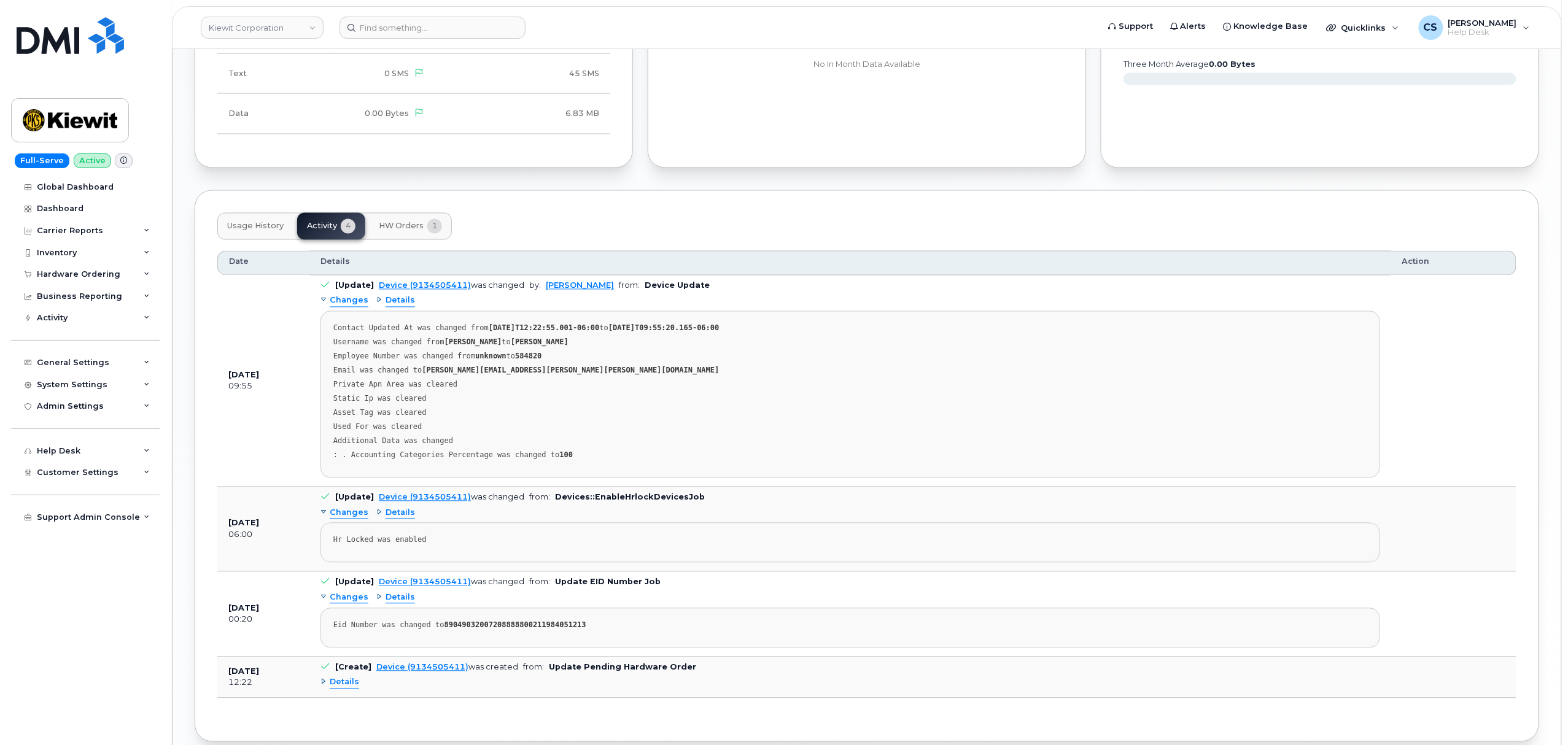
scroll to position [1043, 0]
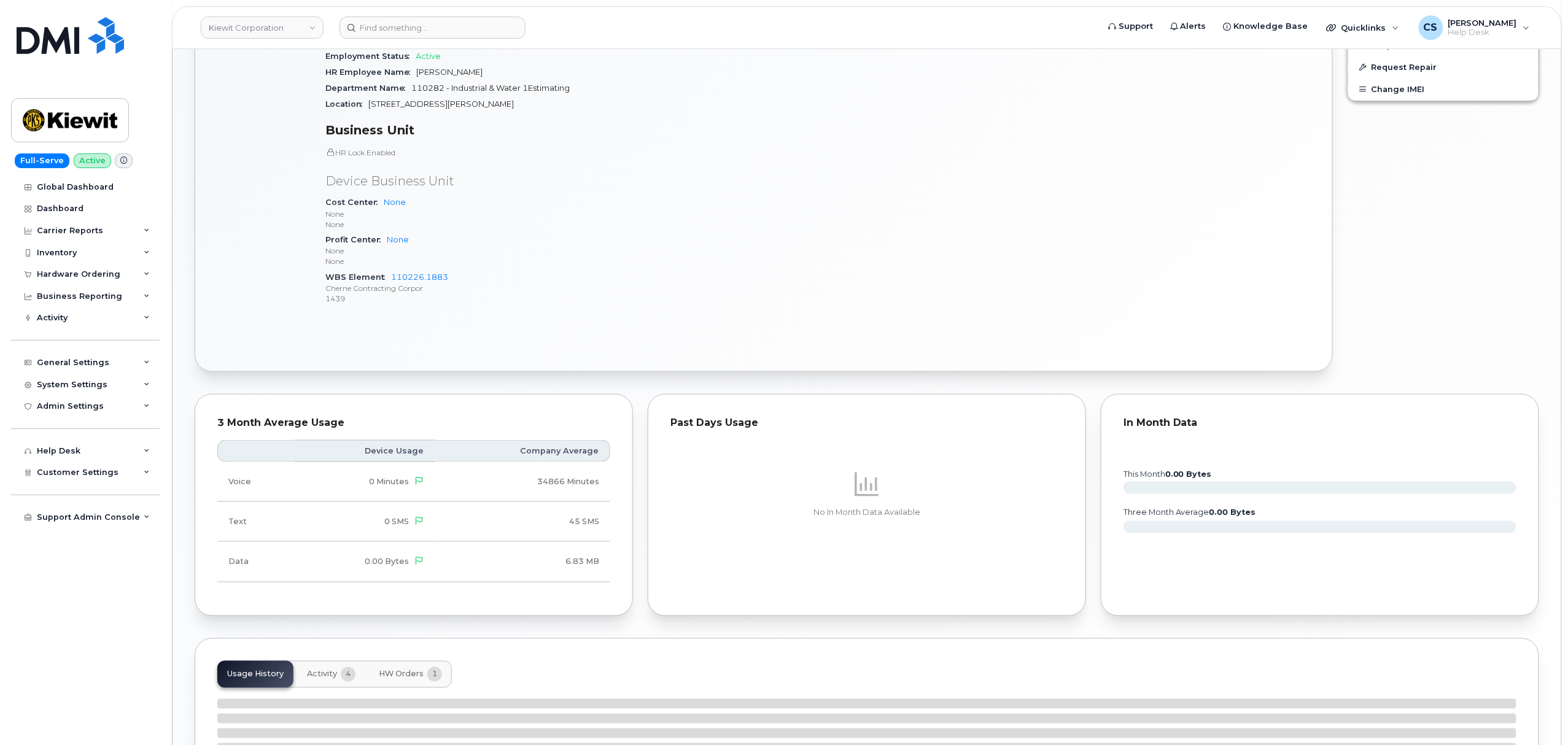
scroll to position [716, 0]
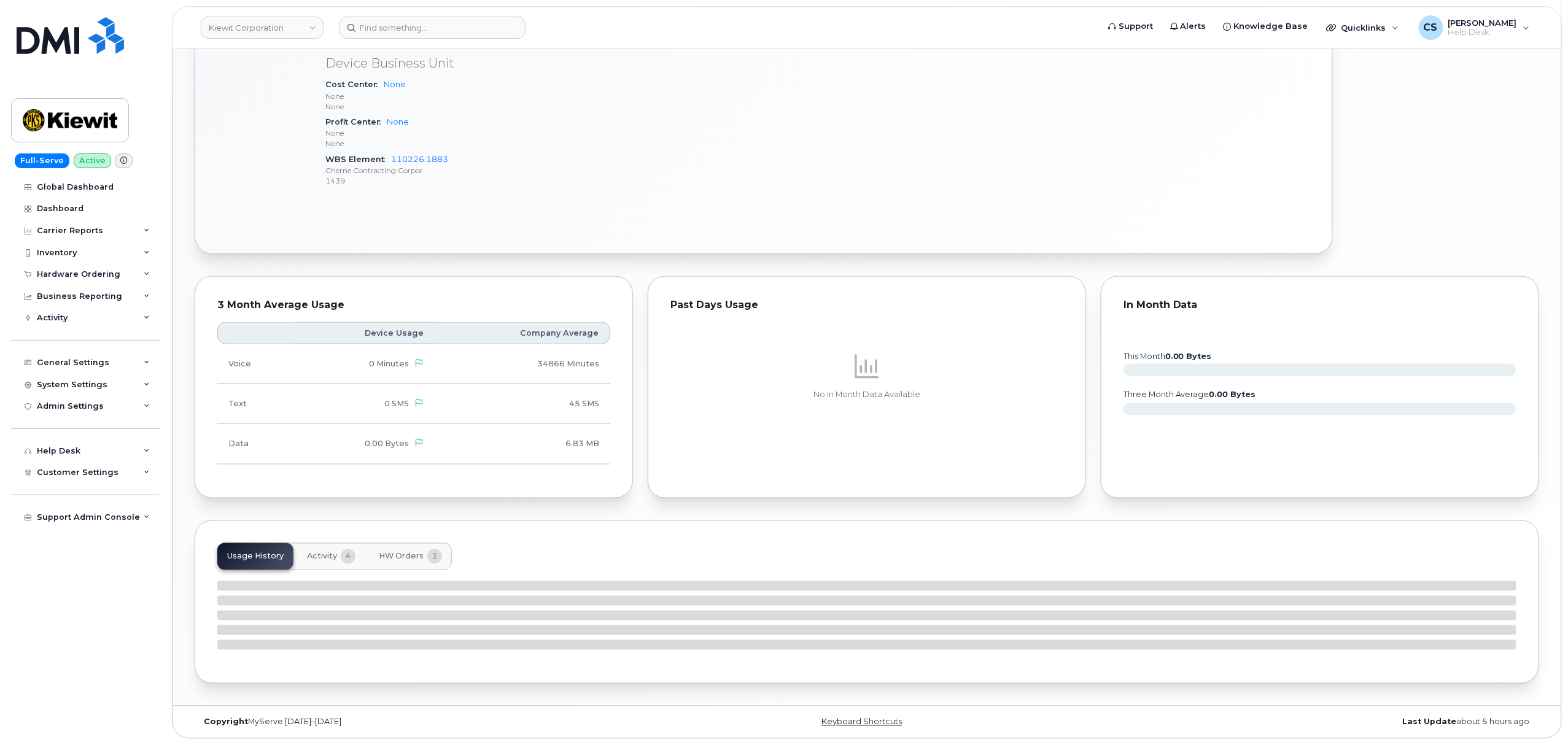
click at [312, 555] on span "Activity" at bounding box center [321, 557] width 30 height 10
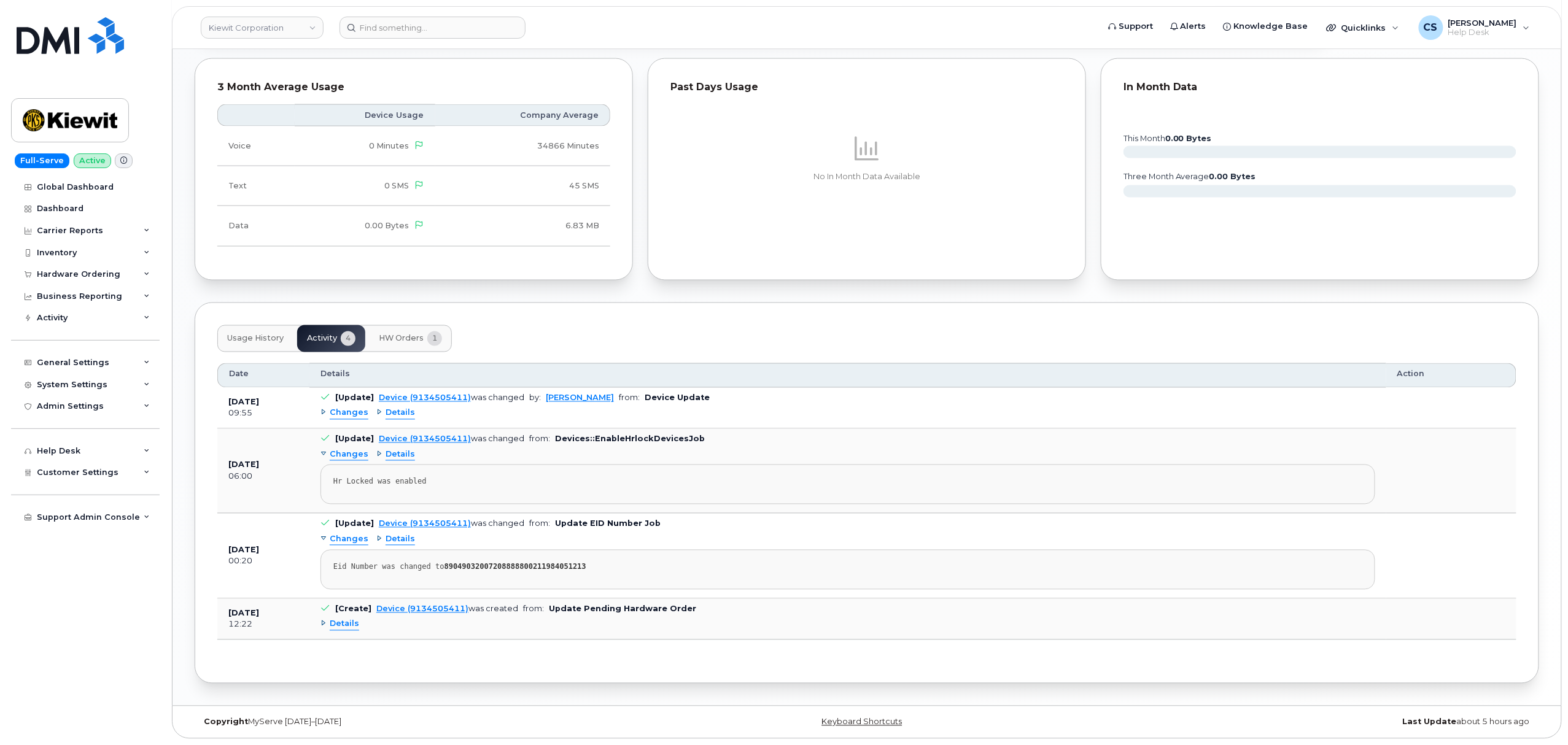
scroll to position [936, 0]
click at [348, 413] on span "Changes" at bounding box center [349, 413] width 38 height 12
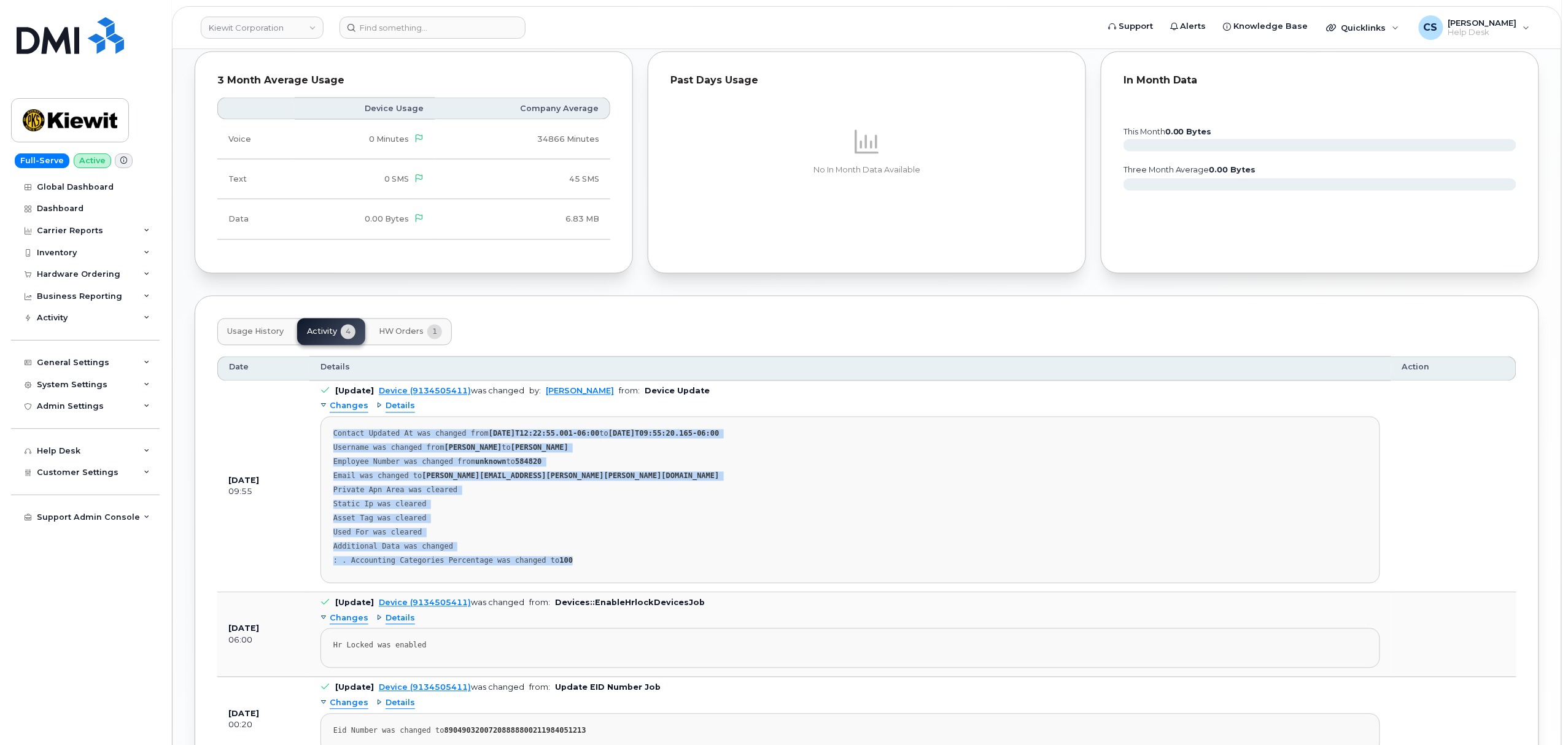
drag, startPoint x: 333, startPoint y: 431, endPoint x: 636, endPoint y: 570, distance: 333.4
click at [636, 570] on pre "Contact Updated At was changed from 2025-09-05T12:22:55.001-06:00 to 2025-09-08…" at bounding box center [851, 500] width 1060 height 167
copy pre "Contact Updated At was changed from 2025-09-05T12:22:55.001-06:00 to 2025-09-08…"
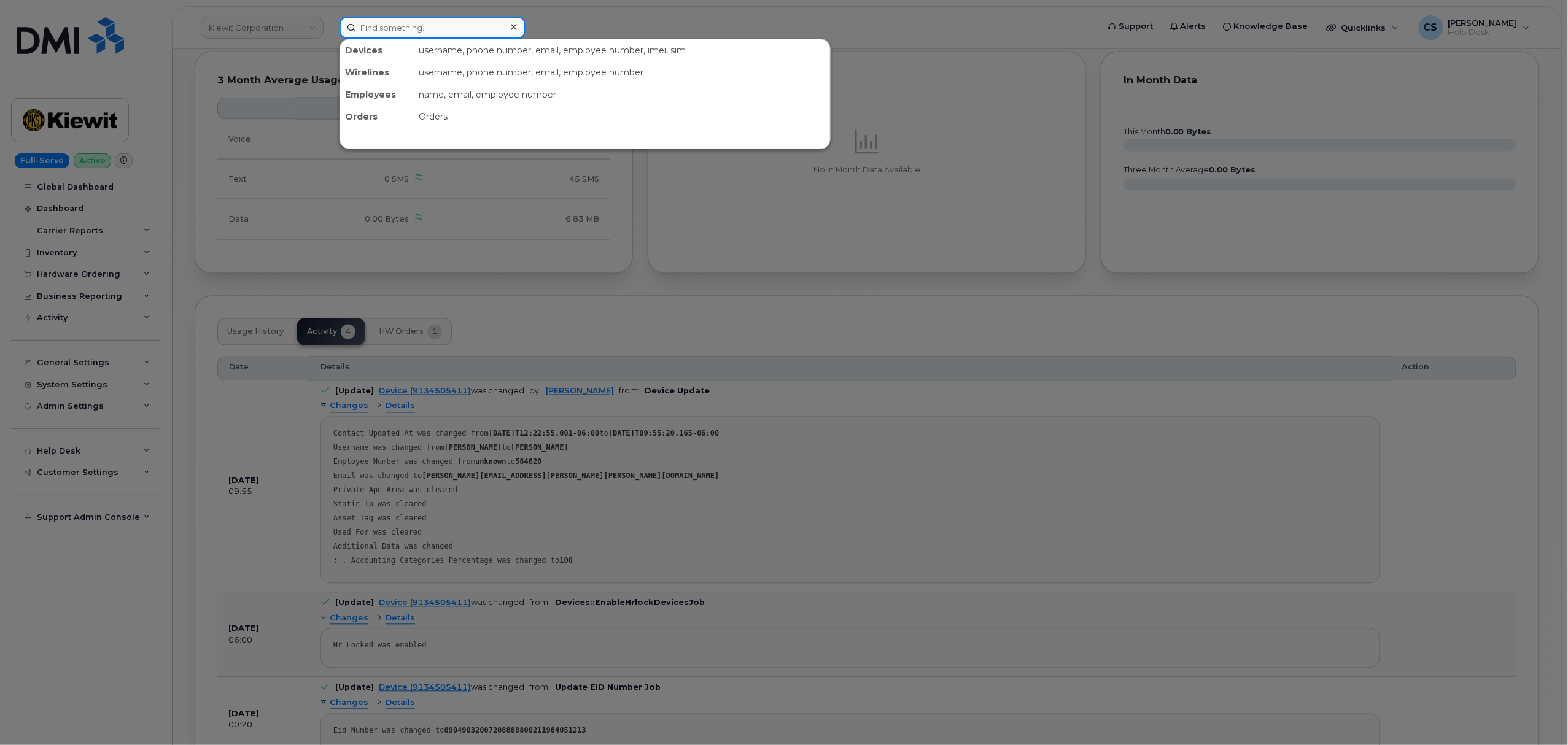
click at [415, 28] on input at bounding box center [433, 28] width 186 height 22
paste input "2534550305"
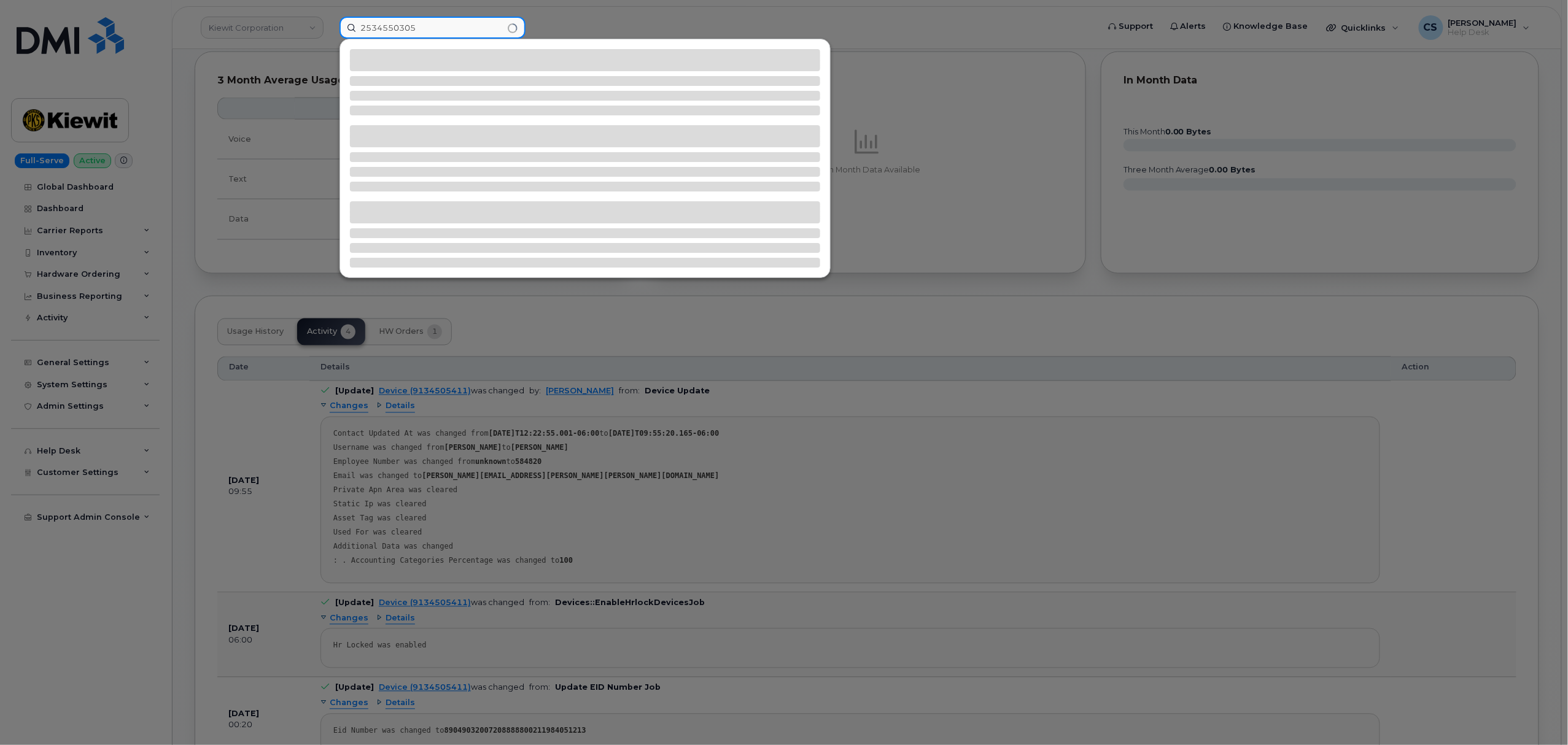
type input "2534550305"
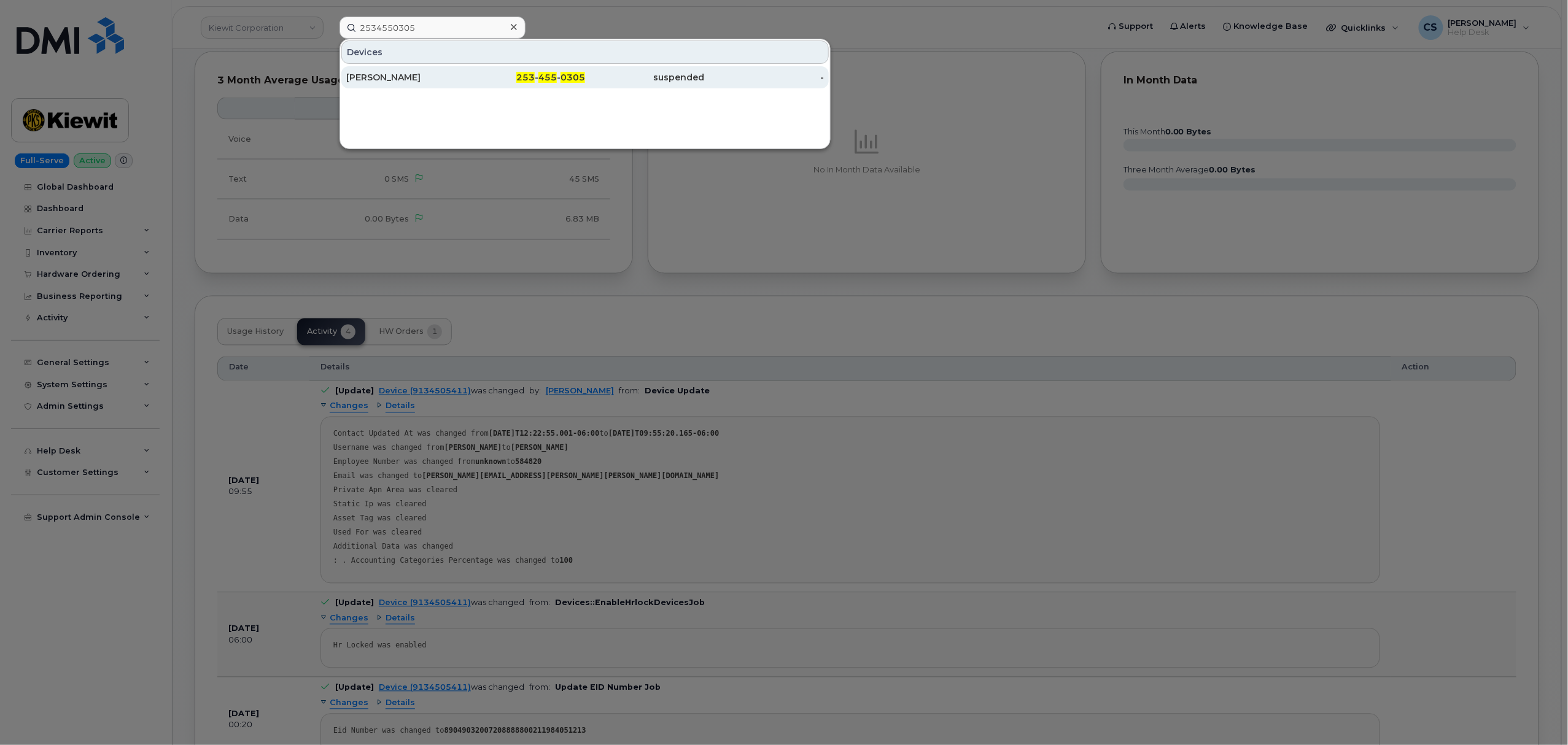
click at [389, 78] on div "ALFONSO REZA" at bounding box center [406, 78] width 120 height 12
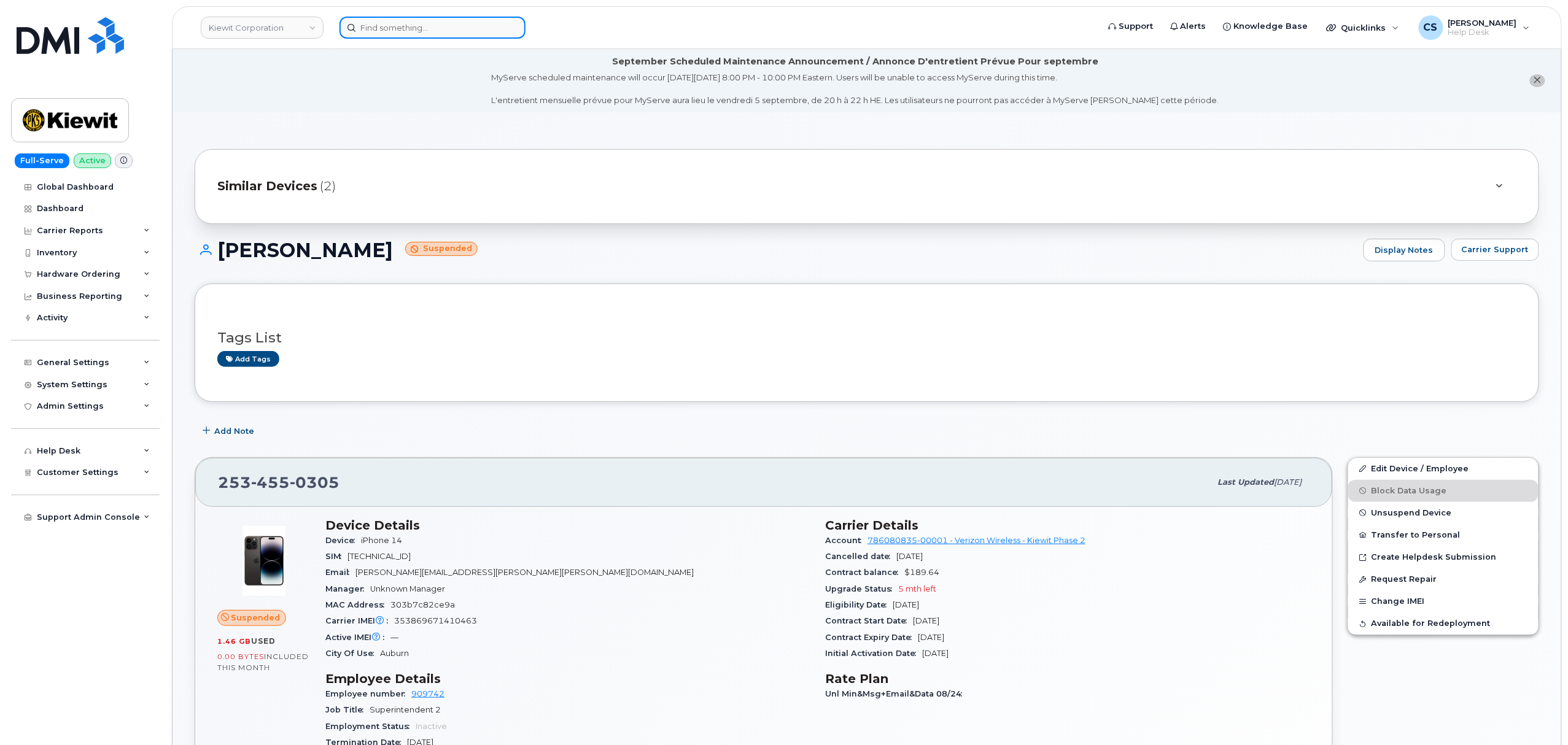
click at [404, 31] on input at bounding box center [433, 28] width 186 height 22
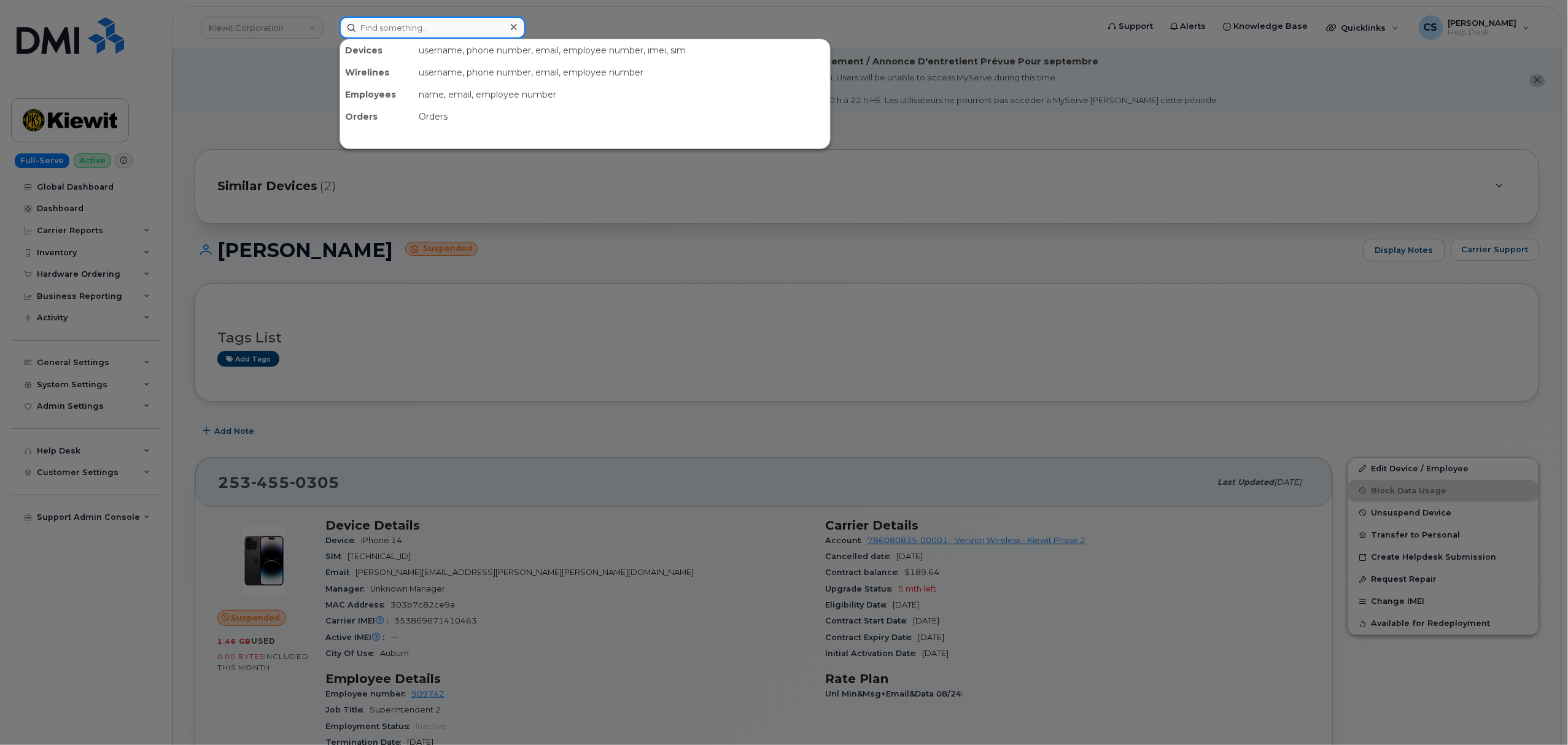
paste input "300153"
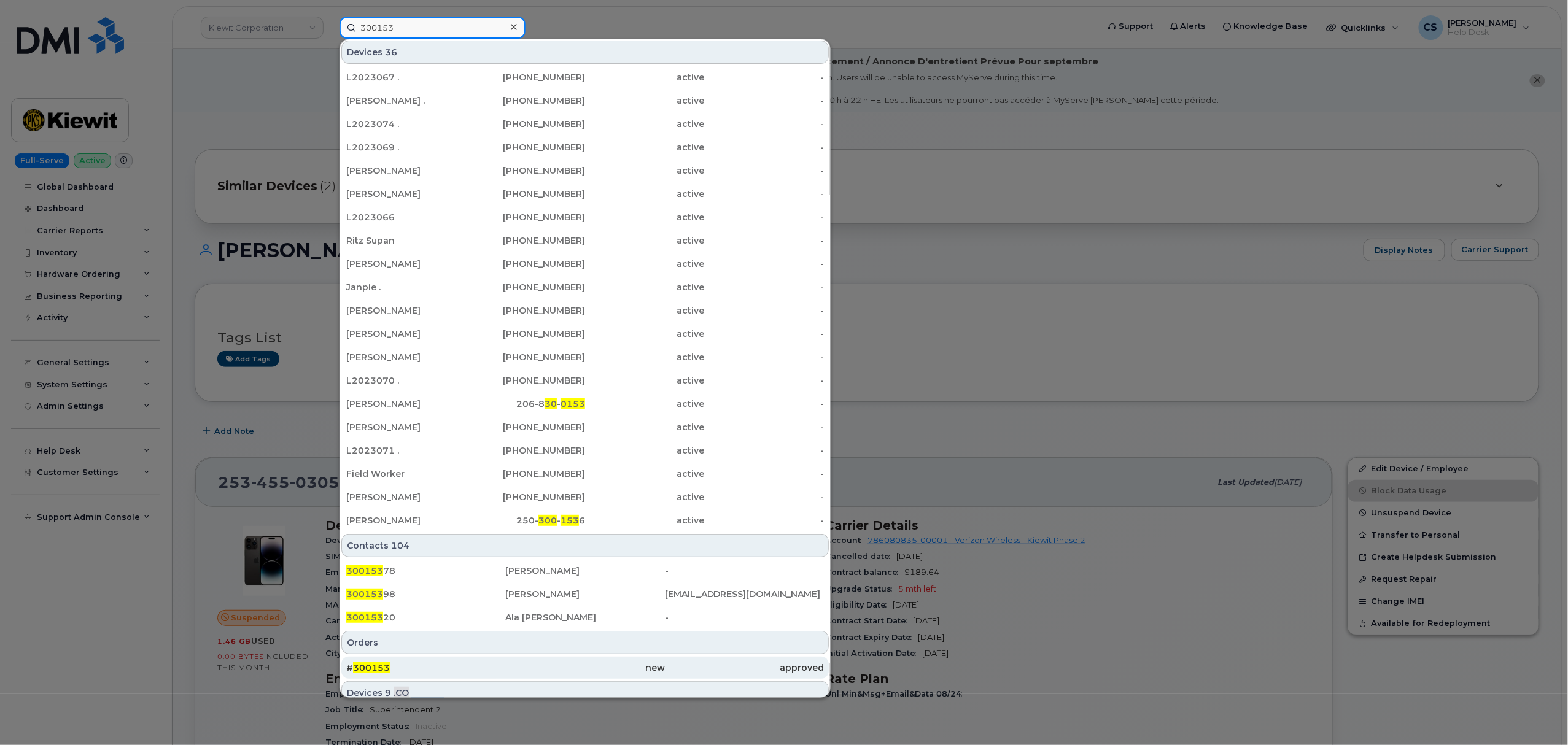
type input "300153"
click at [369, 670] on span "300153" at bounding box center [371, 668] width 37 height 11
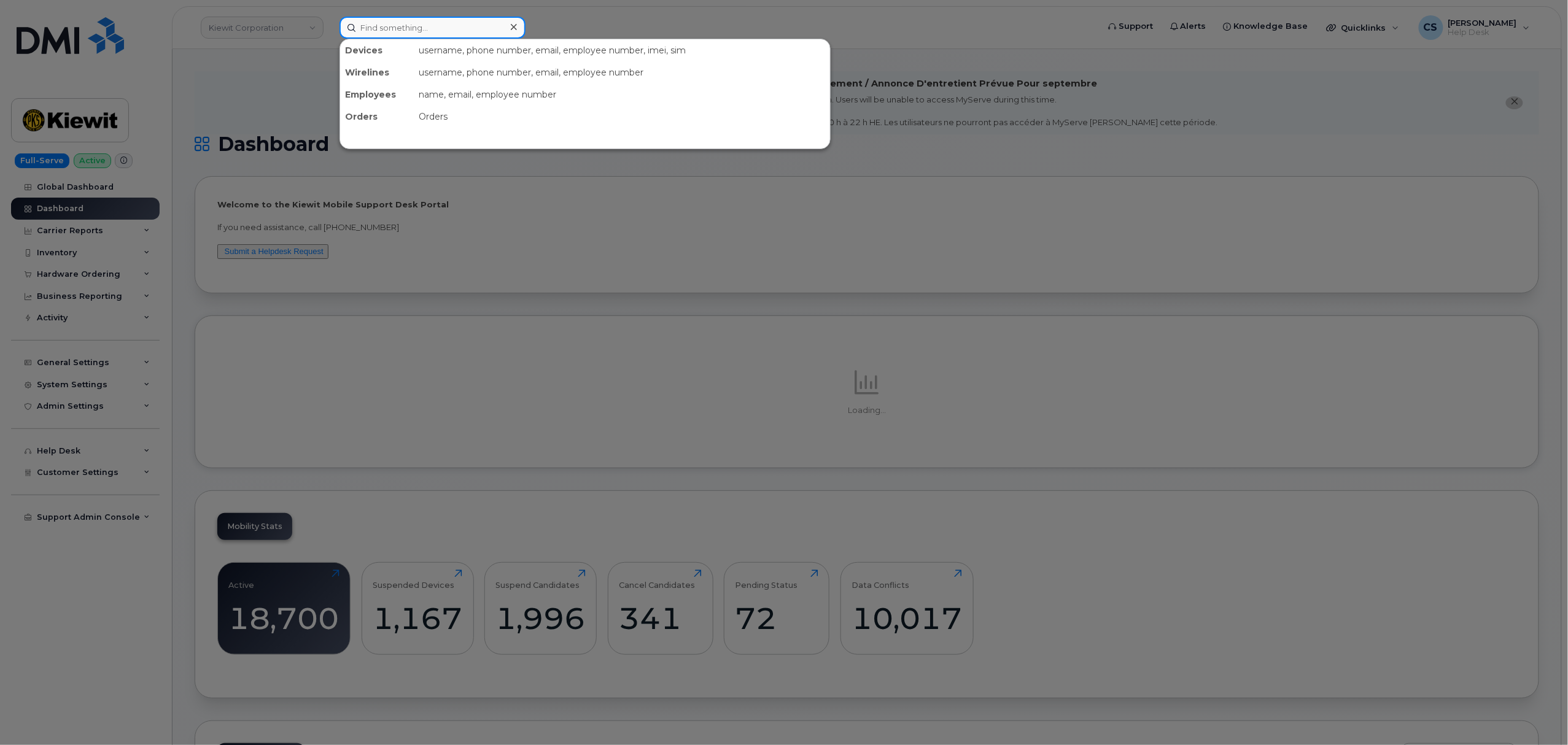
click at [409, 30] on input at bounding box center [433, 28] width 186 height 22
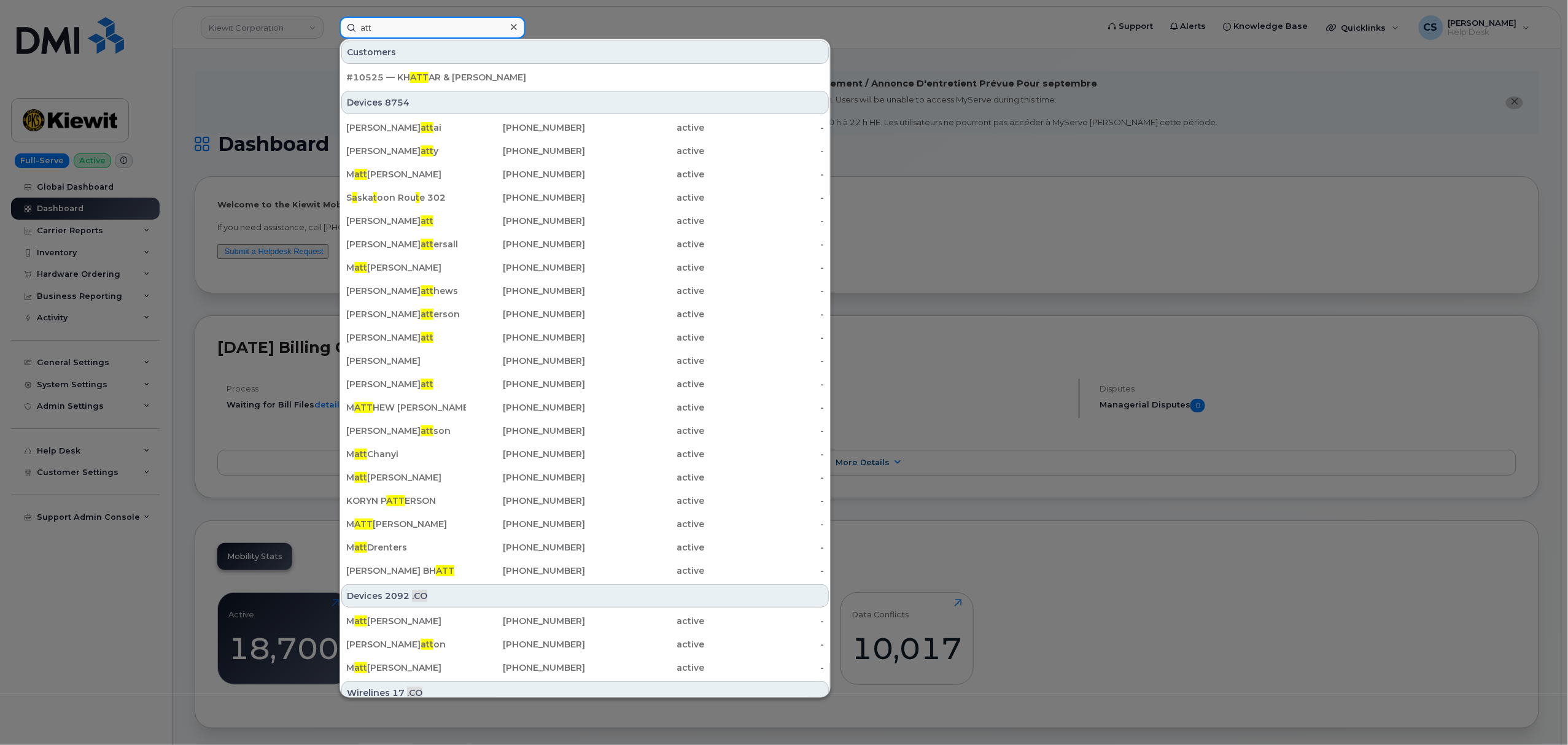
type input "att"
click at [604, 16] on div at bounding box center [784, 372] width 1568 height 745
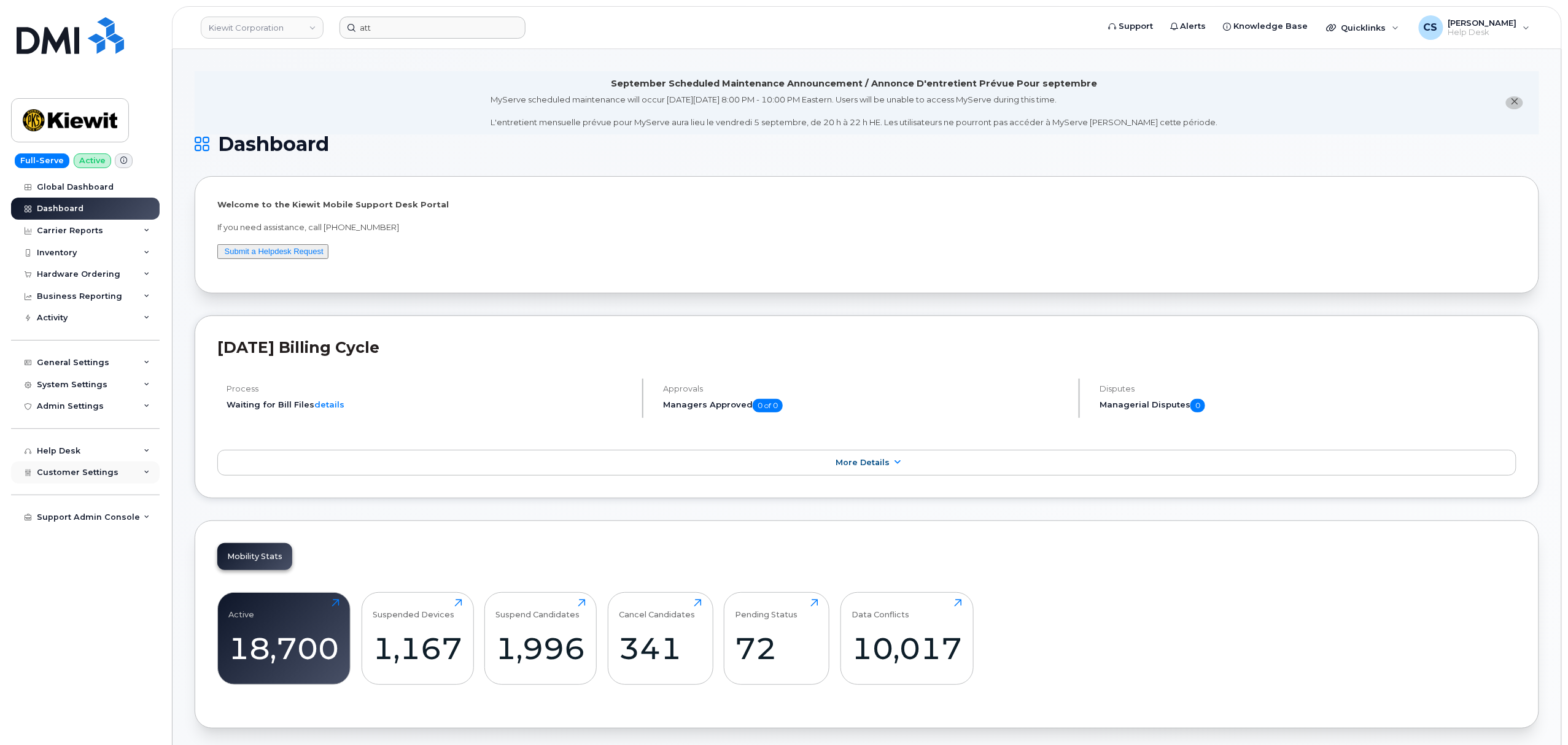
click at [126, 474] on div "Customer Settings" at bounding box center [85, 472] width 148 height 22
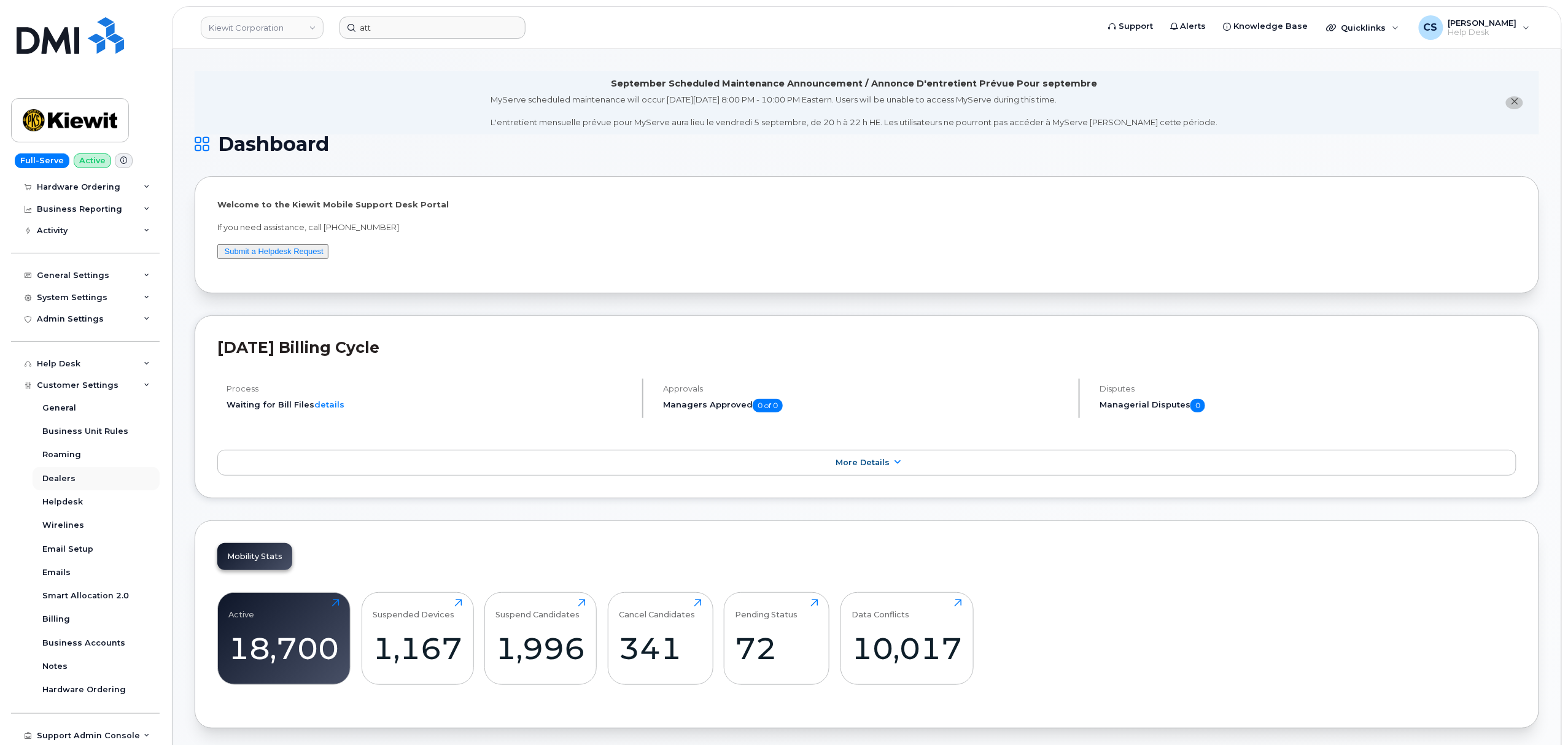
scroll to position [81, 0]
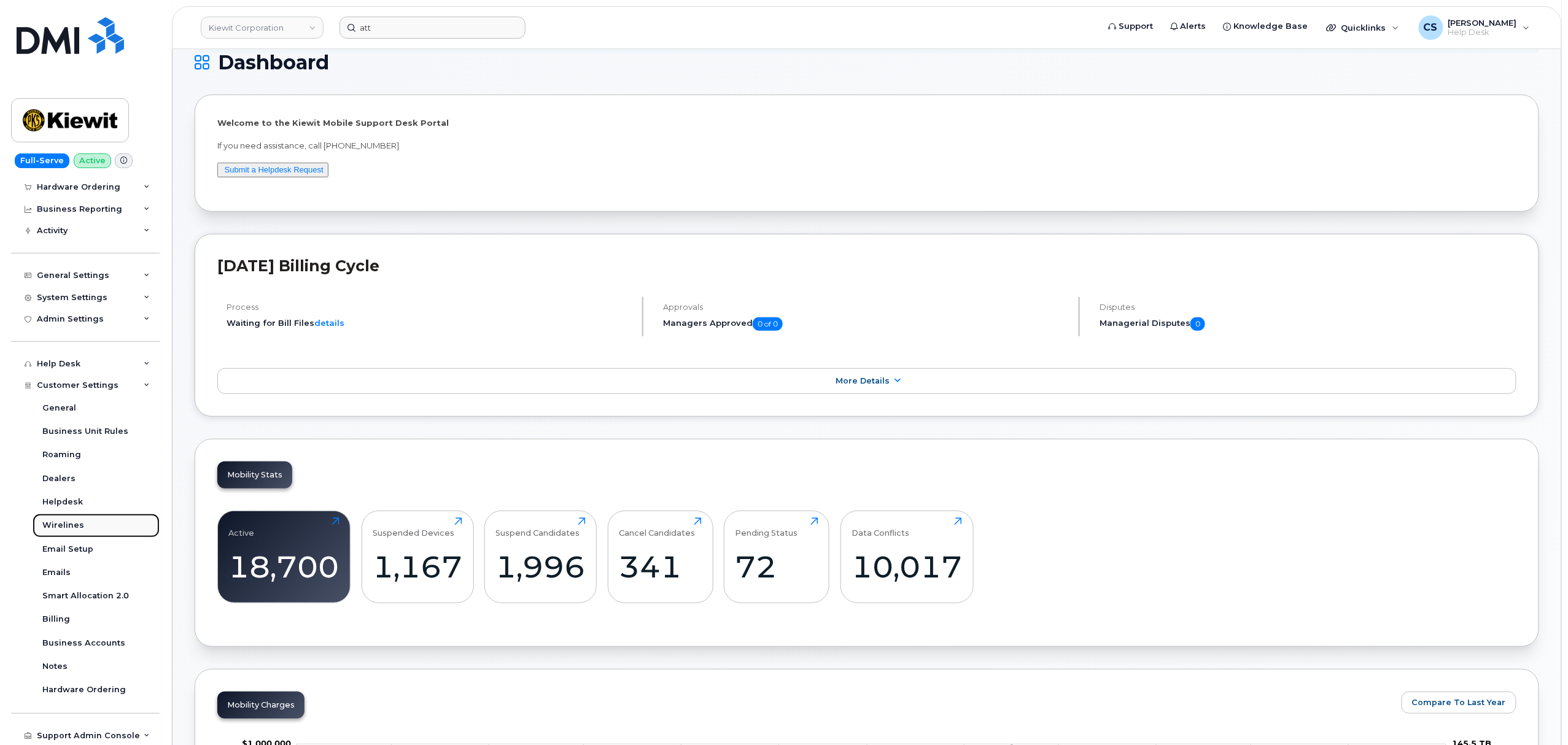
click at [107, 526] on link "Wirelines" at bounding box center [95, 525] width 127 height 23
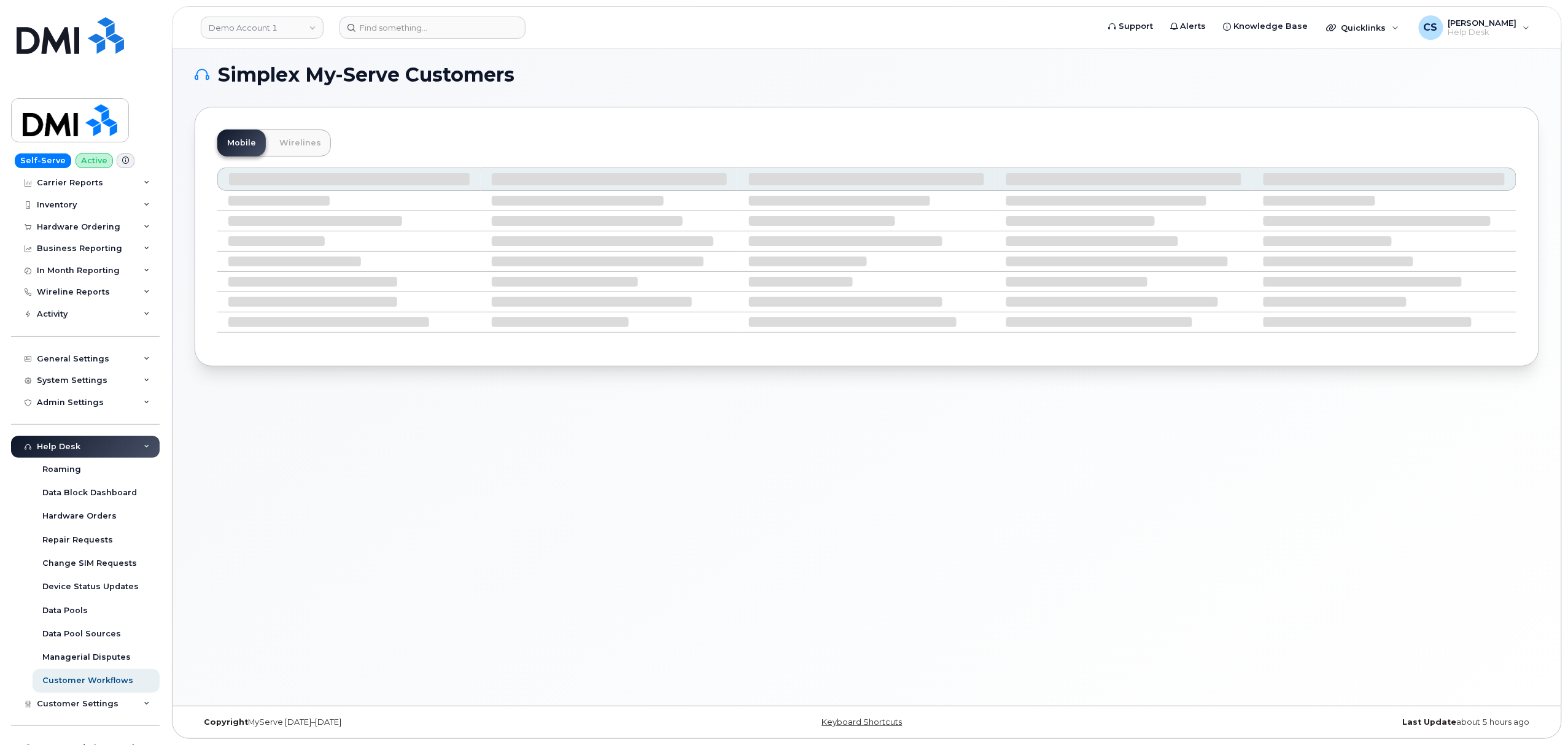
scroll to position [38, 0]
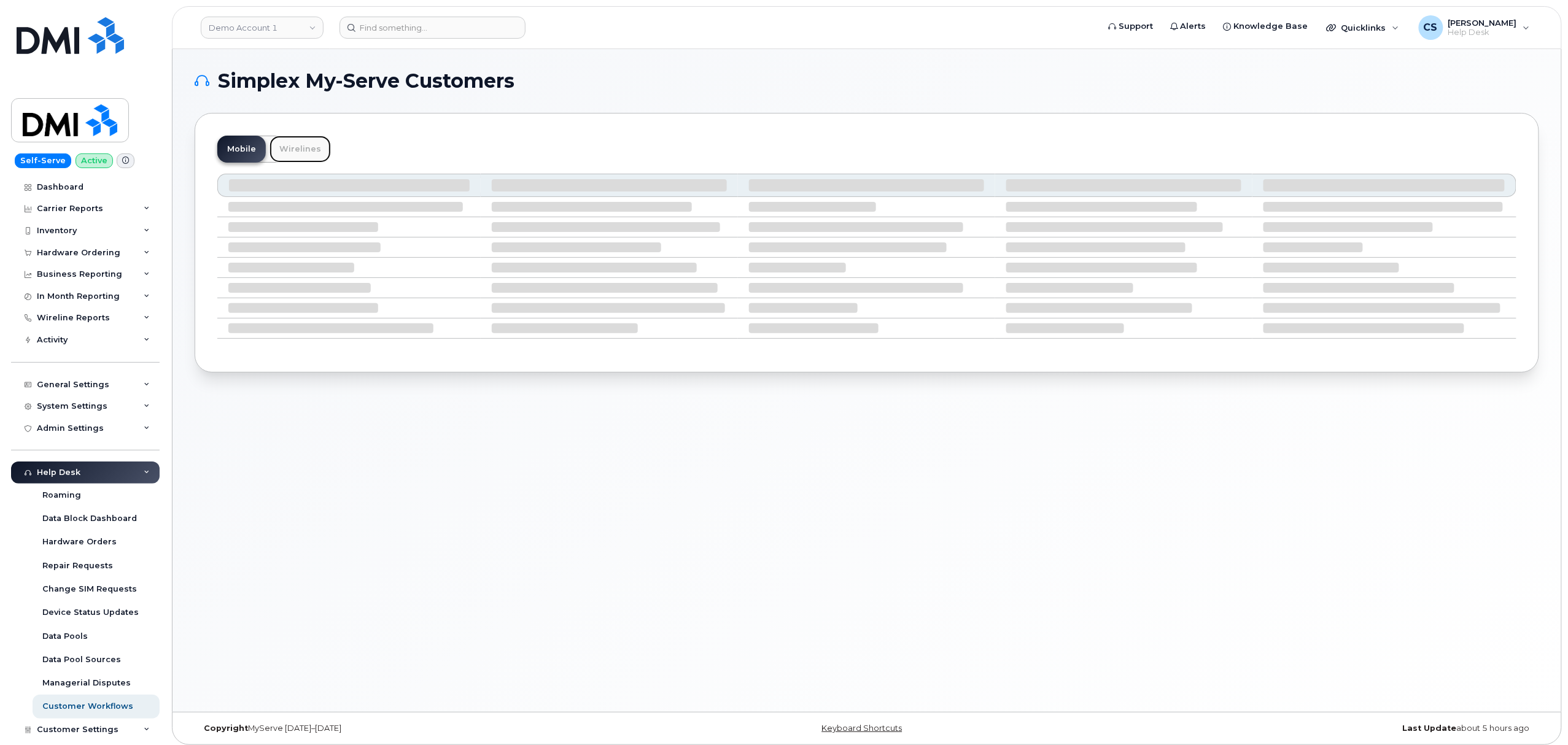
click at [309, 150] on link "Wirelines" at bounding box center [301, 148] width 62 height 27
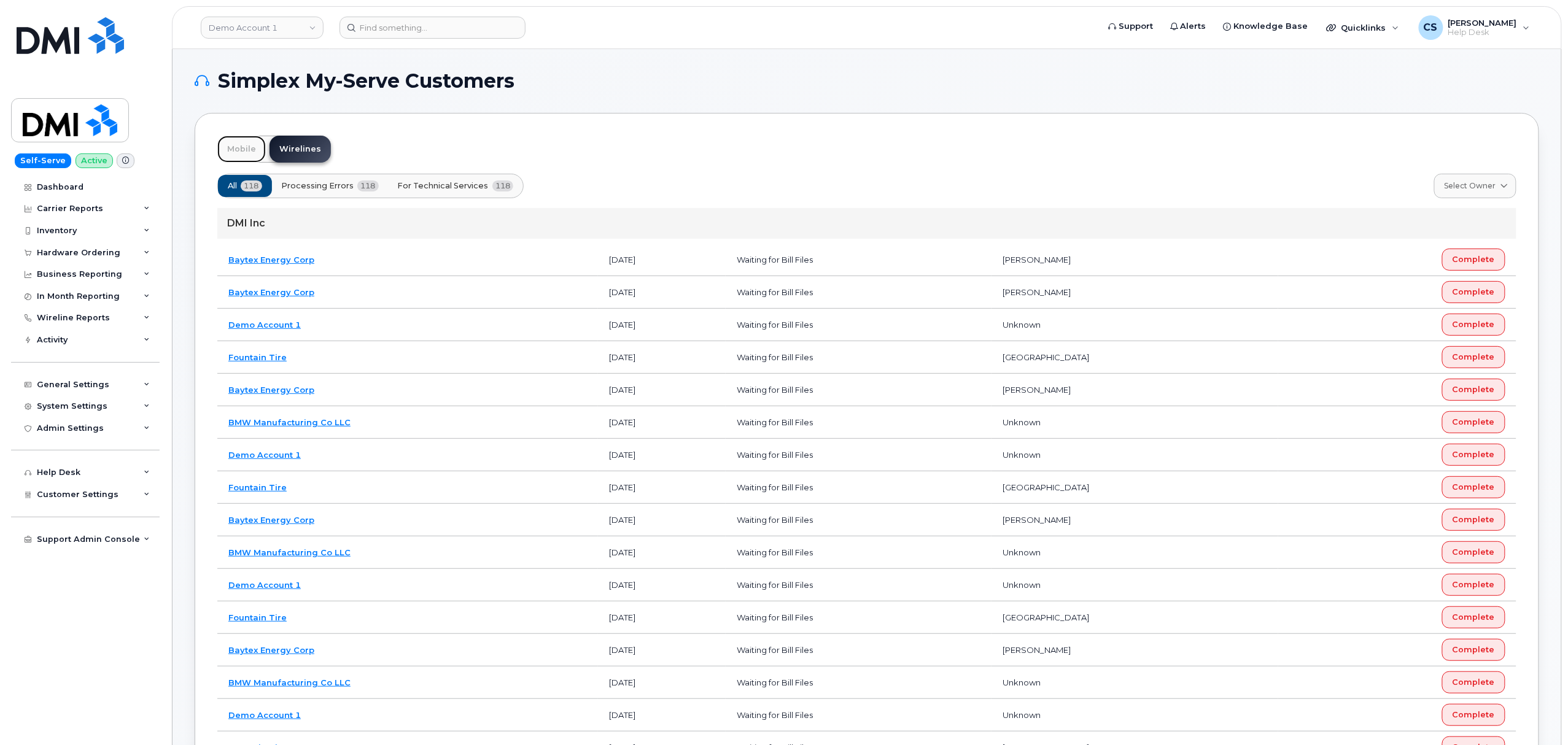
click at [236, 148] on link "Mobile" at bounding box center [241, 148] width 48 height 27
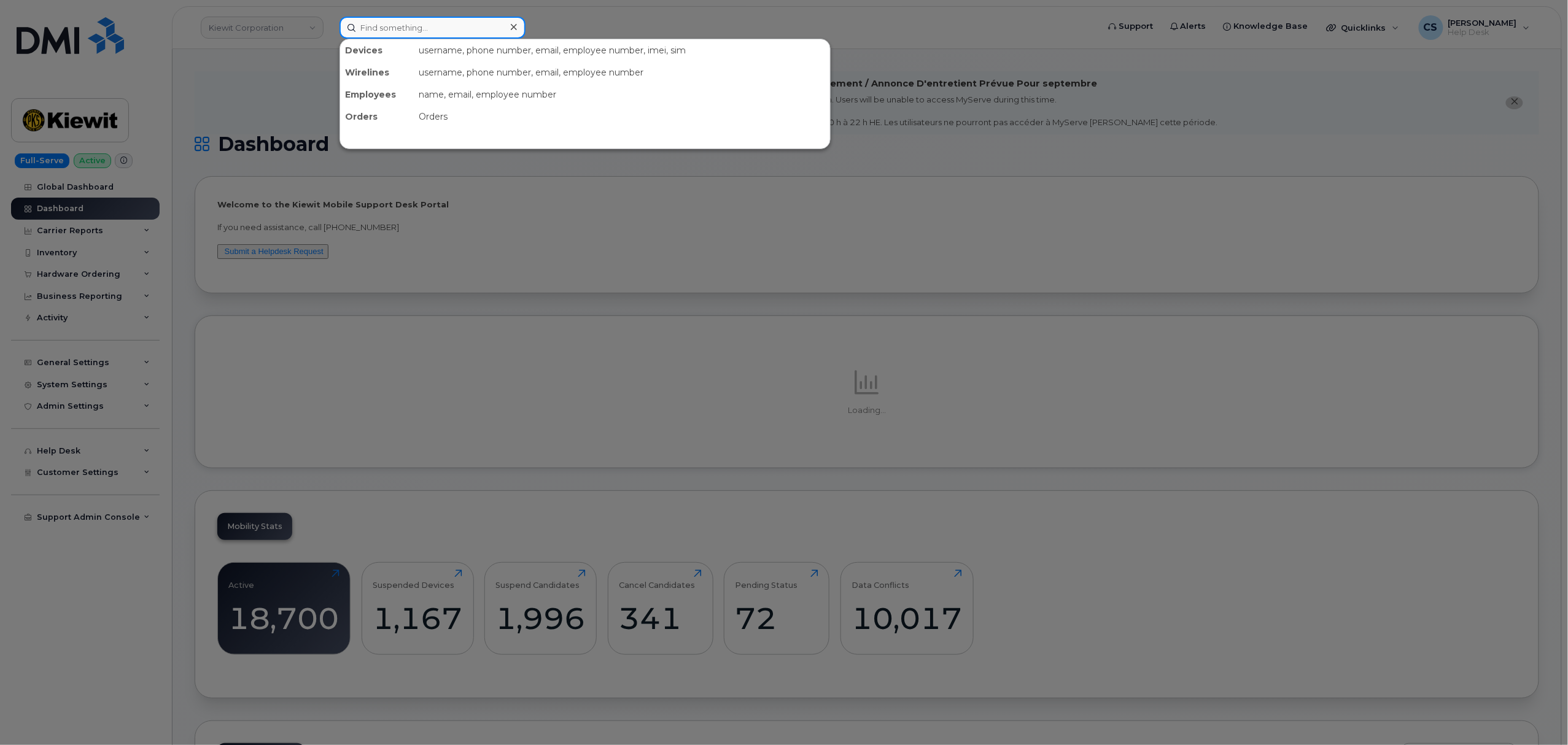
click at [421, 26] on input at bounding box center [433, 28] width 186 height 22
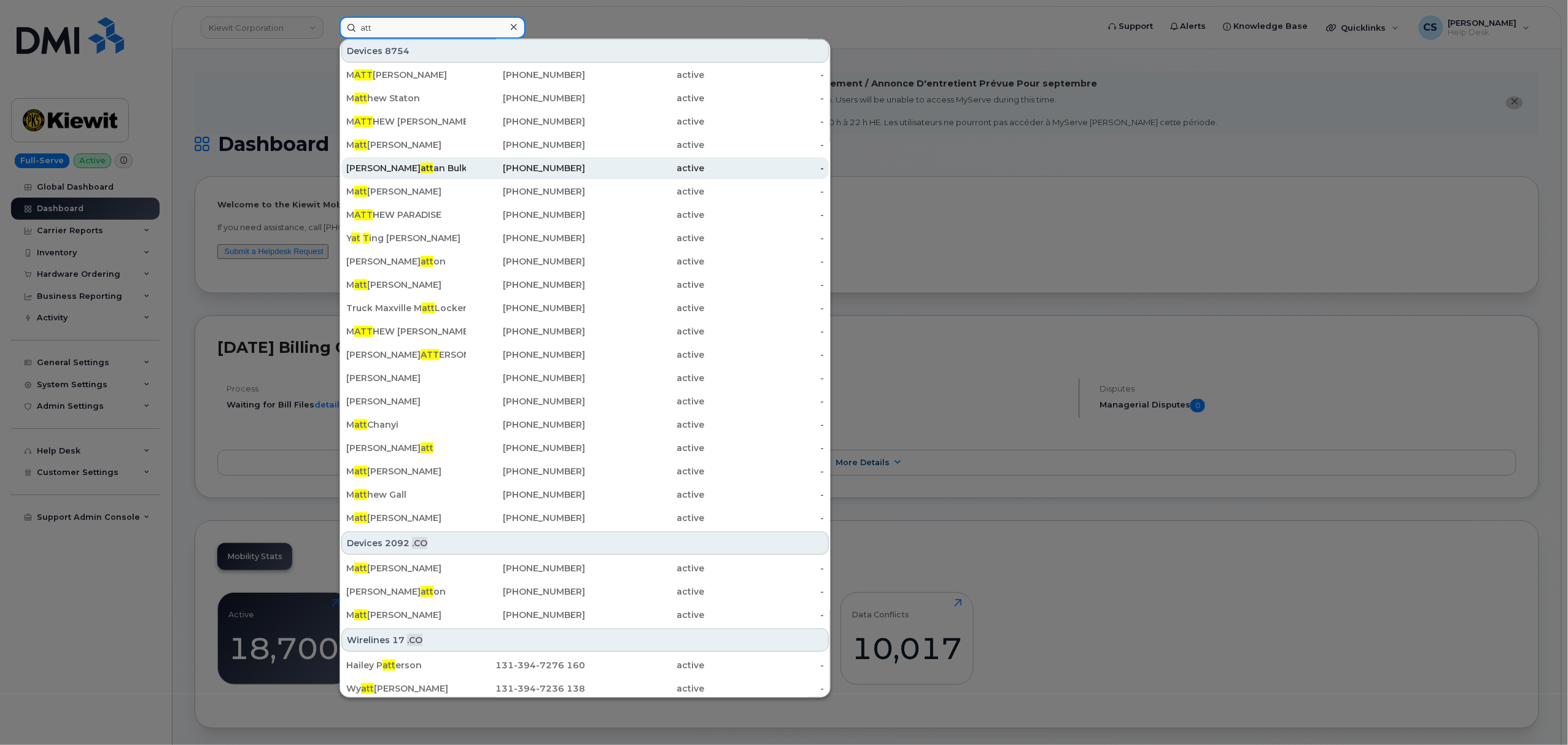
scroll to position [81, 0]
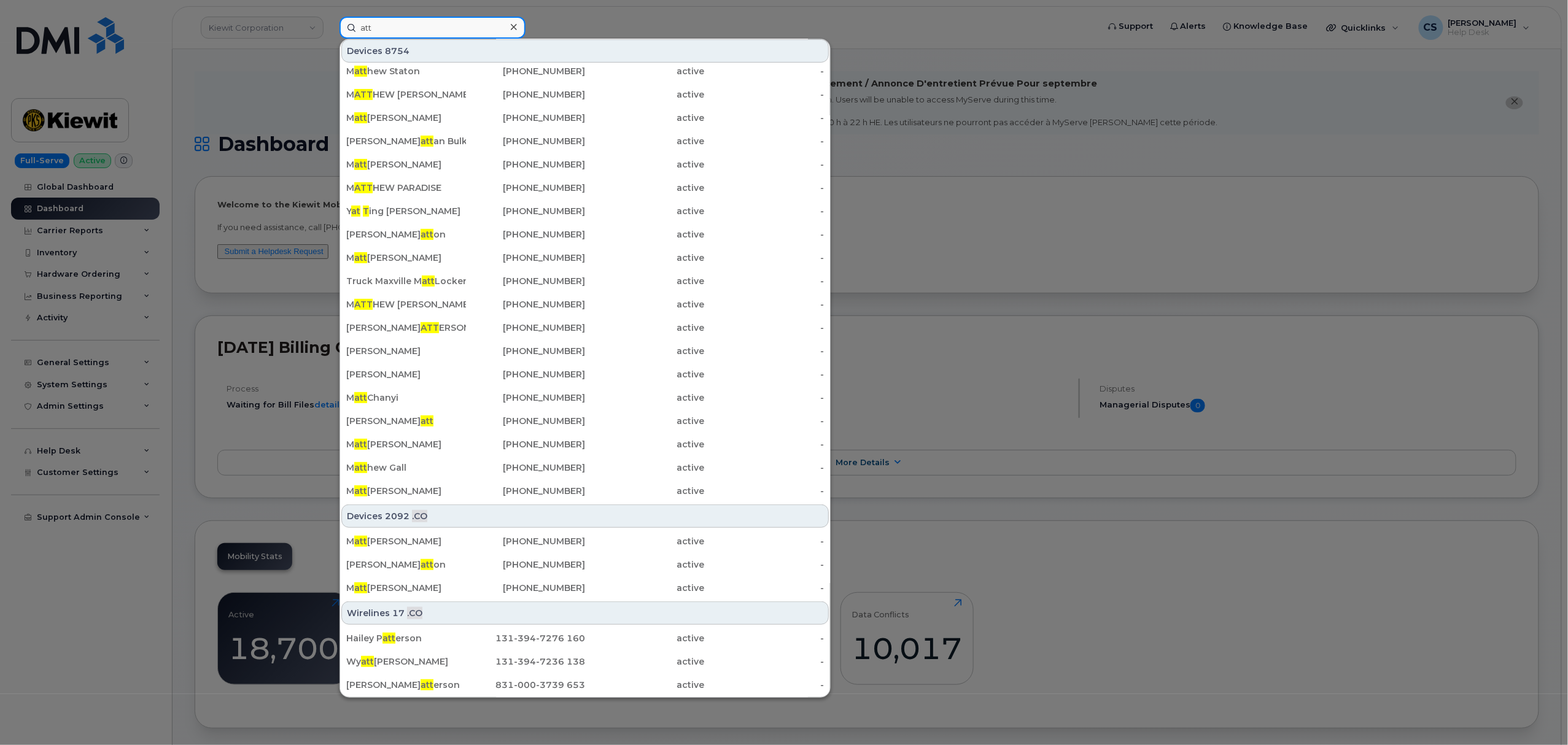
click at [421, 25] on input "att" at bounding box center [433, 28] width 186 height 22
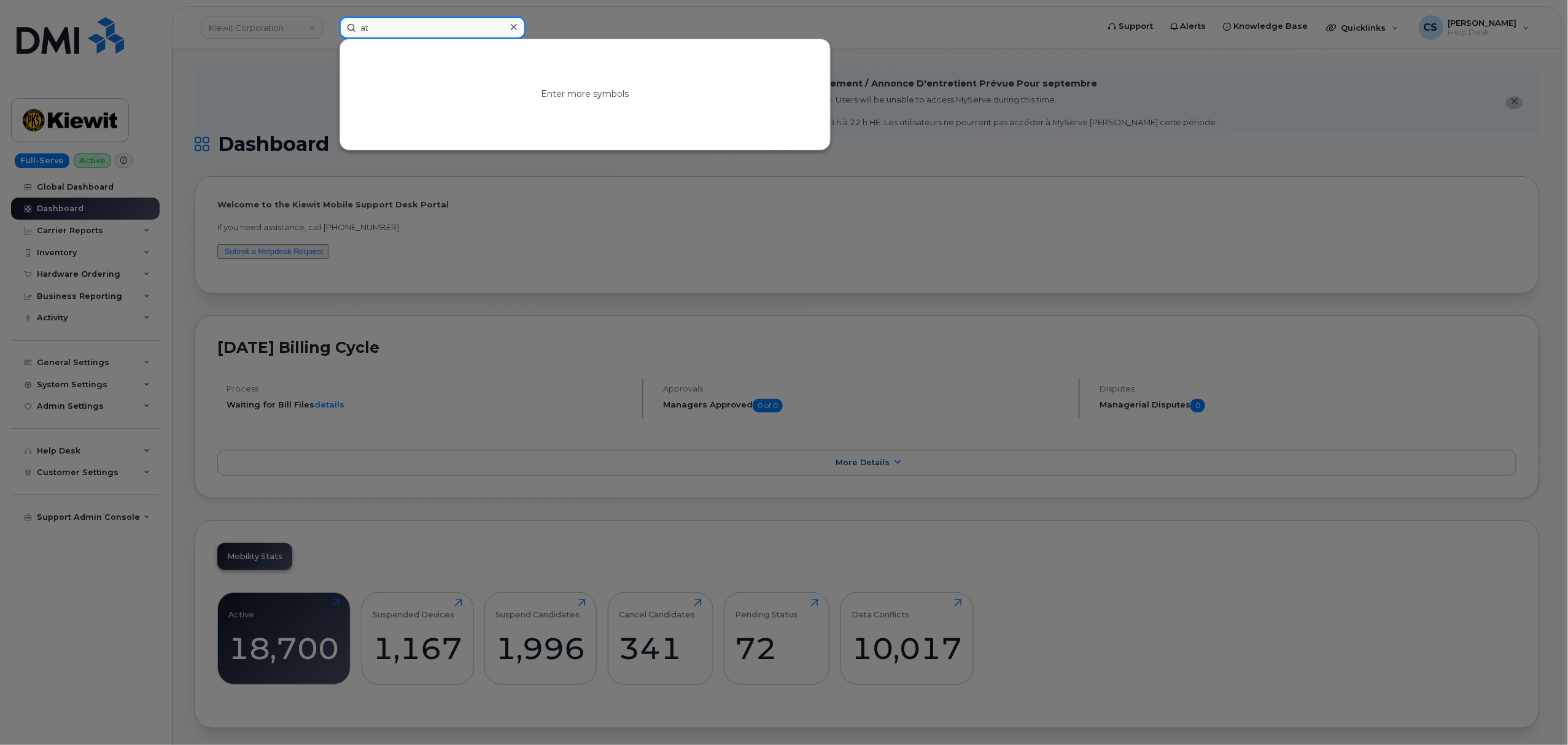
scroll to position [0, 0]
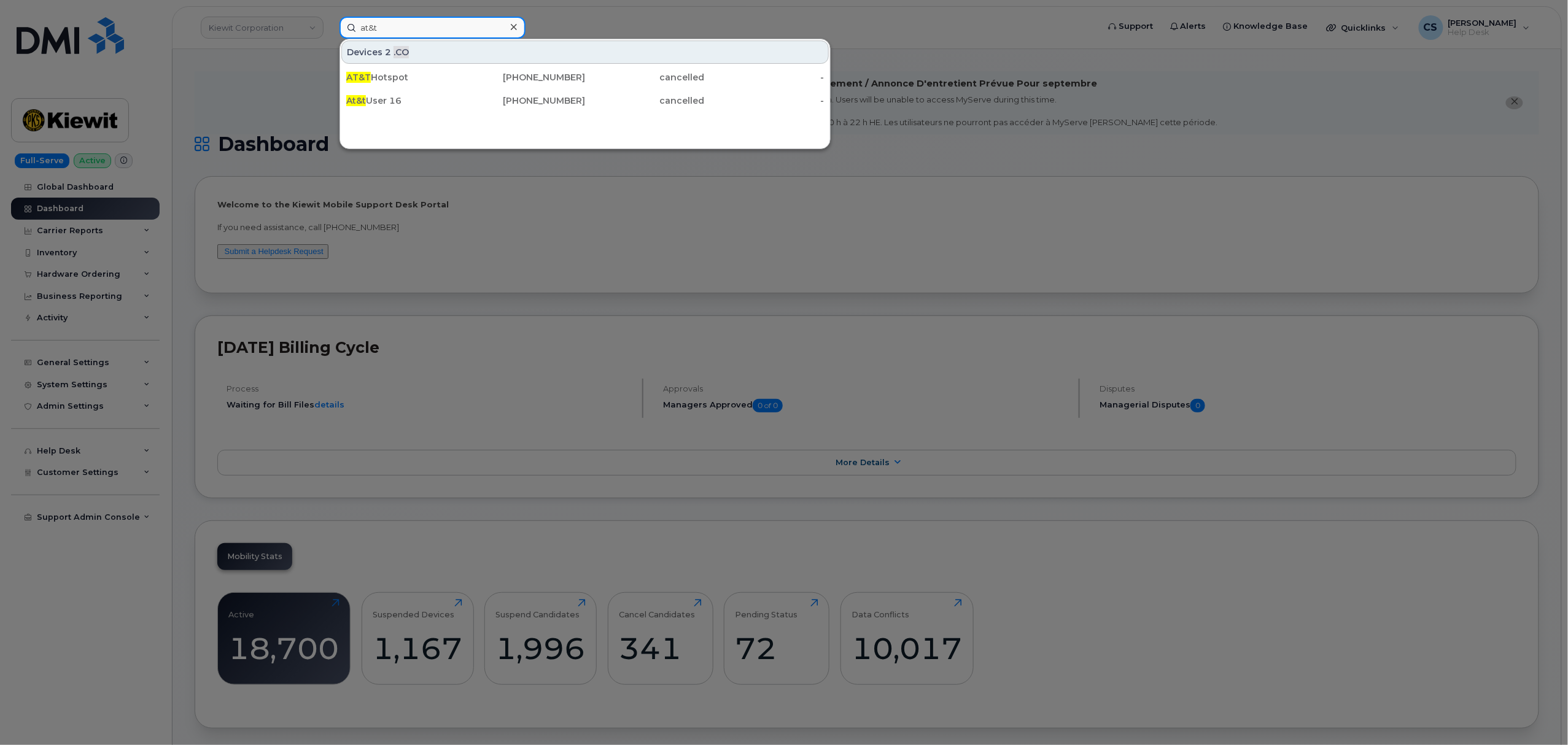
type input "at&t"
click at [516, 29] on icon at bounding box center [514, 27] width 6 height 6
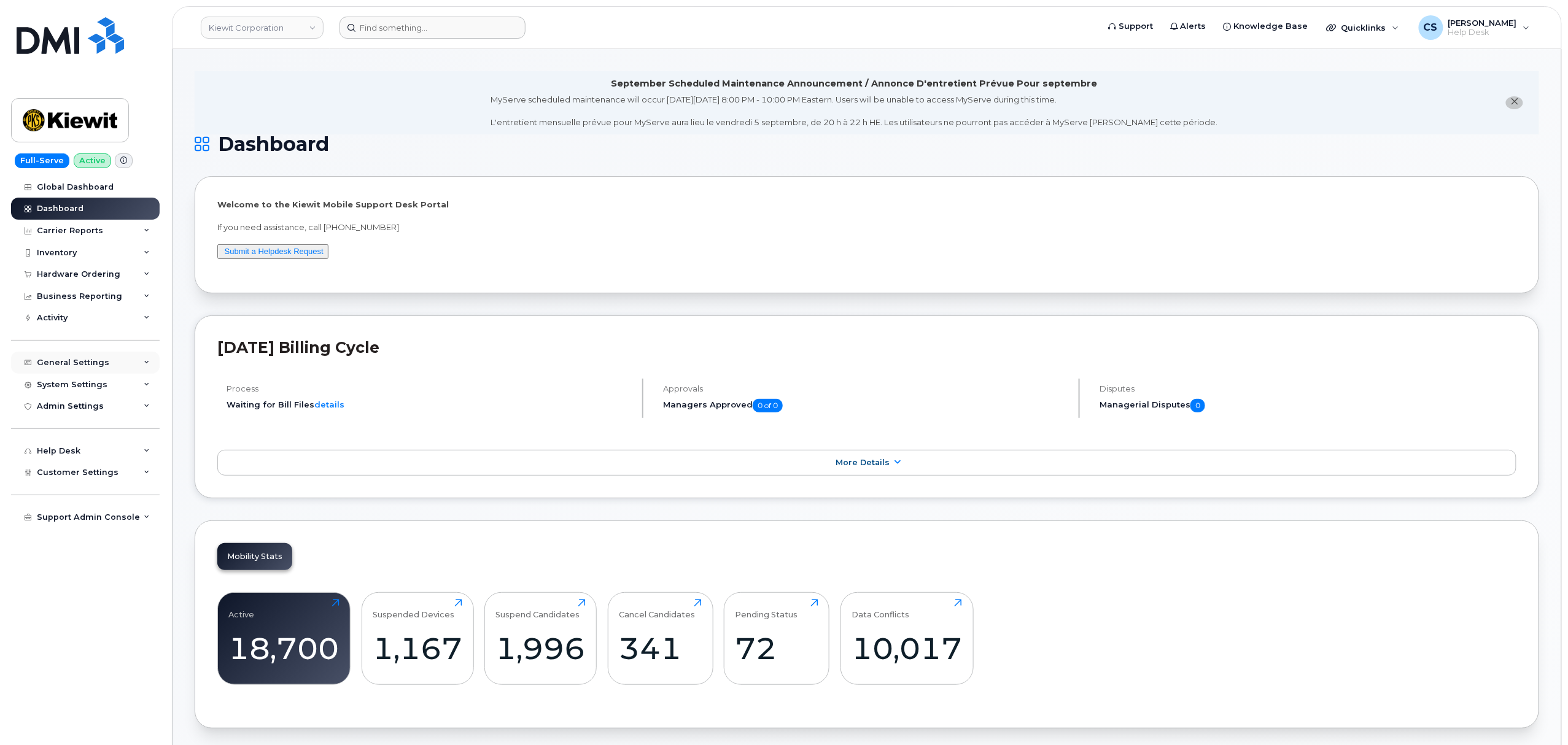
click at [144, 364] on icon at bounding box center [147, 363] width 6 height 6
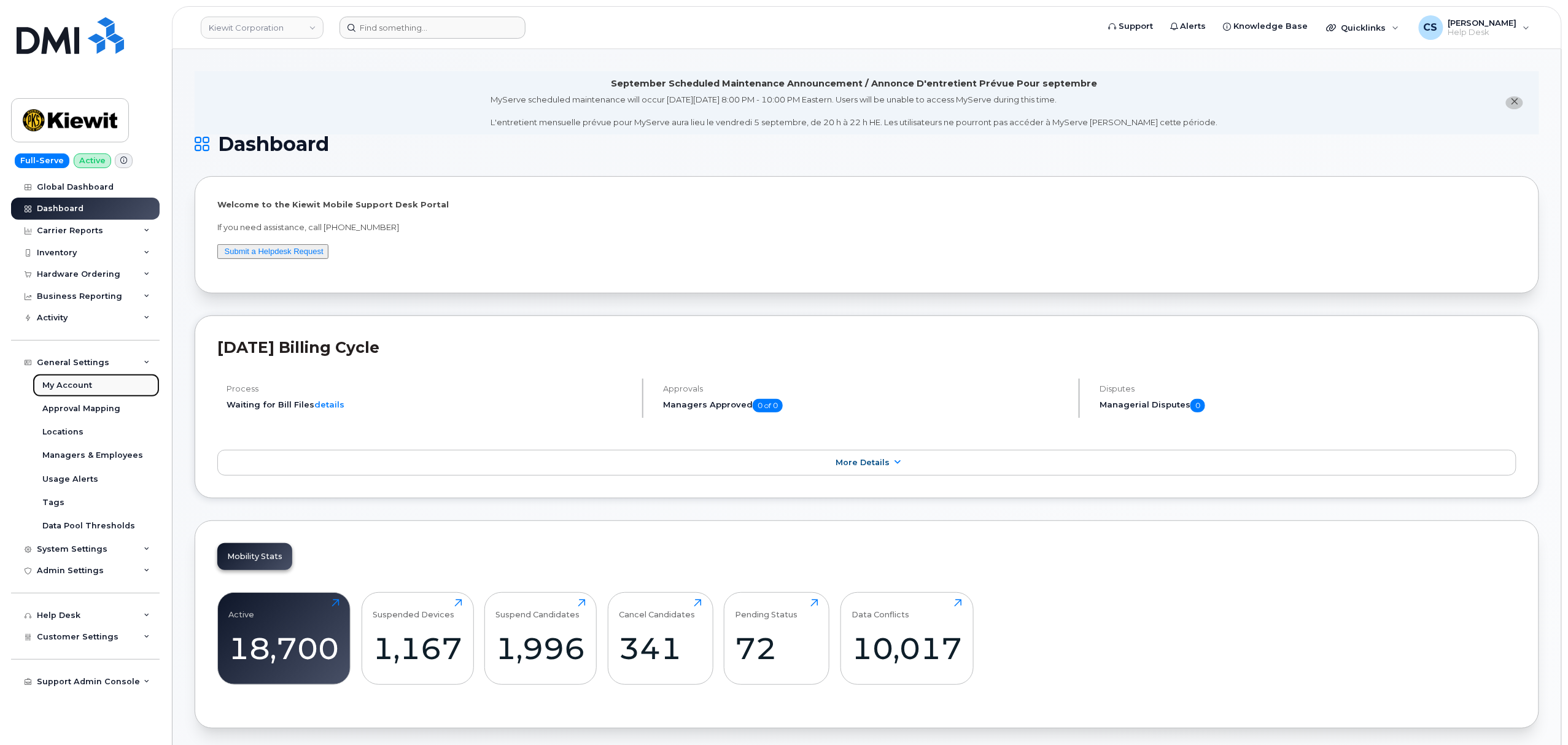
click at [104, 388] on link "My Account" at bounding box center [95, 385] width 127 height 23
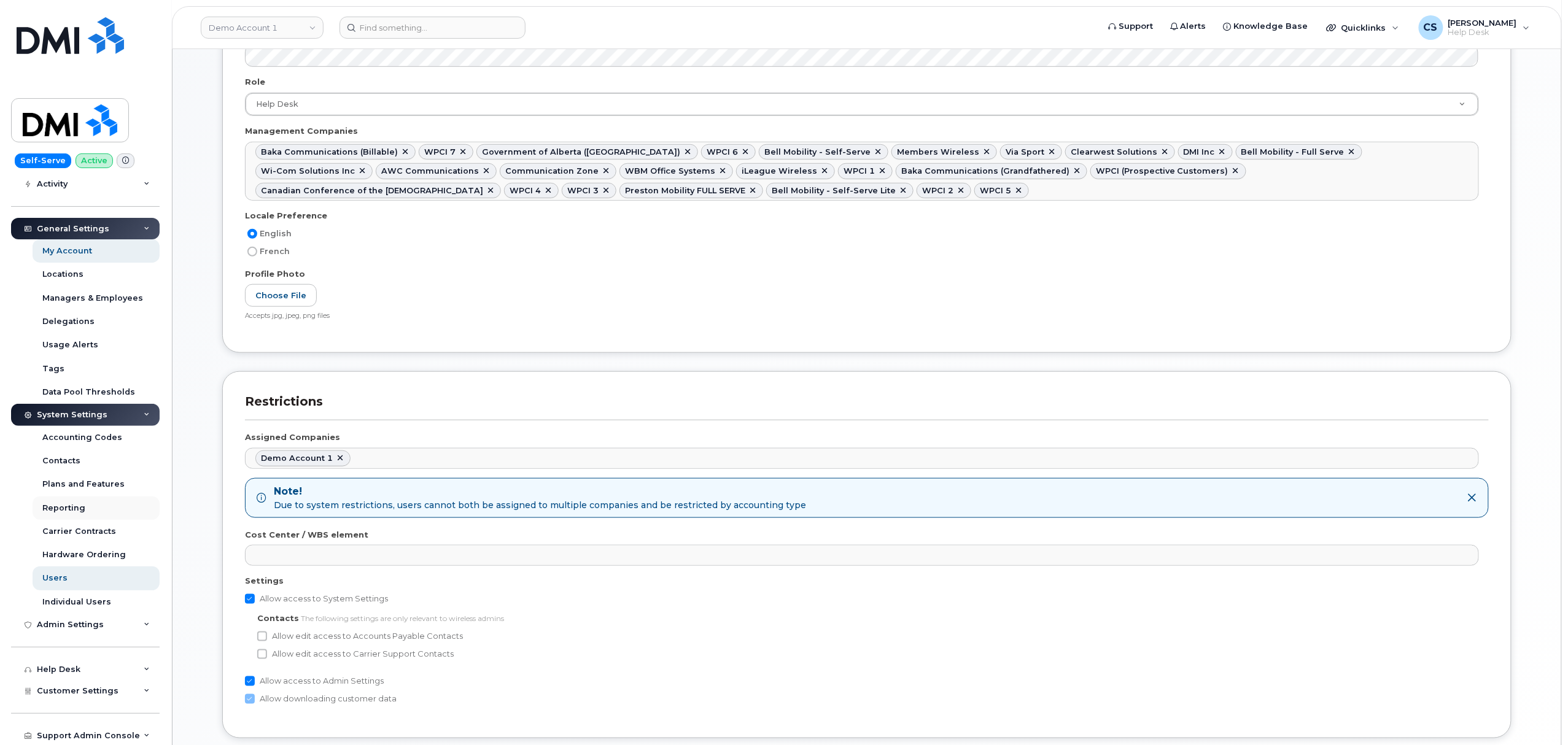
scroll to position [501, 0]
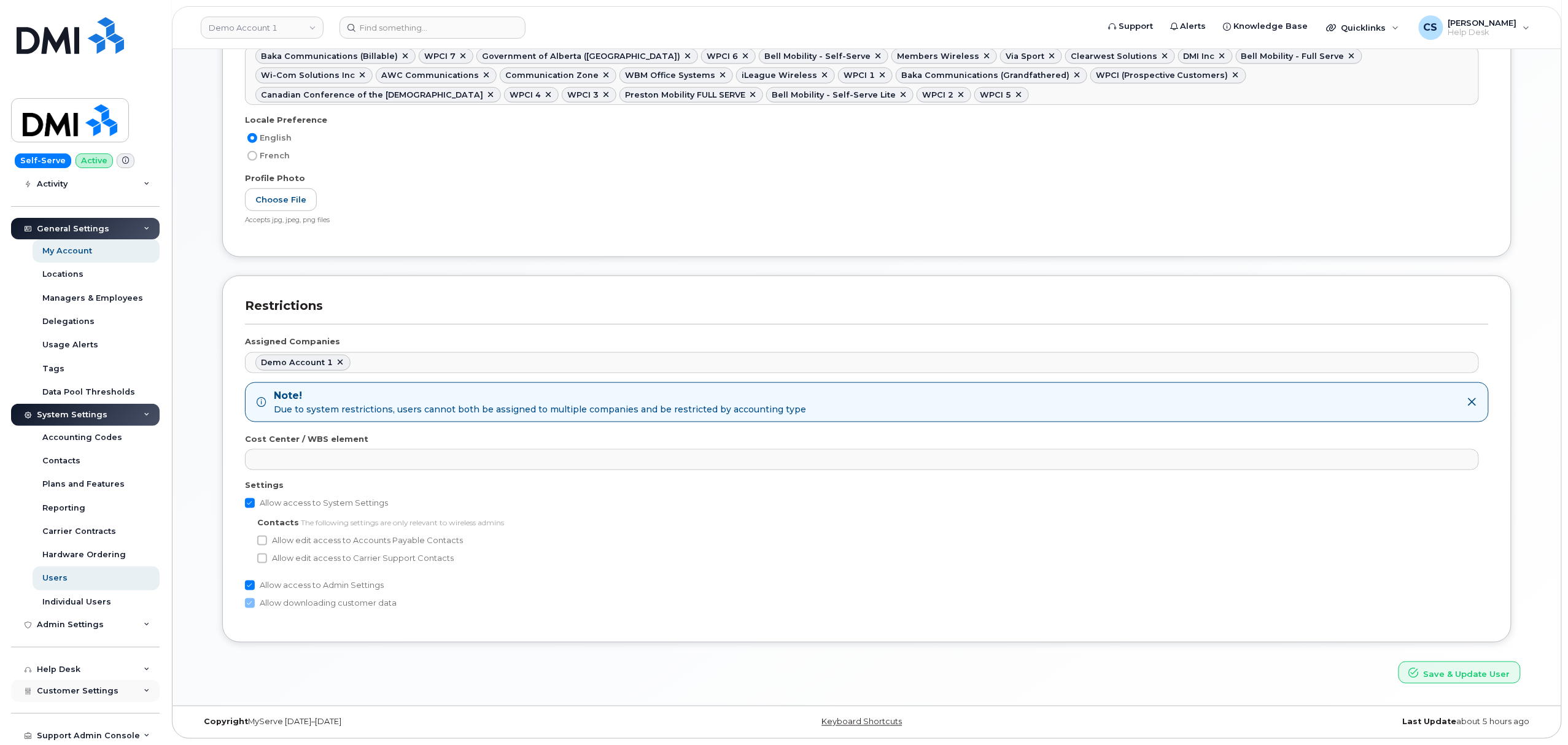
click at [68, 696] on div "Customer Settings" at bounding box center [78, 691] width 82 height 10
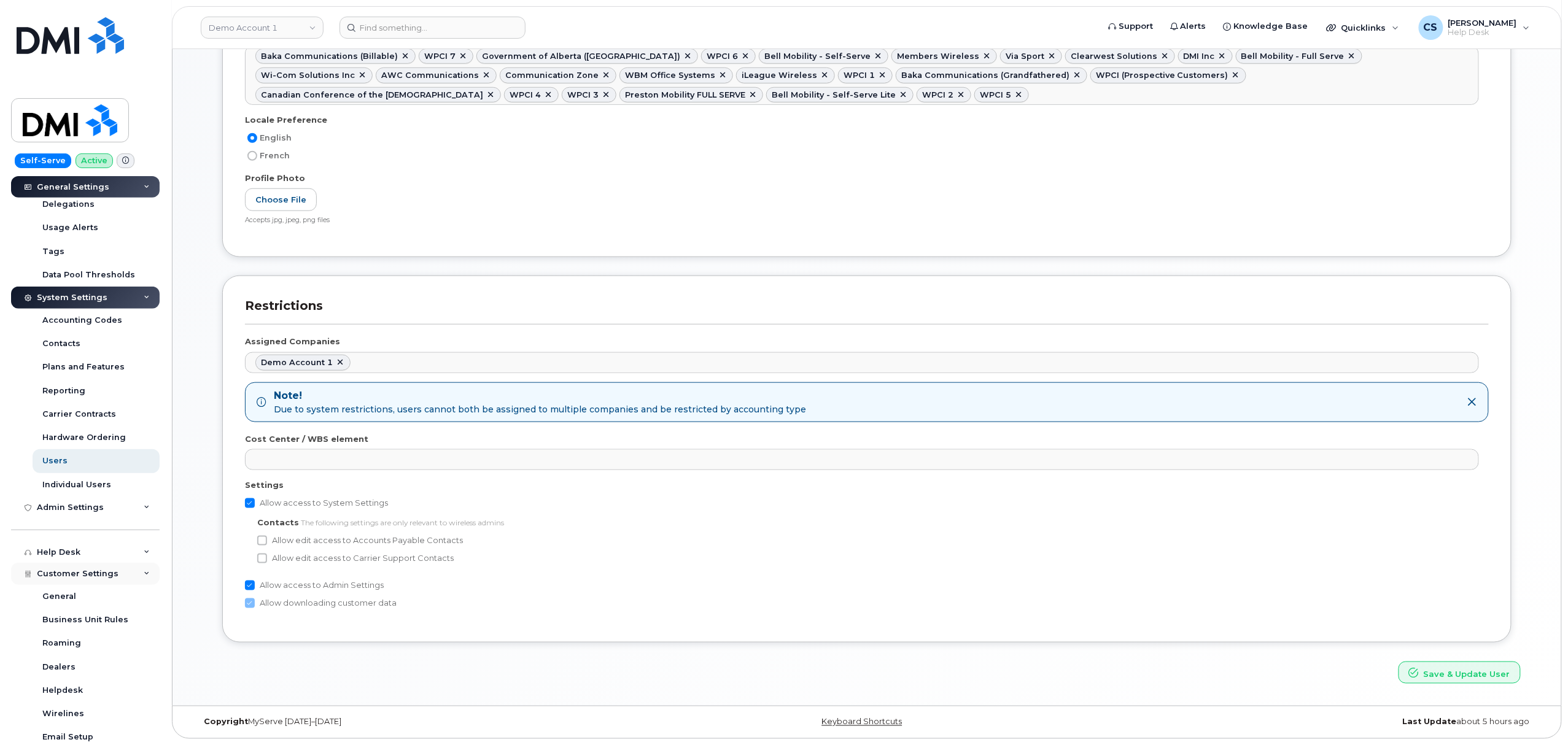
scroll to position [461, 0]
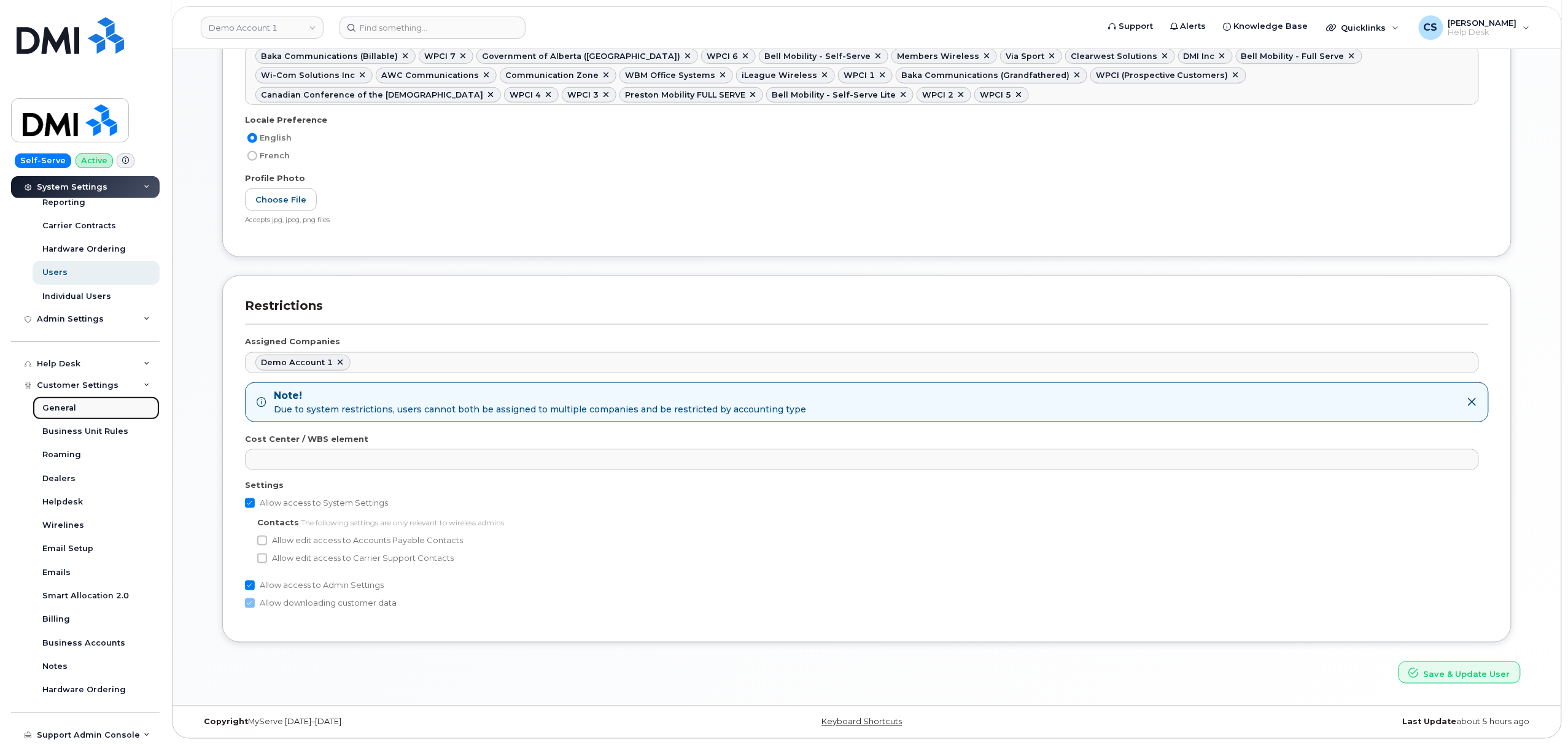
click at [90, 411] on link "General" at bounding box center [95, 408] width 127 height 23
click at [96, 527] on link "Wirelines" at bounding box center [95, 525] width 127 height 23
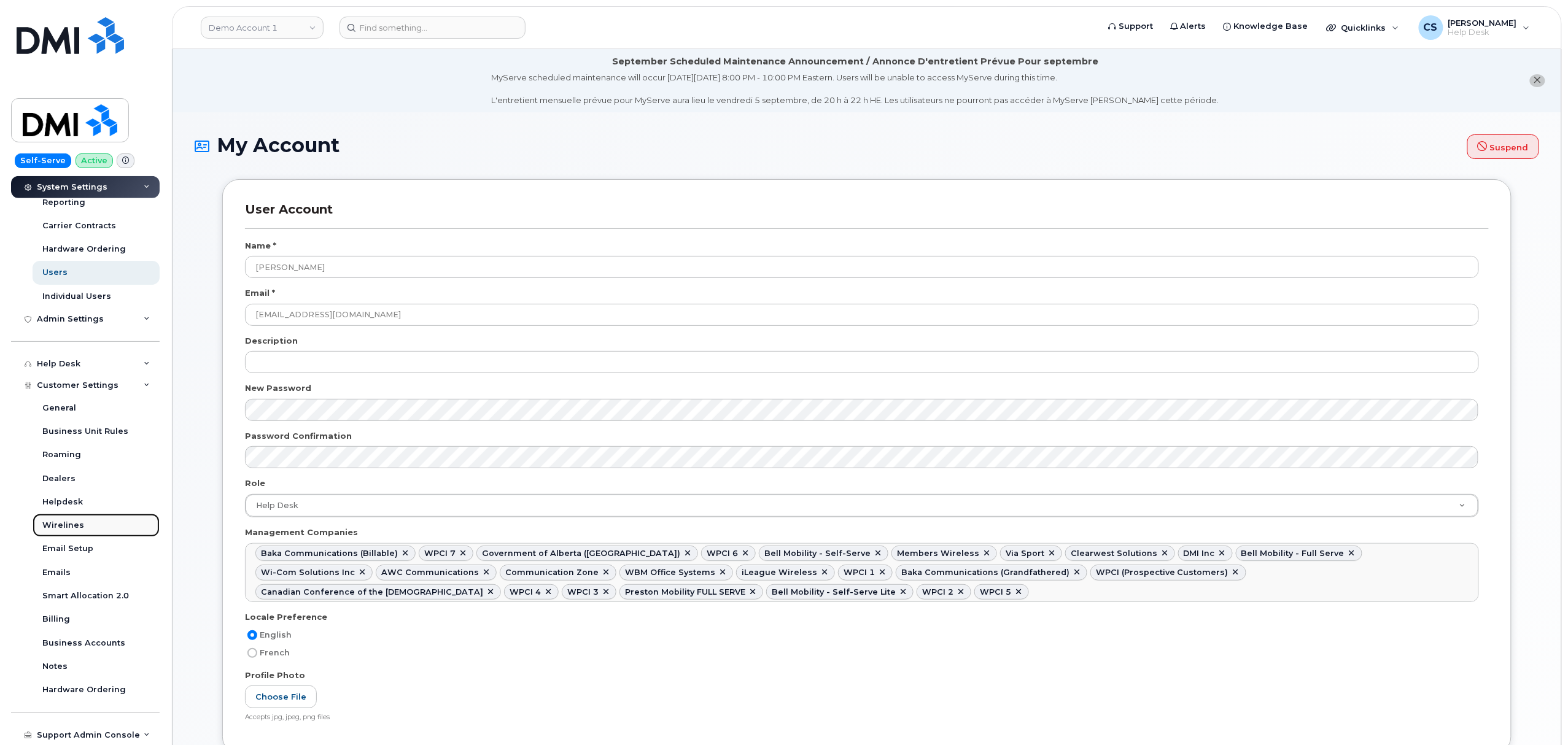
scroll to position [108, 0]
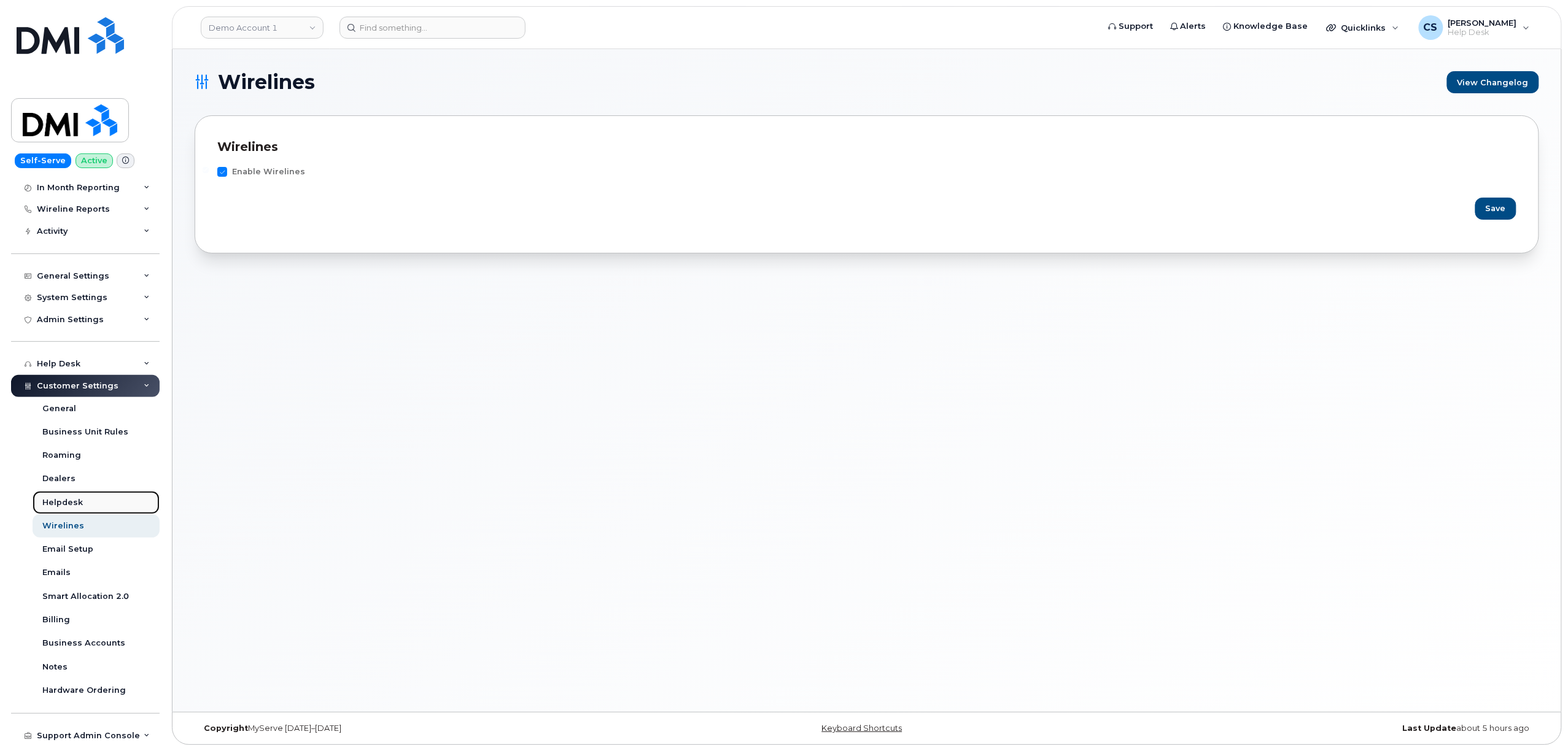
click at [99, 501] on link "Helpdesk" at bounding box center [95, 503] width 127 height 23
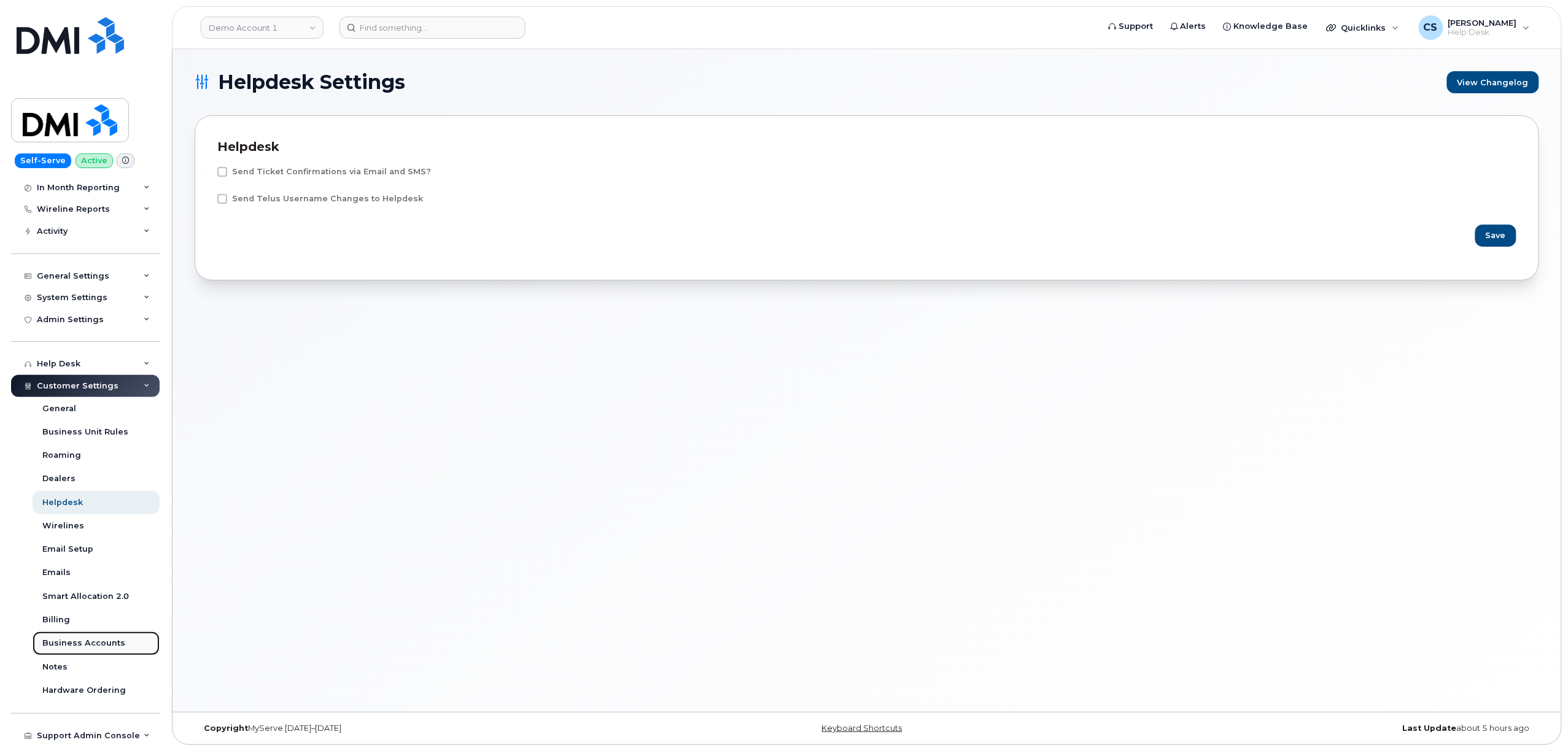
click at [105, 644] on div "Business Accounts" at bounding box center [84, 644] width 83 height 11
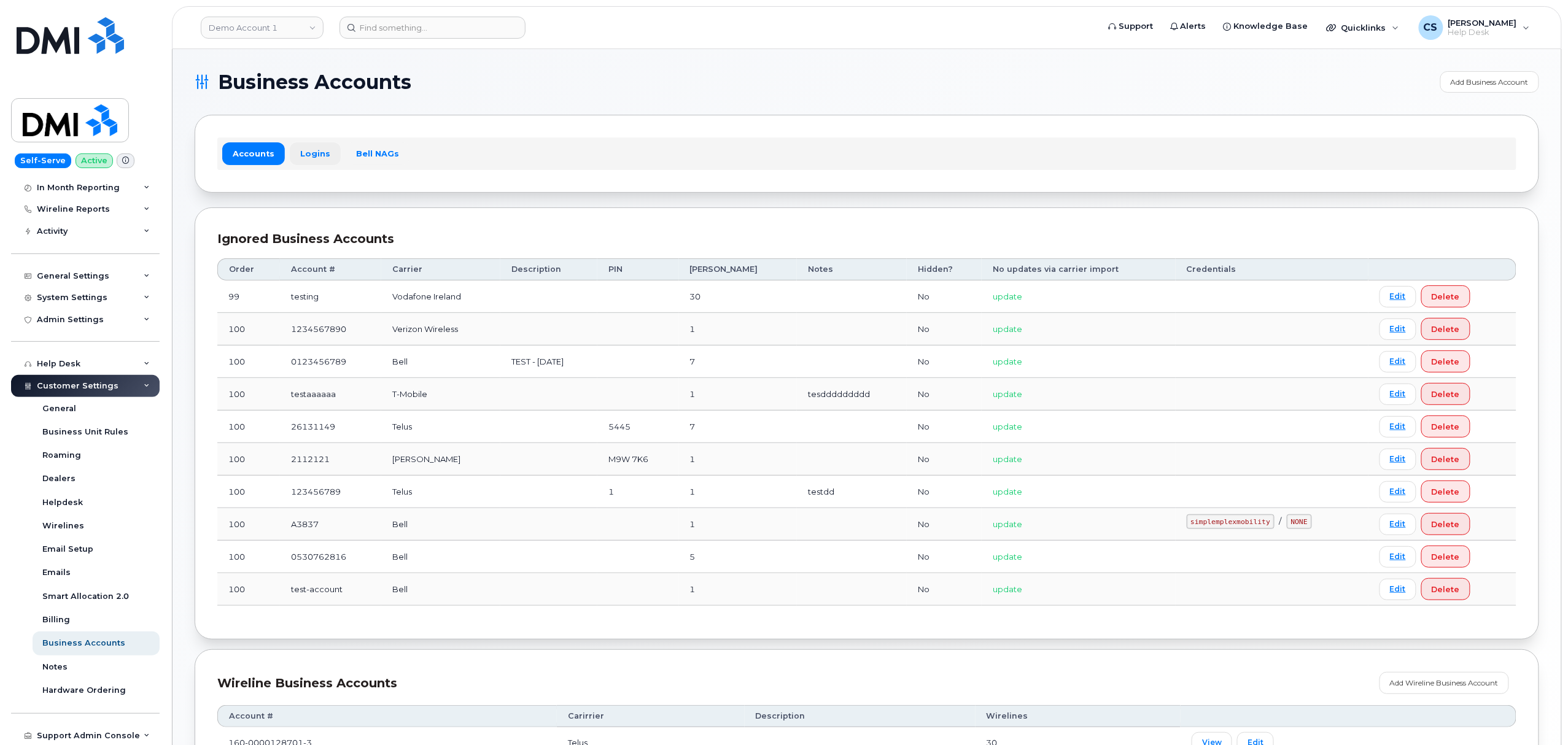
click at [309, 153] on link "Logins" at bounding box center [315, 153] width 51 height 22
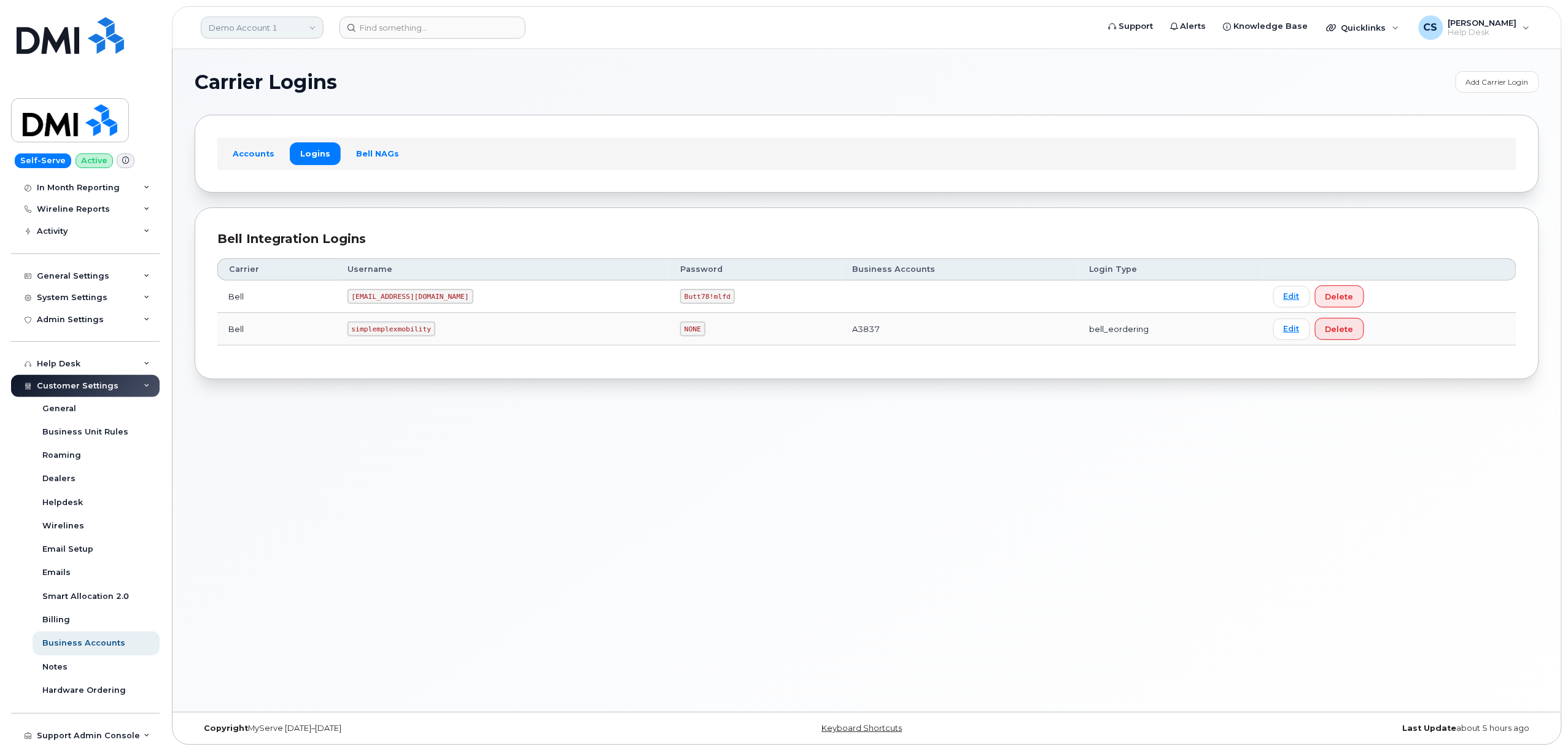
click at [305, 20] on link "Demo Account 1" at bounding box center [262, 28] width 123 height 22
type input "kiewit"
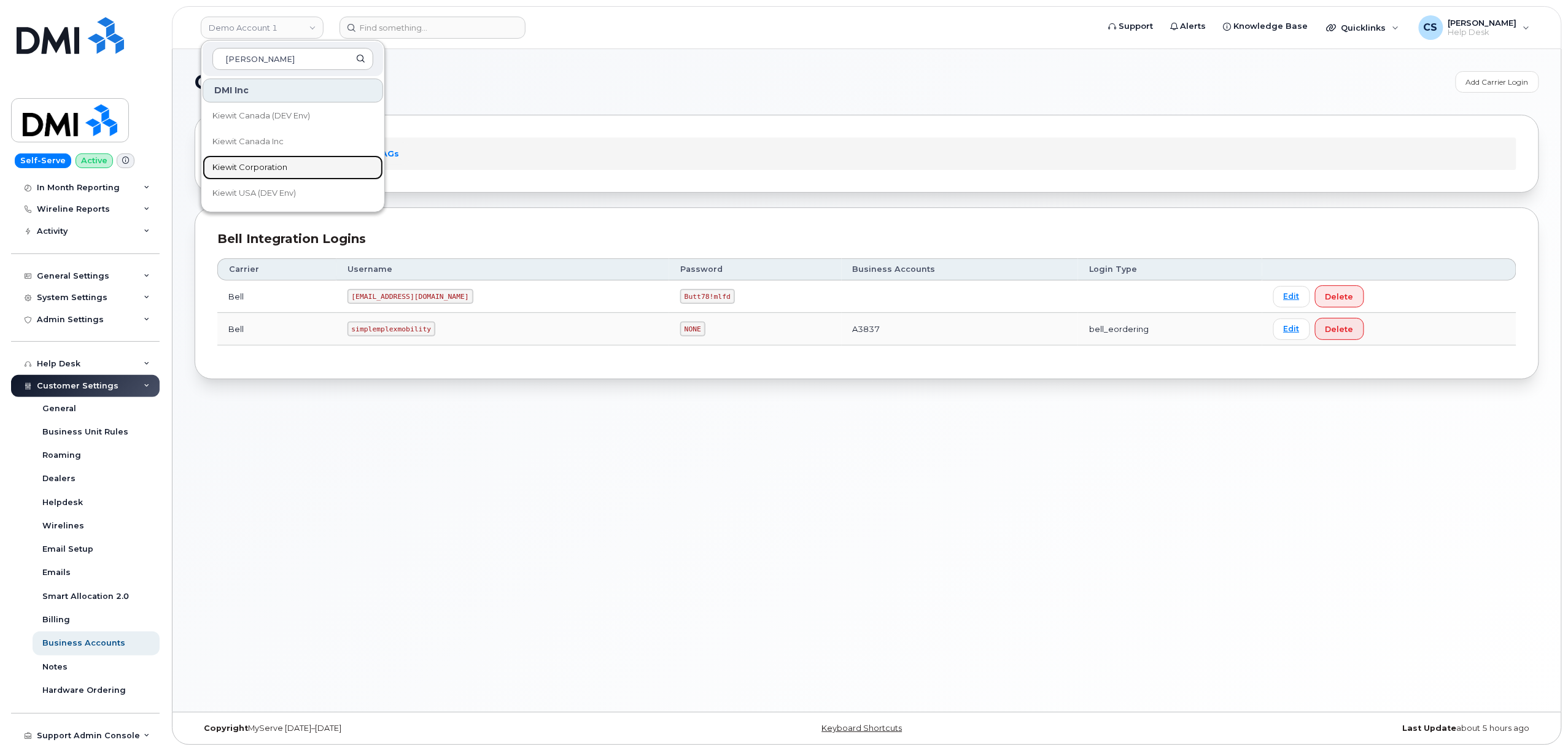
click at [284, 172] on span "Kiewit Corporation" at bounding box center [249, 168] width 75 height 12
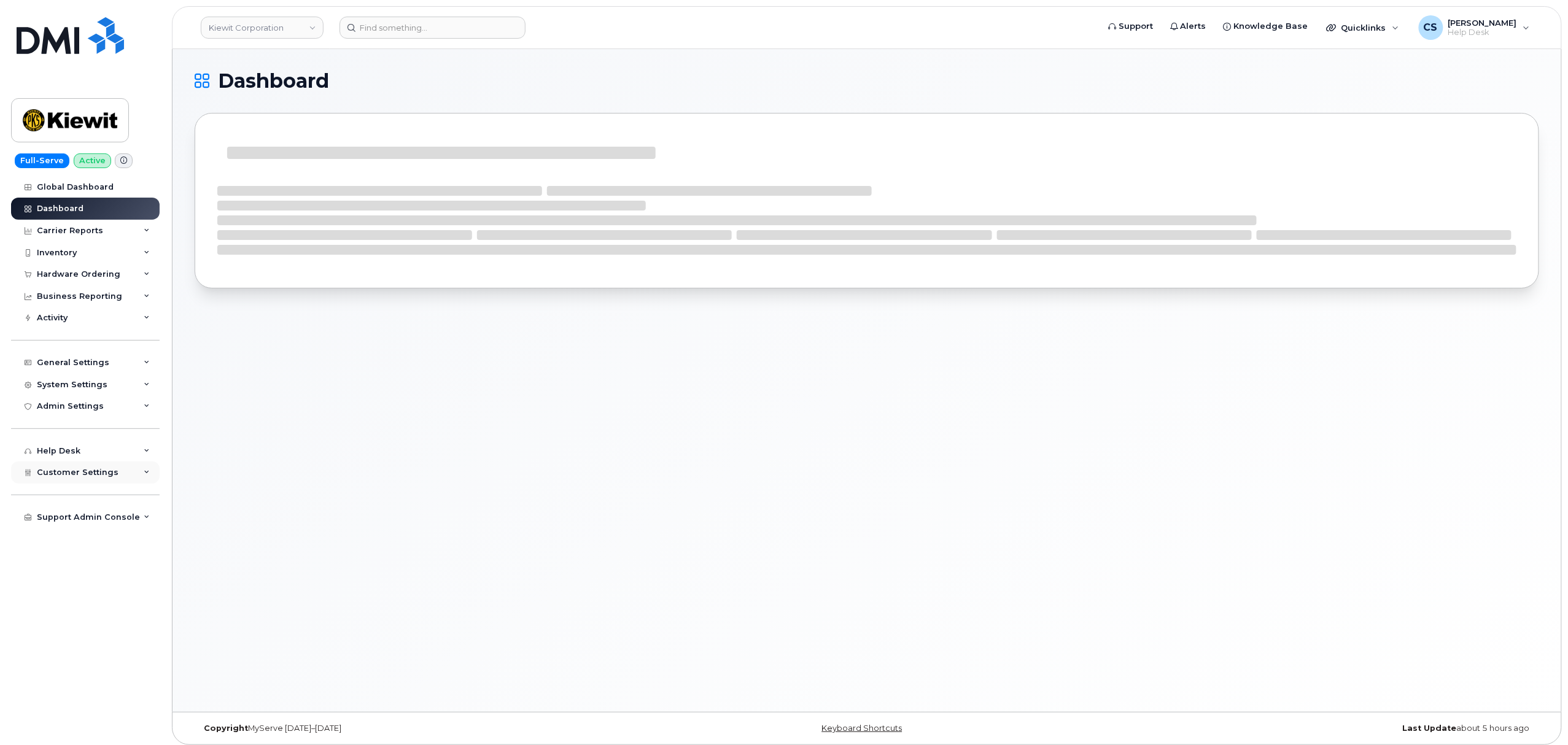
click at [72, 474] on span "Customer Settings" at bounding box center [78, 472] width 82 height 9
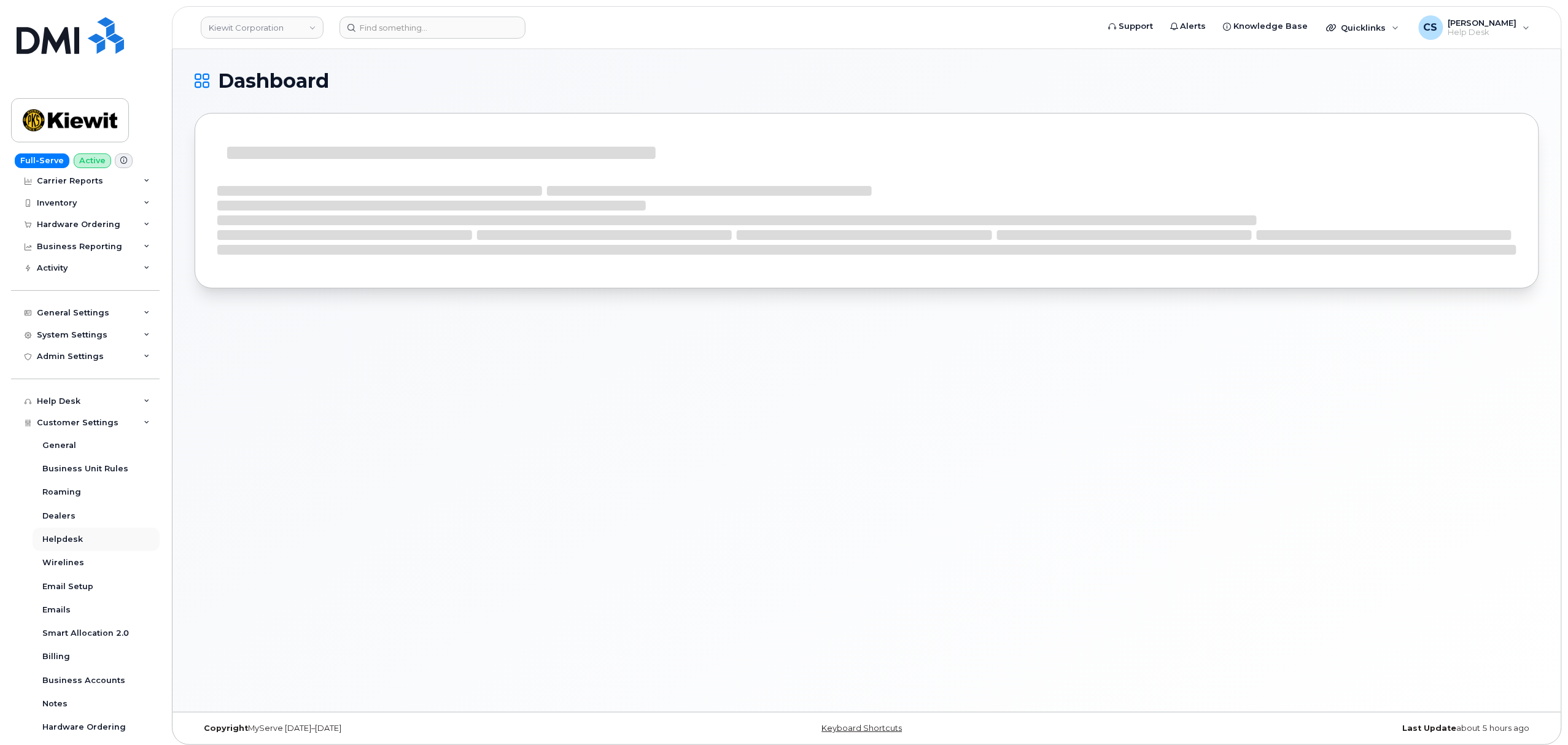
scroll to position [87, 0]
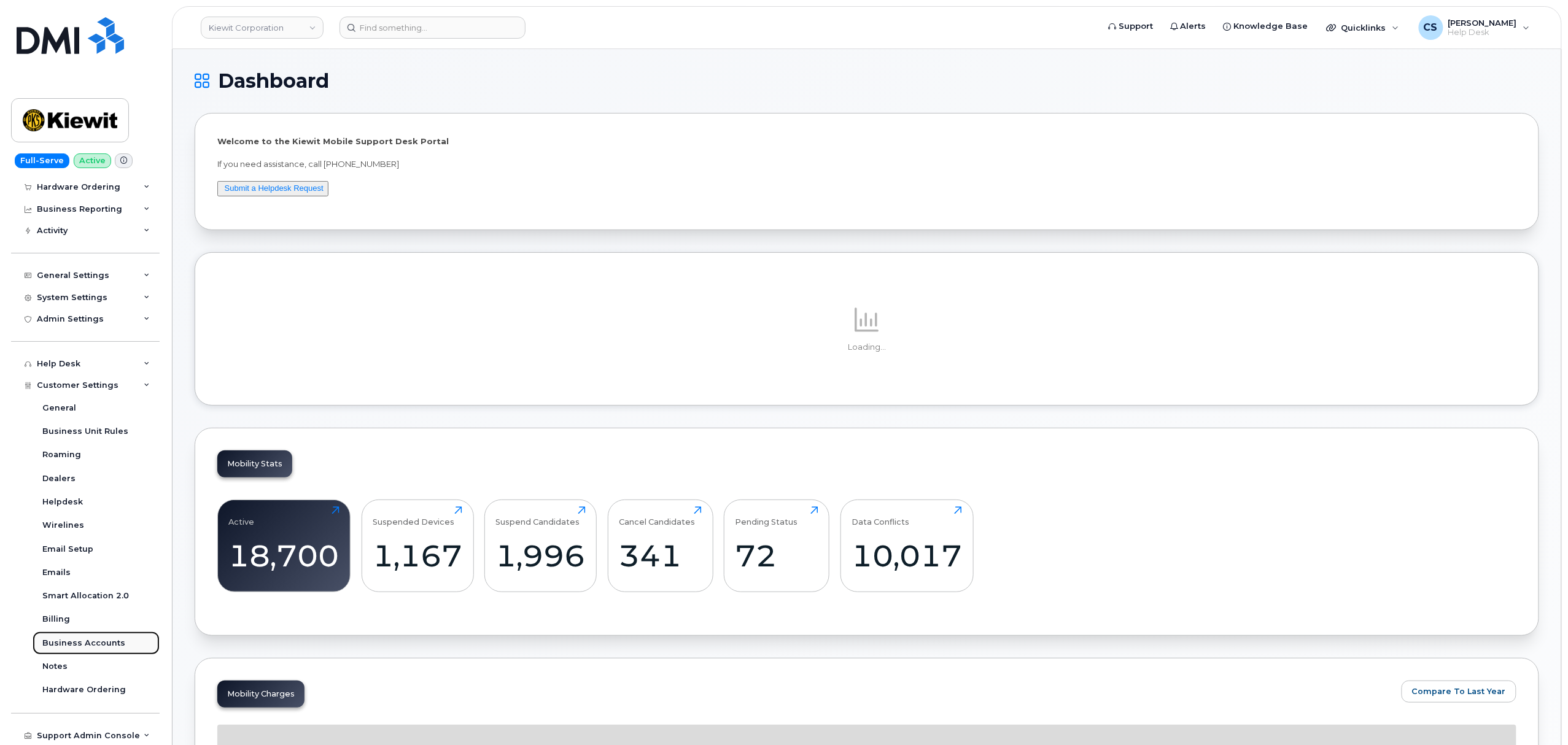
click at [112, 646] on div "Business Accounts" at bounding box center [84, 644] width 83 height 11
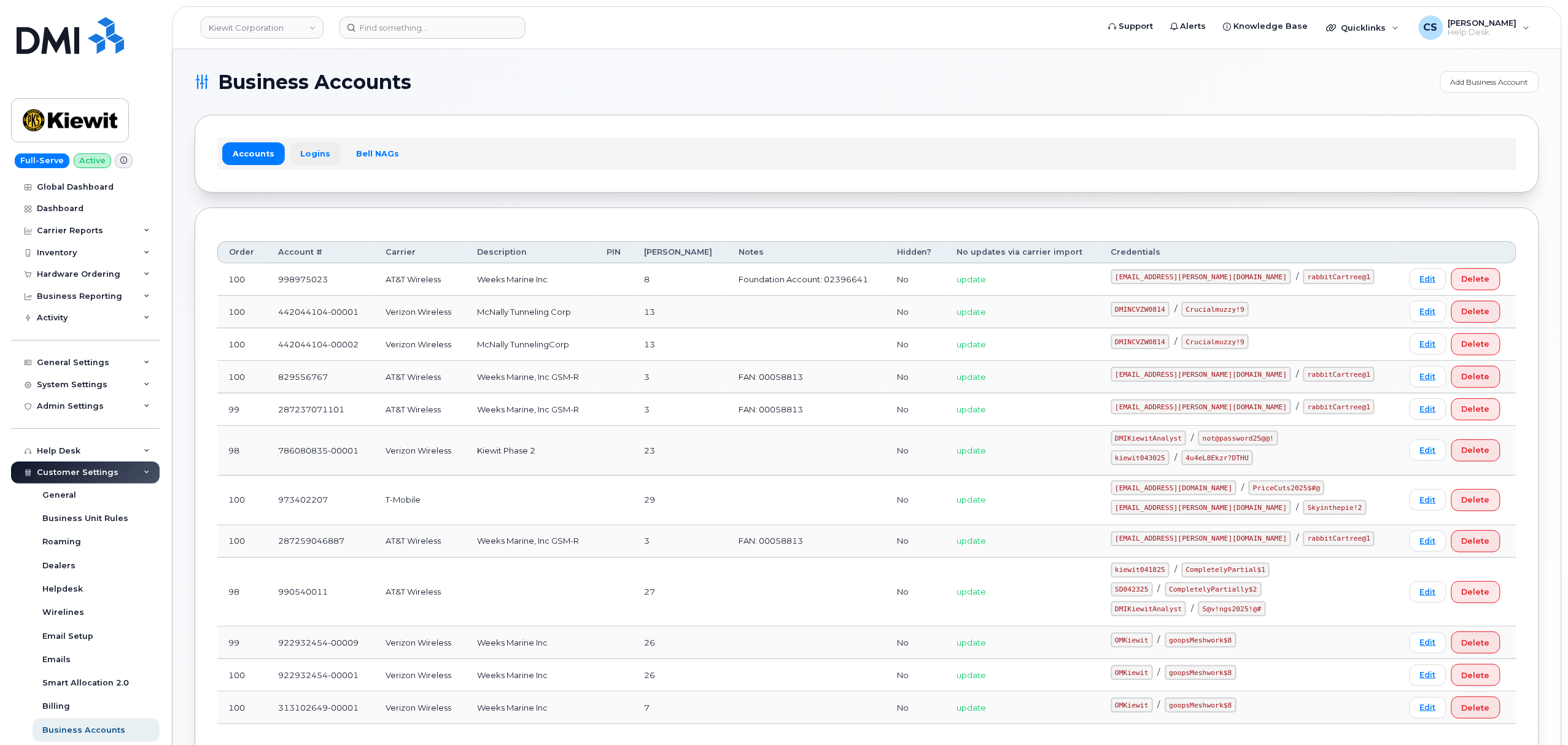
click at [308, 153] on link "Logins" at bounding box center [315, 153] width 51 height 22
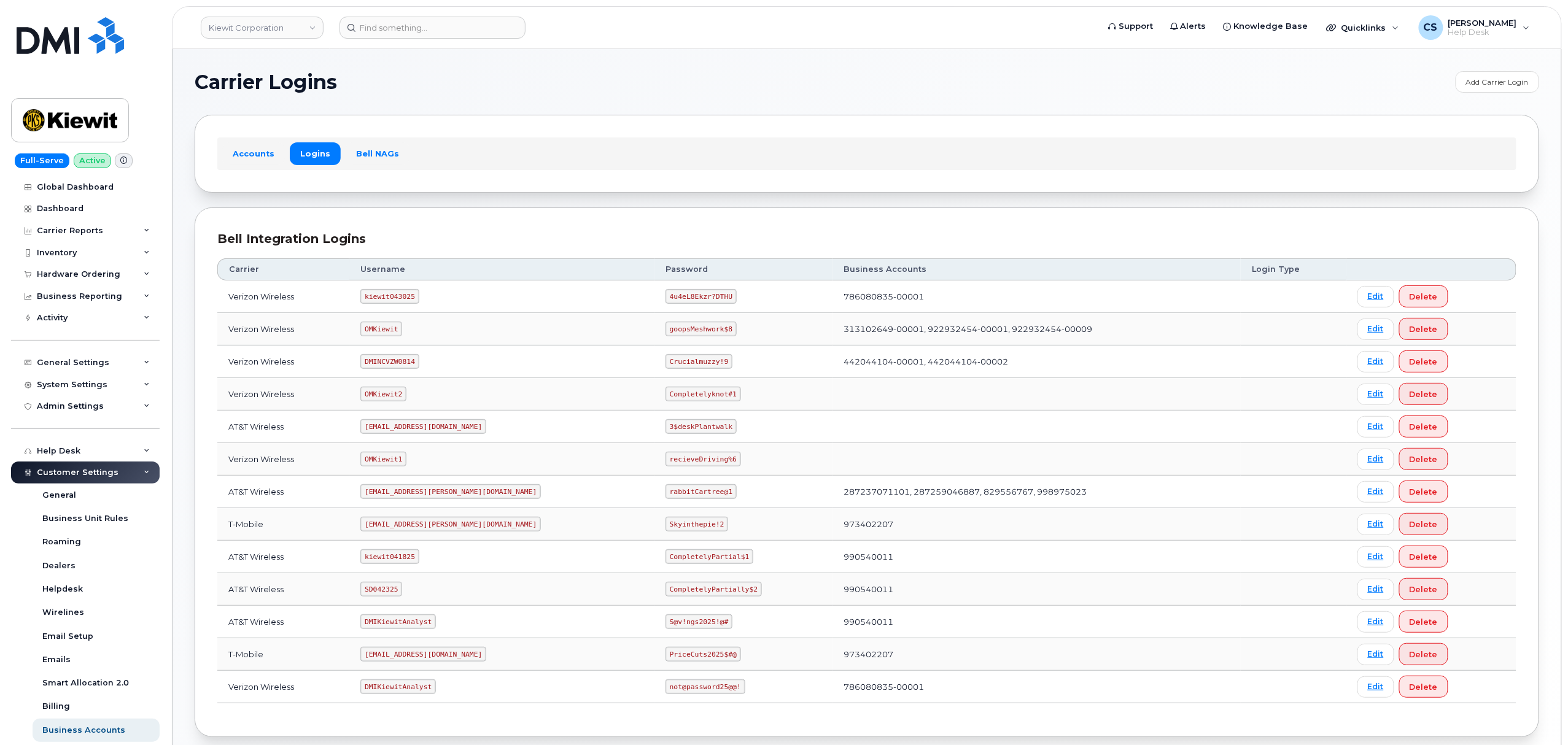
scroll to position [68, 0]
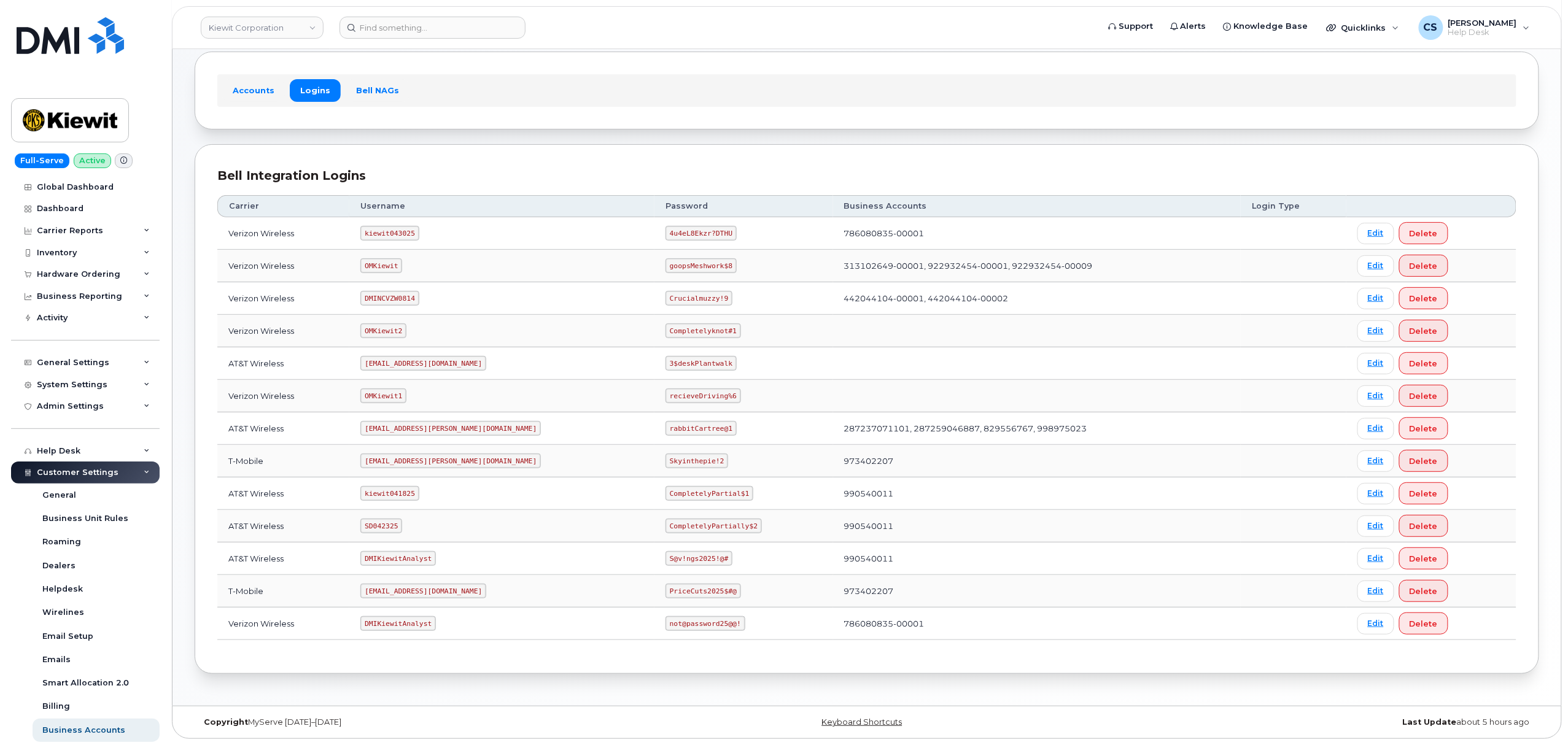
click at [401, 490] on code "kiewit041825" at bounding box center [390, 493] width 58 height 15
copy code "kiewit041825"
click at [666, 492] on code "CompletelyPartial$1" at bounding box center [710, 493] width 88 height 15
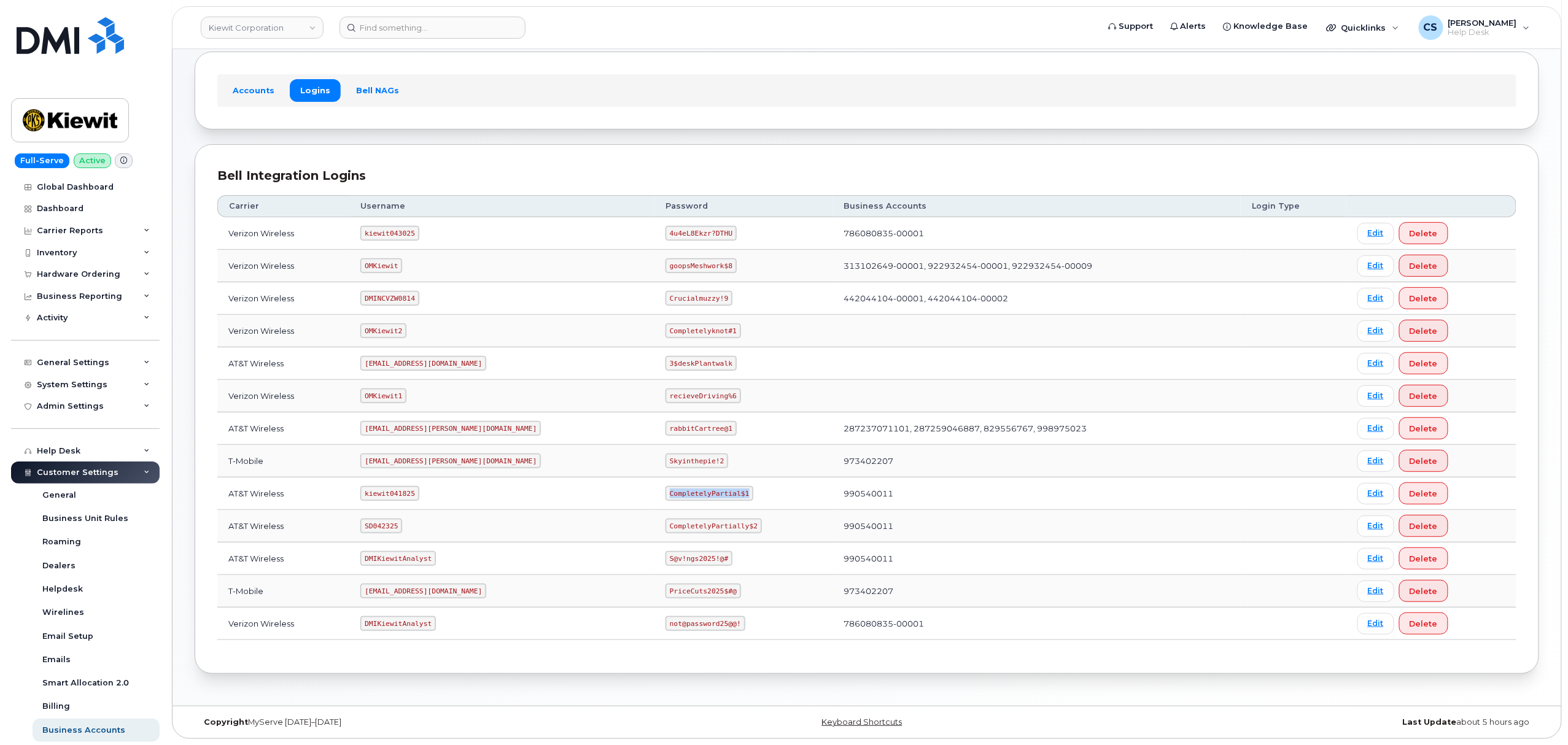
click at [666, 492] on code "CompletelyPartial$1" at bounding box center [710, 493] width 88 height 15
copy code "CompletelyPartial$1"
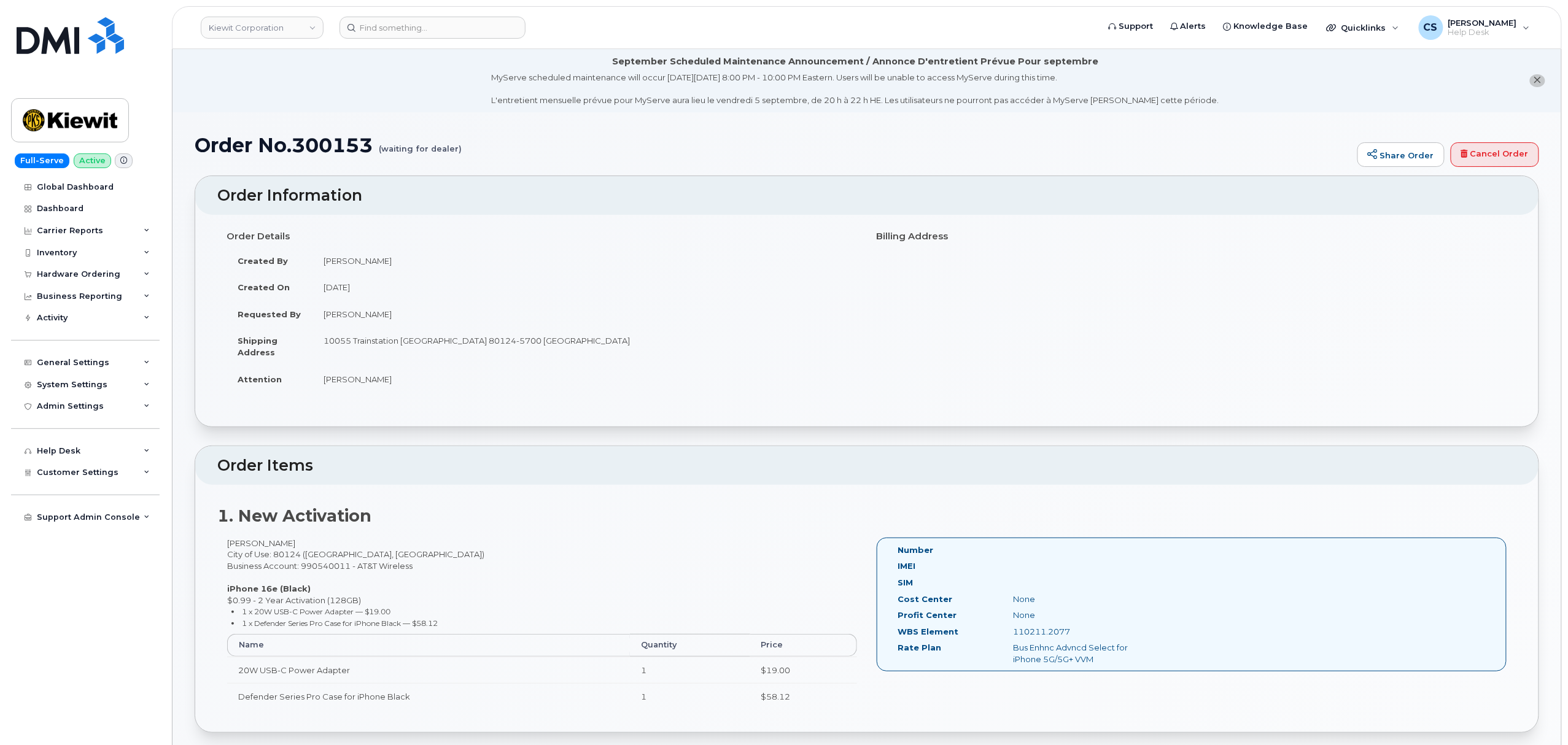
click at [330, 568] on div "[PERSON_NAME] City of Use: 80124 ([GEOGRAPHIC_DATA], [GEOGRAPHIC_DATA]) Busines…" at bounding box center [542, 629] width 650 height 184
click at [330, 568] on div "Jean-Francois Maillard City of Use: 80124 (Lone Tree, CO) Business Account: 990…" at bounding box center [542, 629] width 650 height 184
click at [1040, 638] on div "110211.2077" at bounding box center [1084, 631] width 162 height 12
click at [1040, 637] on div "110211.2077" at bounding box center [1084, 631] width 162 height 12
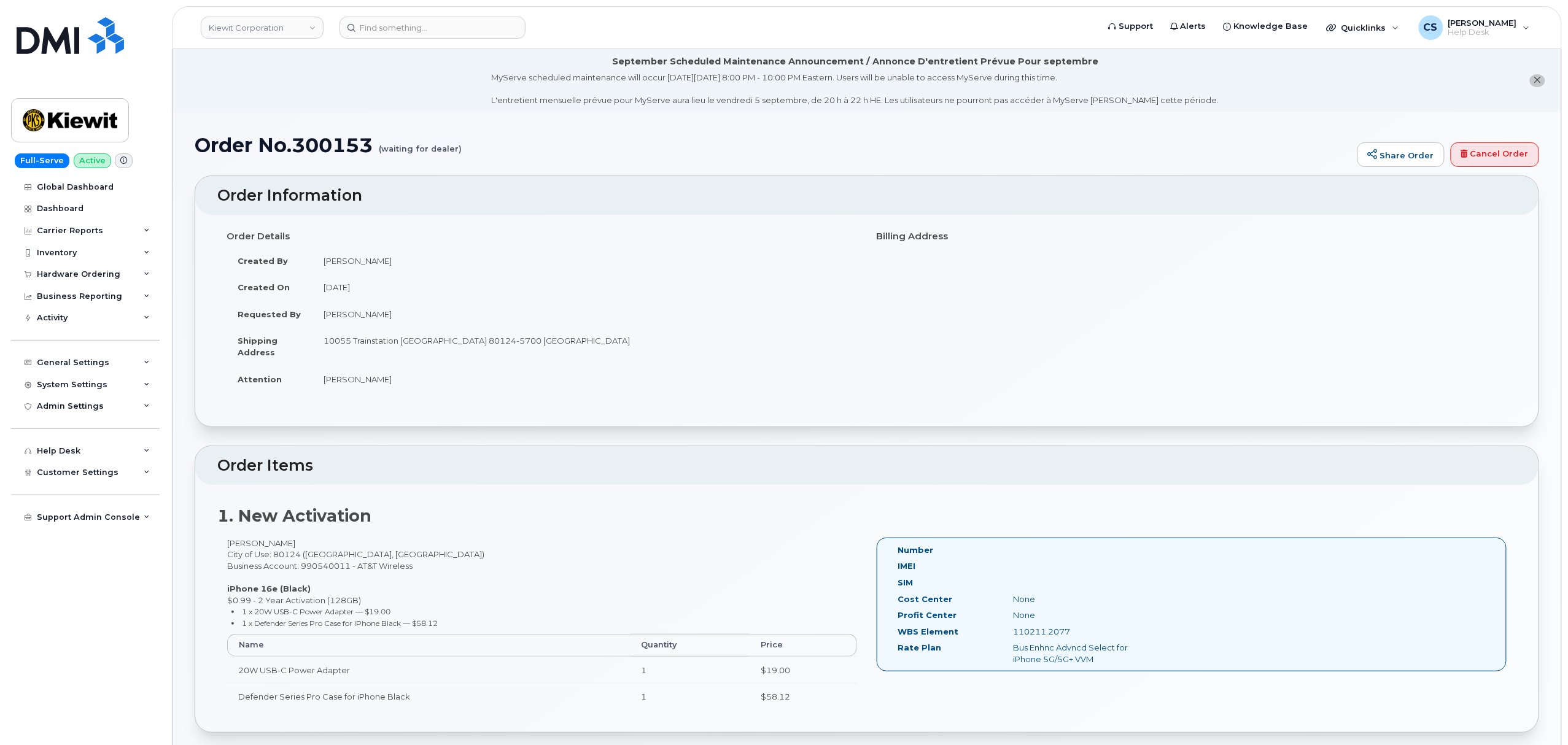
click at [1037, 632] on div "110211.2077" at bounding box center [1084, 631] width 162 height 12
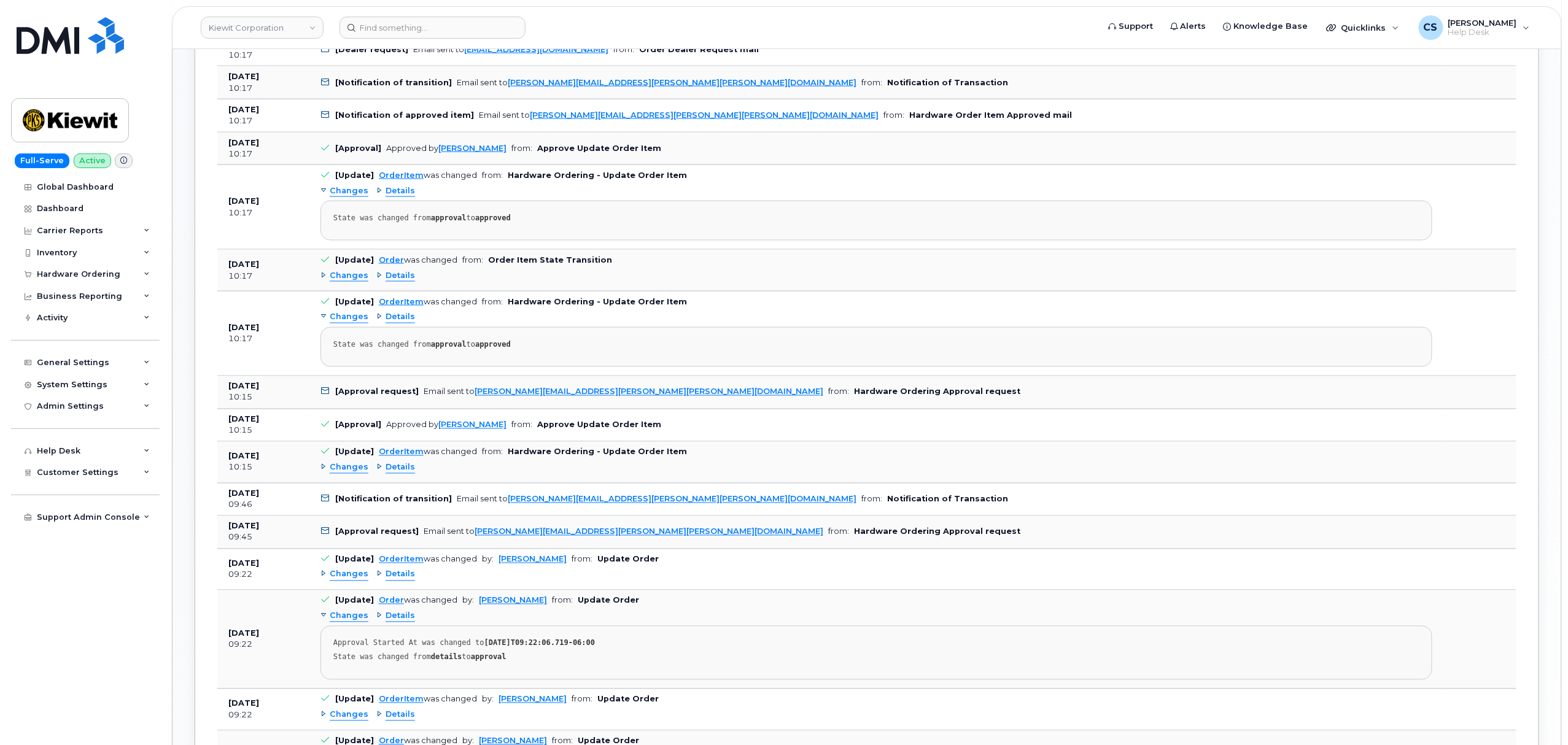
scroll to position [818, 0]
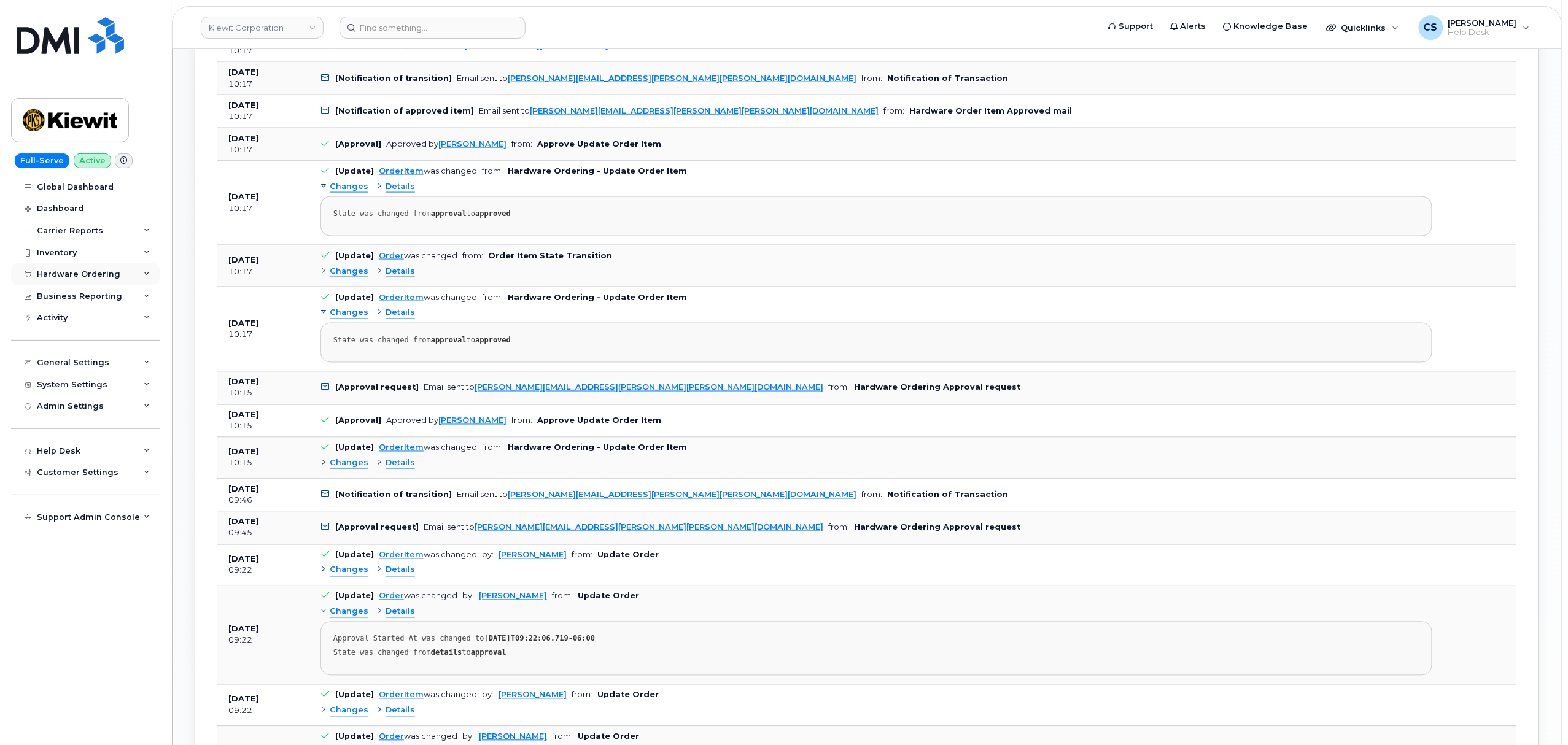
click at [142, 274] on div "Hardware Ordering" at bounding box center [85, 274] width 148 height 22
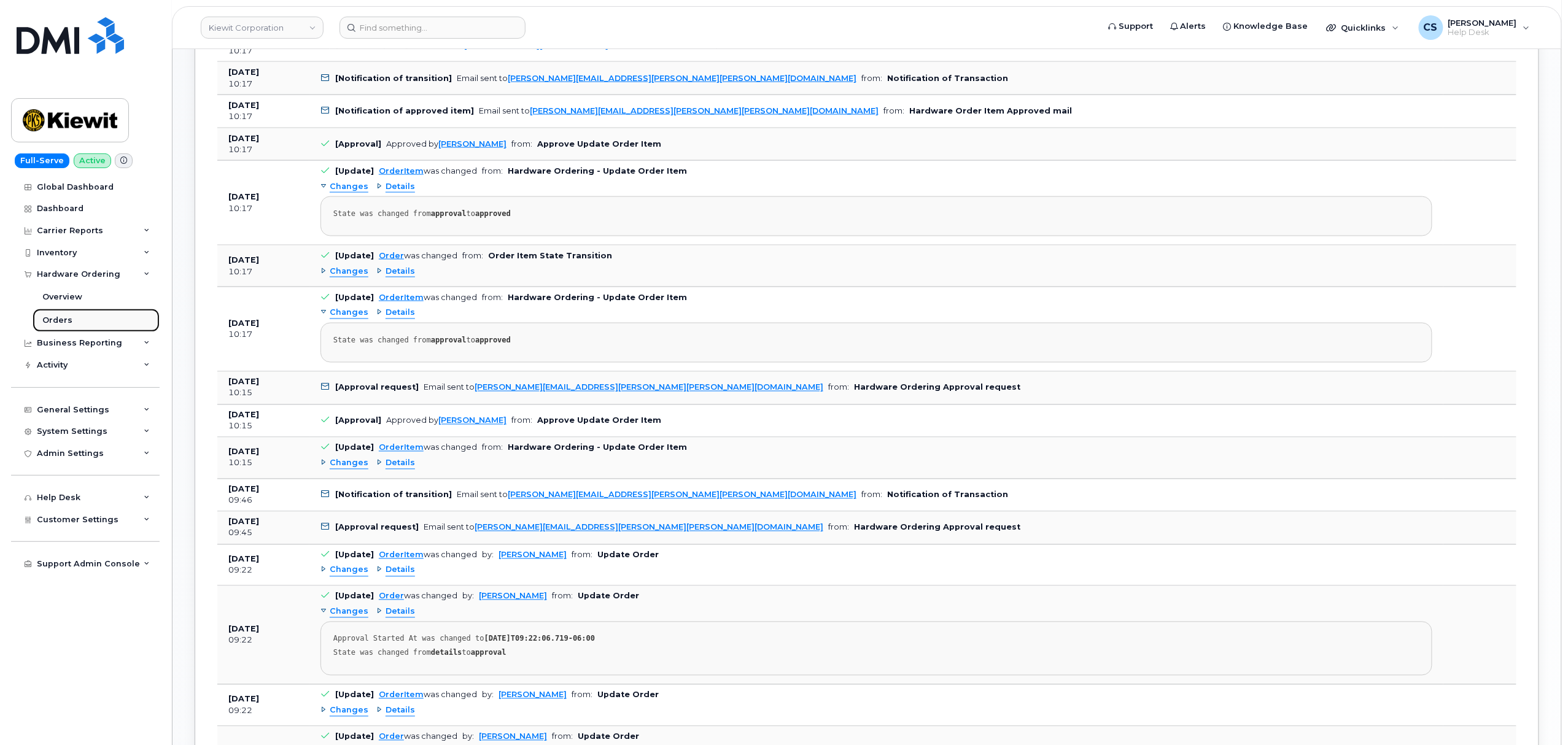
click at [92, 319] on link "Orders" at bounding box center [95, 321] width 127 height 23
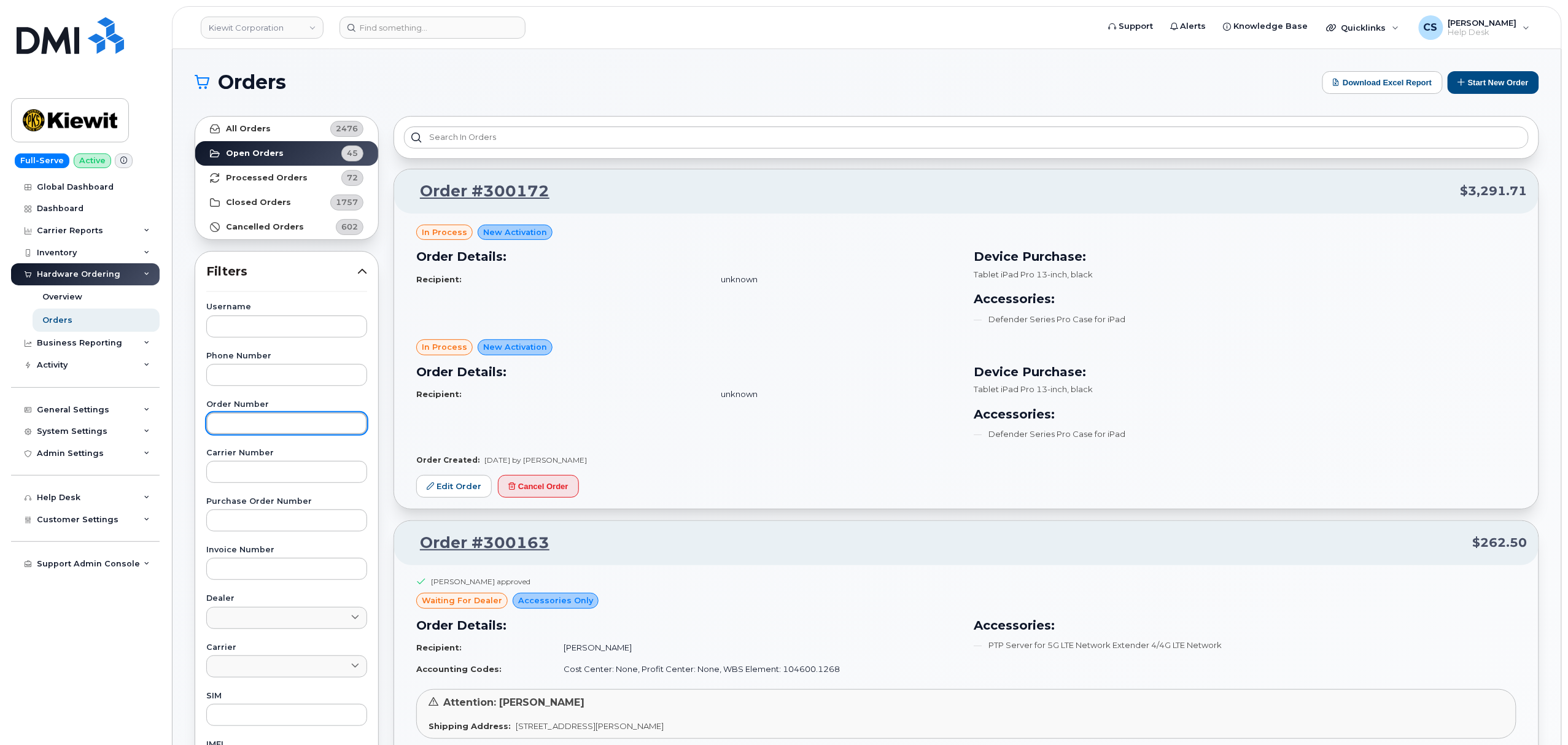
click at [235, 418] on input "text" at bounding box center [286, 424] width 161 height 22
paste input "300153"
type input "300153"
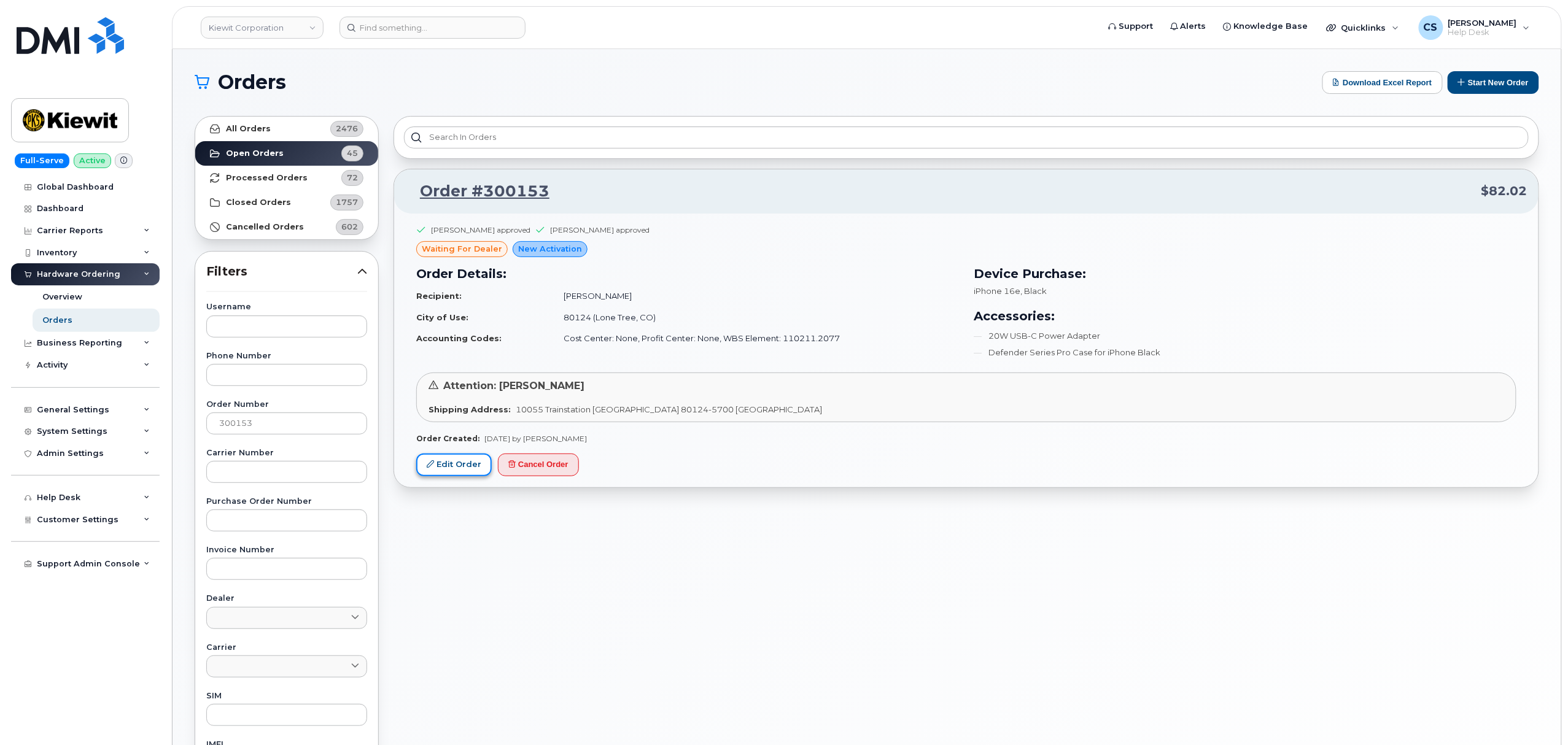
click at [451, 463] on link "Edit Order" at bounding box center [454, 465] width 75 height 23
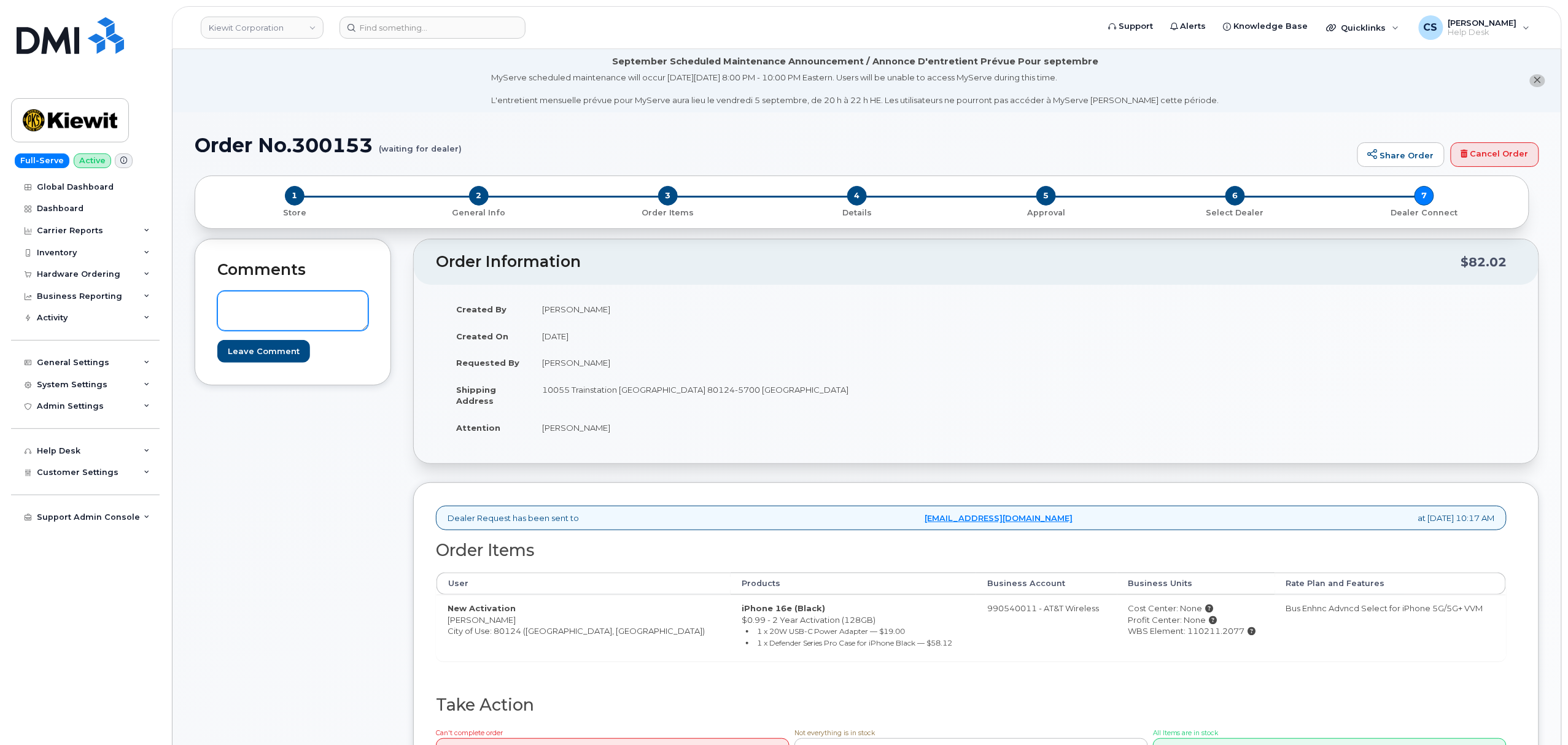
click at [248, 321] on textarea at bounding box center [293, 311] width 151 height 41
paste textarea "Thank you for placing your order We'll send you an email confirmation with your…"
type textarea "Thank you for placing your order We'll send you an email confirmation with your…"
drag, startPoint x: 245, startPoint y: 349, endPoint x: 300, endPoint y: 349, distance: 55.0
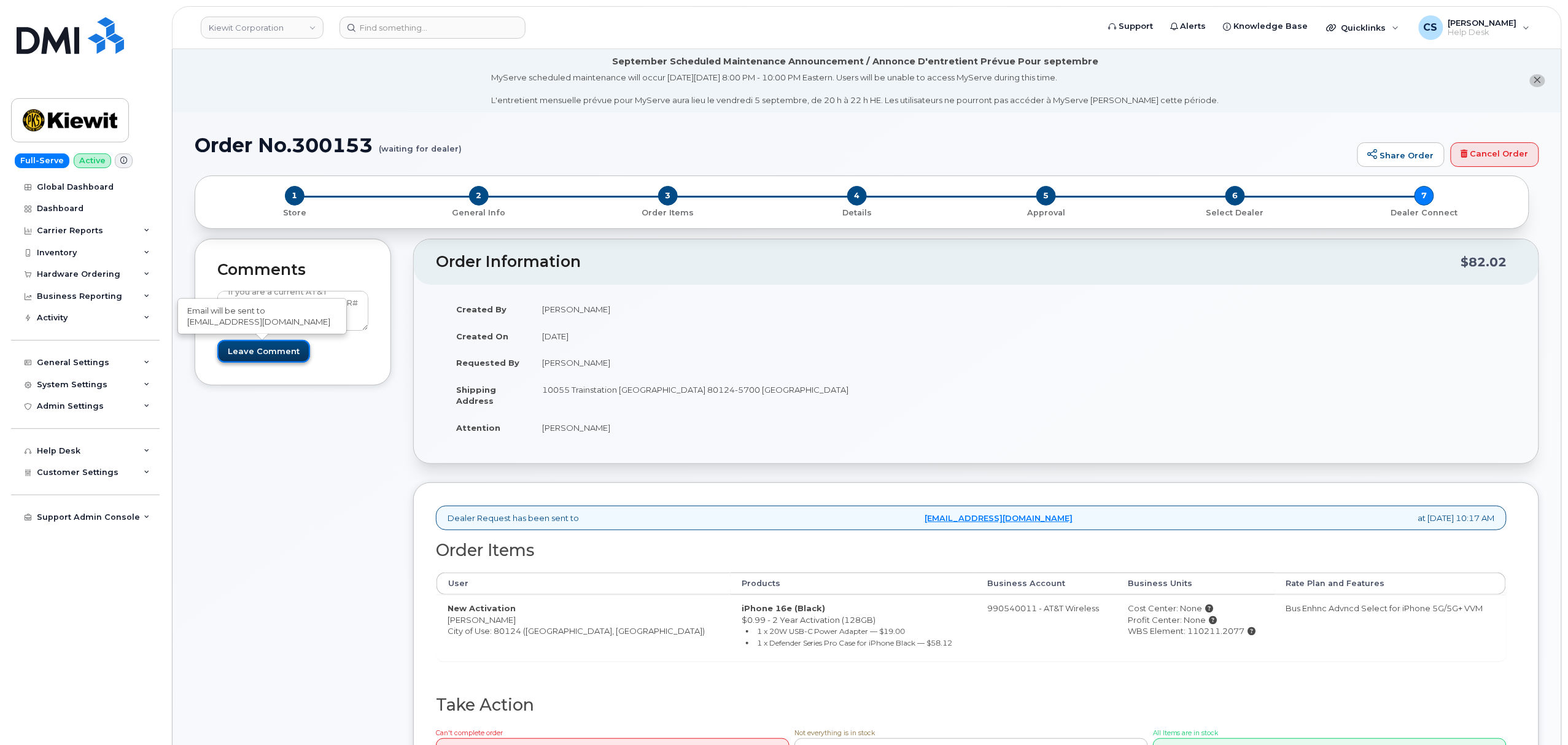
click at [245, 349] on input "Leave Comment" at bounding box center [264, 351] width 93 height 23
type input "Create Event"
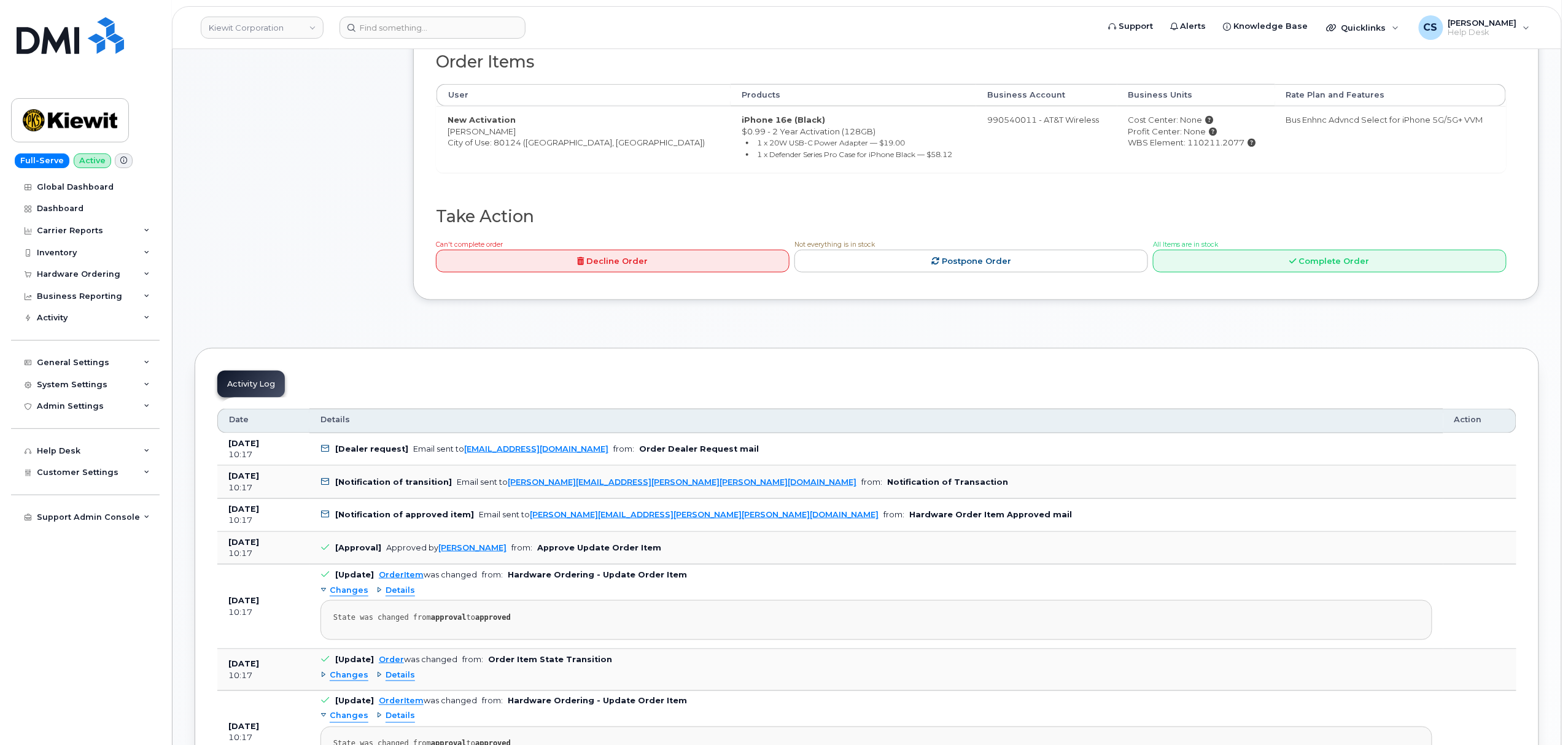
scroll to position [491, 0]
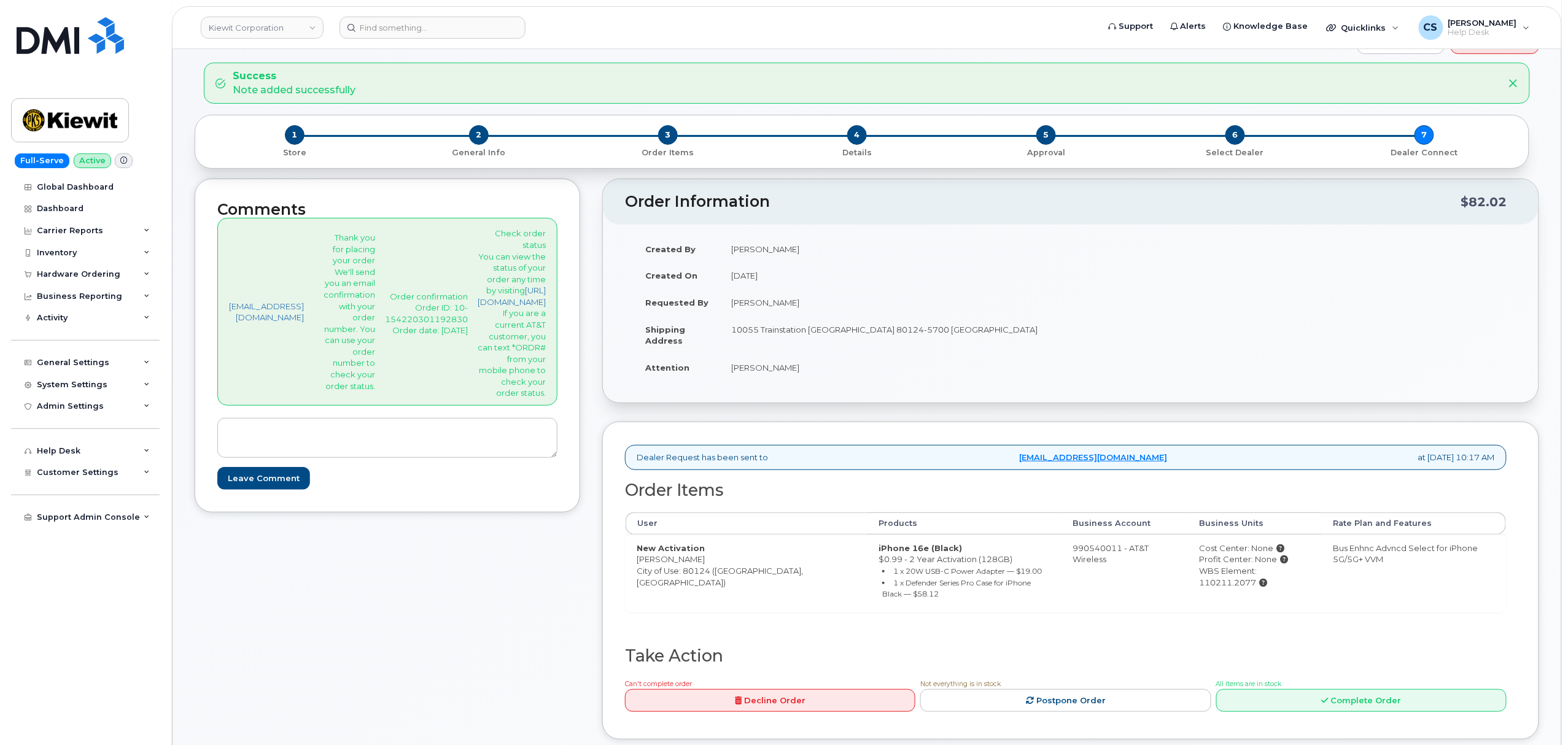
scroll to position [81, 0]
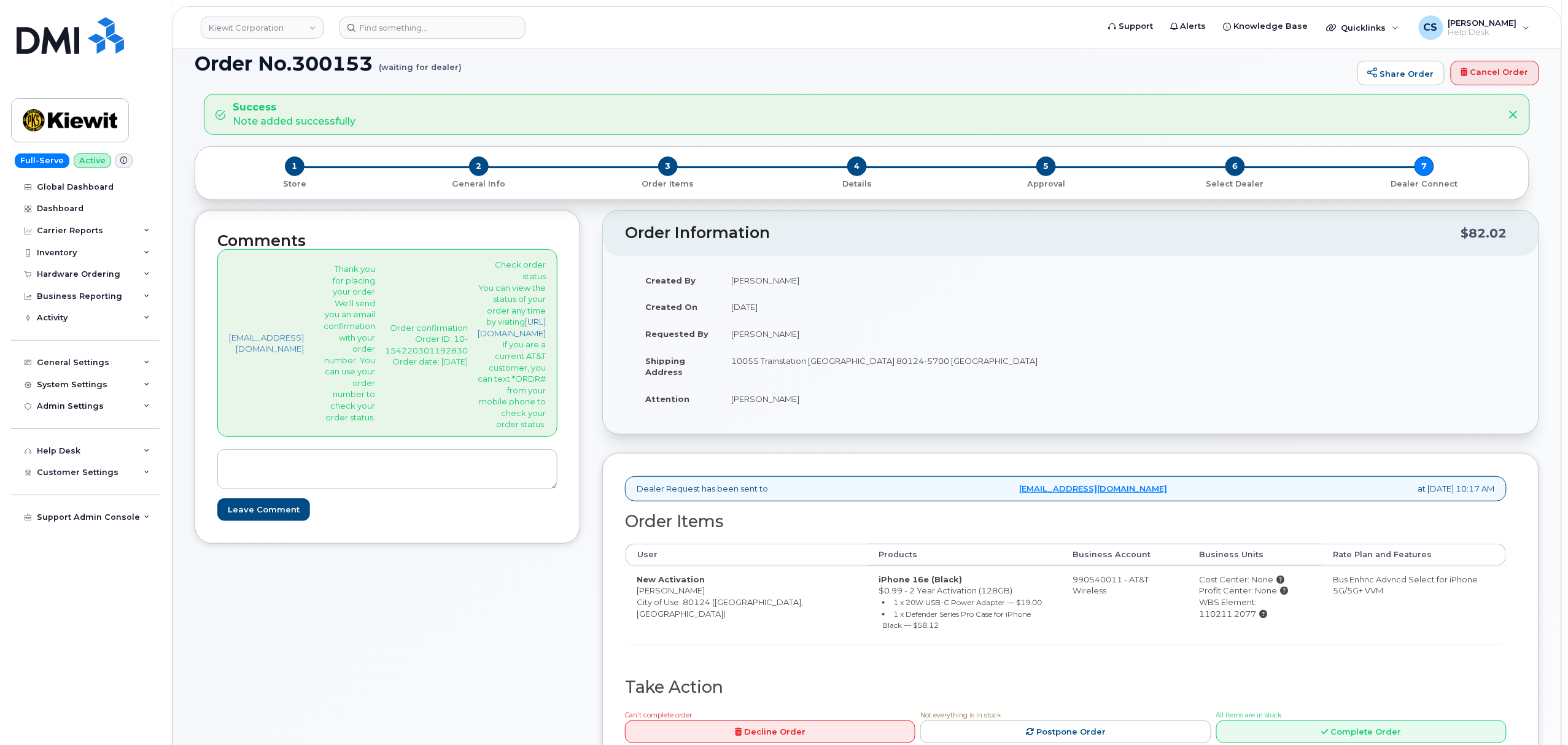
click at [421, 338] on p "Order confirmation Order ID: 10-154220301192830 Order date: [DATE]" at bounding box center [427, 344] width 83 height 45
copy p "154220301192830"
